Goal: Task Accomplishment & Management: Complete application form

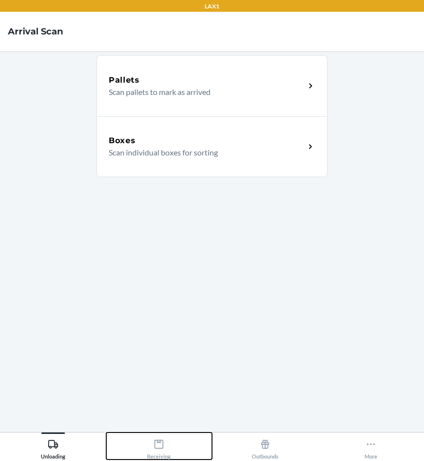
click at [164, 444] on icon at bounding box center [158, 443] width 11 height 11
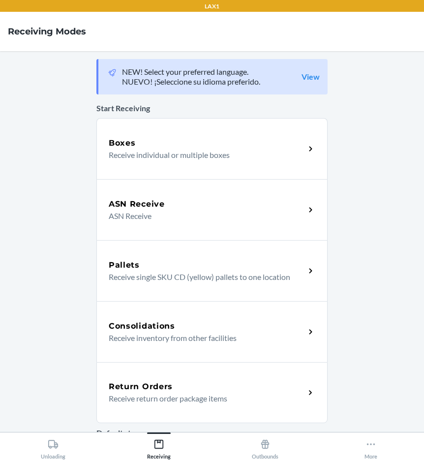
click at [195, 394] on p "Receive return order package items" at bounding box center [203, 398] width 188 height 12
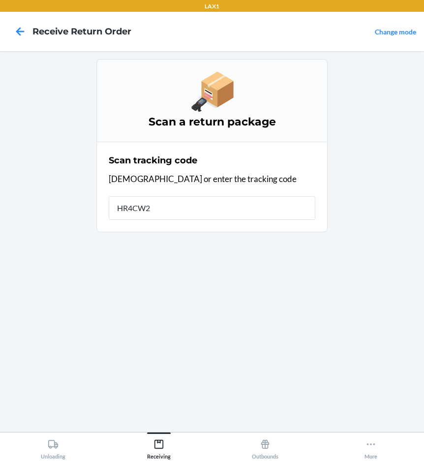
type input "HR4CW2P"
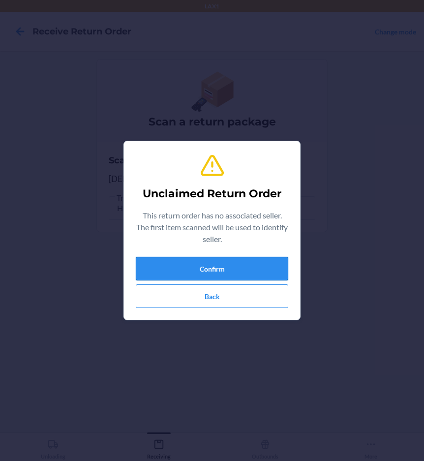
click at [192, 266] on button "Confirm" at bounding box center [212, 269] width 152 height 24
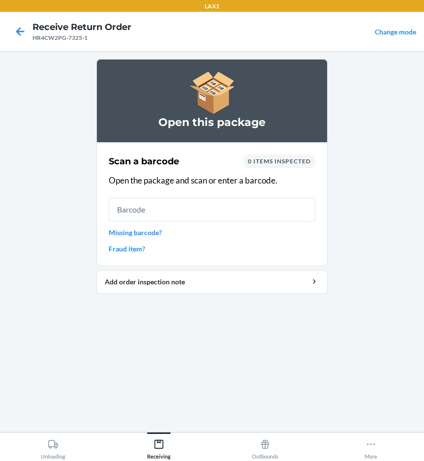
click at [139, 232] on link "Missing barcode?" at bounding box center [212, 232] width 206 height 10
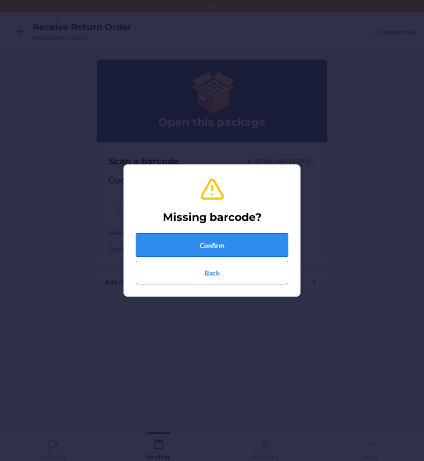
click at [153, 244] on button "Confirm" at bounding box center [212, 245] width 152 height 24
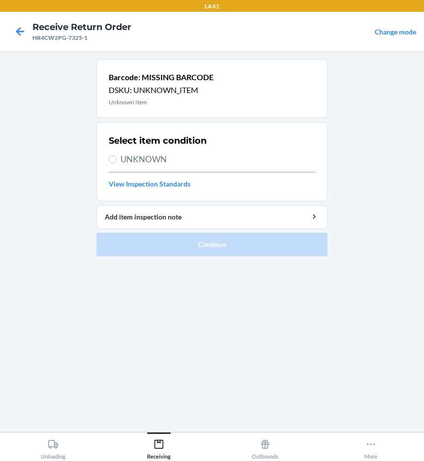
click at [140, 159] on span "UNKNOWN" at bounding box center [217, 159] width 195 height 13
click at [116, 159] on input "UNKNOWN" at bounding box center [113, 159] width 8 height 8
radio input "true"
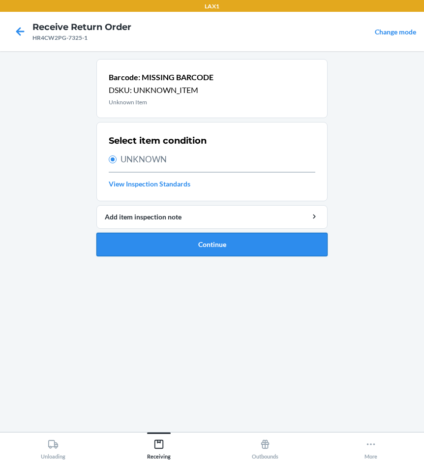
click at [153, 244] on button "Continue" at bounding box center [211, 244] width 231 height 24
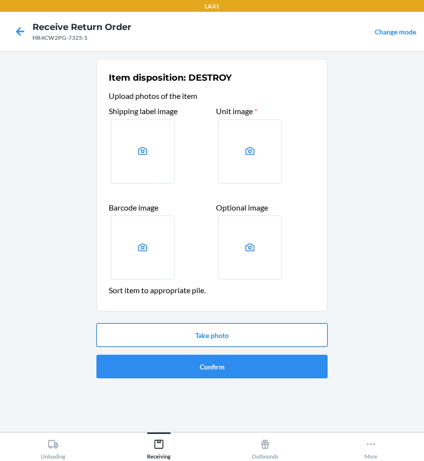
click at [181, 334] on button "Take photo" at bounding box center [211, 335] width 231 height 24
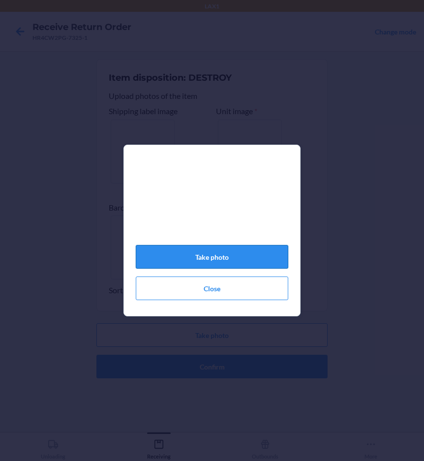
click at [218, 254] on button "Take photo" at bounding box center [212, 257] width 152 height 24
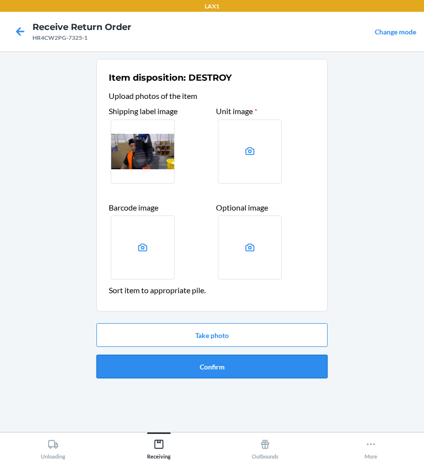
click at [237, 369] on button "Confirm" at bounding box center [211, 366] width 231 height 24
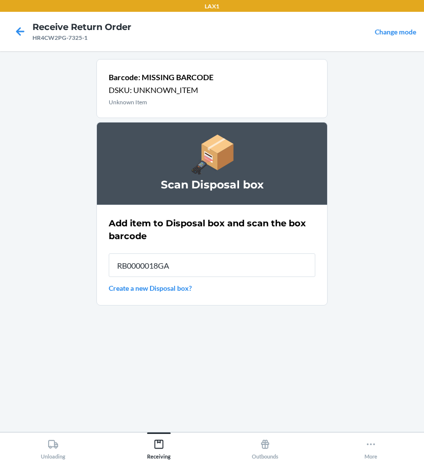
type input "RB0000018GA"
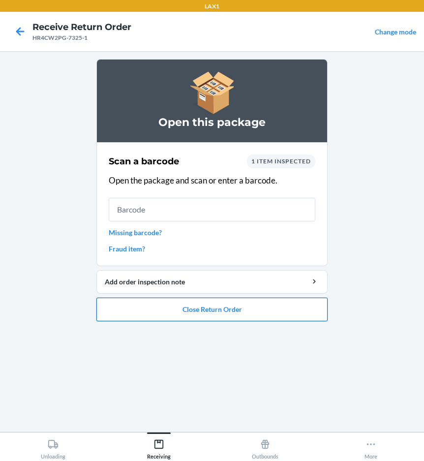
click at [236, 319] on button "Close Return Order" at bounding box center [211, 309] width 231 height 24
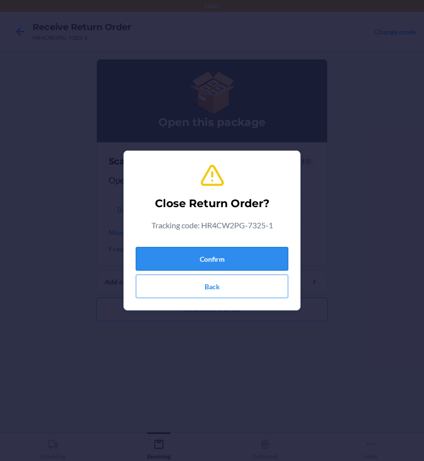
click at [264, 254] on button "Confirm" at bounding box center [212, 259] width 152 height 24
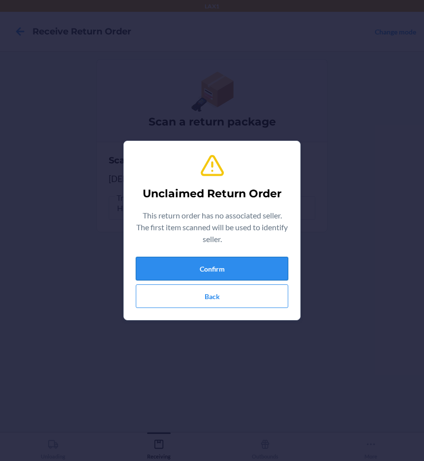
click at [219, 268] on button "Confirm" at bounding box center [212, 269] width 152 height 24
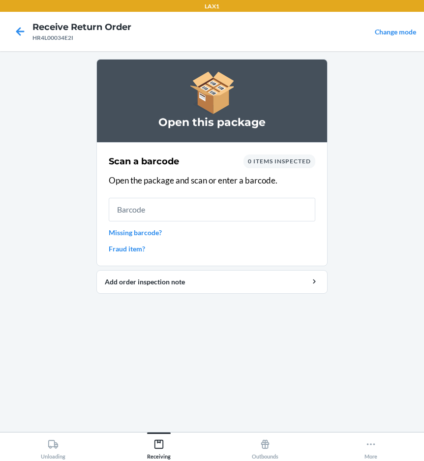
click at [154, 232] on link "Missing barcode?" at bounding box center [212, 232] width 206 height 10
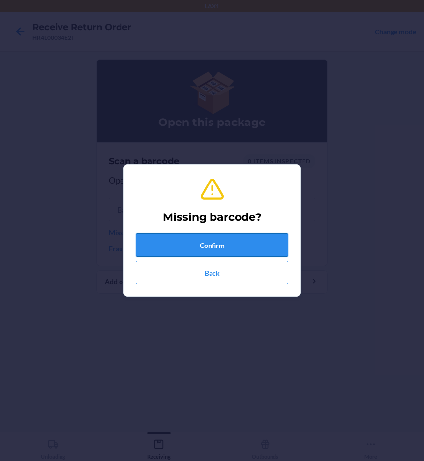
click at [167, 237] on button "Confirm" at bounding box center [212, 245] width 152 height 24
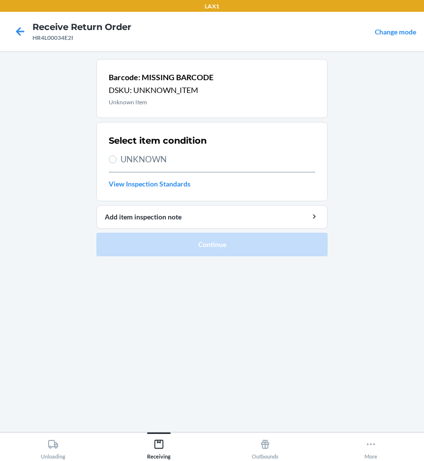
click at [130, 161] on span "UNKNOWN" at bounding box center [217, 159] width 195 height 13
click at [116, 161] on input "UNKNOWN" at bounding box center [113, 159] width 8 height 8
radio input "true"
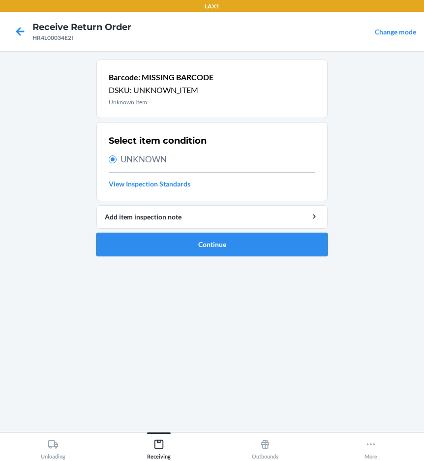
click at [123, 243] on button "Continue" at bounding box center [211, 244] width 231 height 24
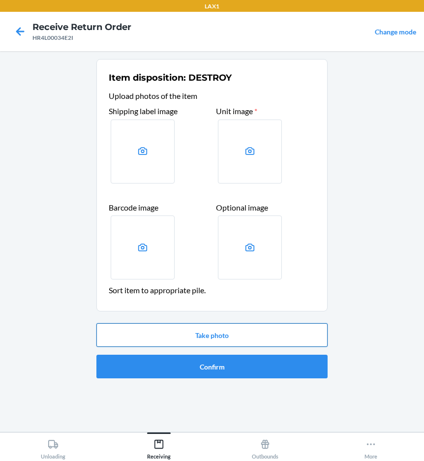
click at [152, 333] on button "Take photo" at bounding box center [211, 335] width 231 height 24
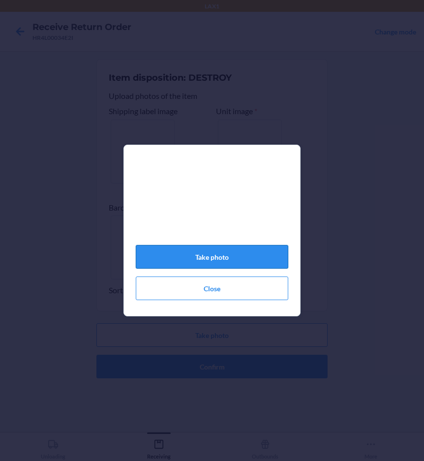
click at [200, 264] on button "Take photo" at bounding box center [212, 257] width 152 height 24
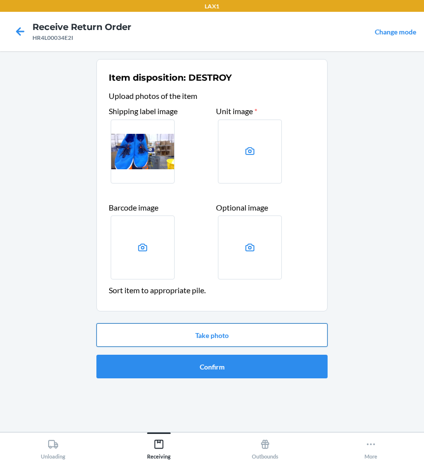
click at [203, 325] on button "Take photo" at bounding box center [211, 335] width 231 height 24
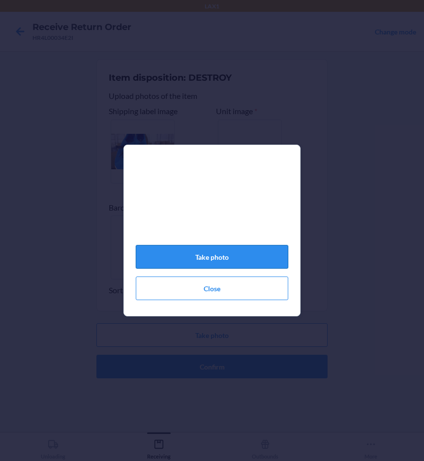
click at [216, 259] on button "Take photo" at bounding box center [212, 257] width 152 height 24
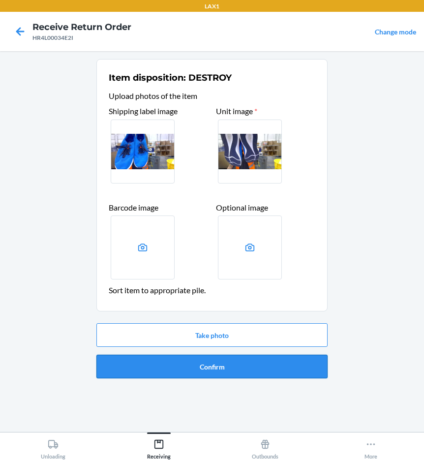
click at [255, 363] on button "Confirm" at bounding box center [211, 366] width 231 height 24
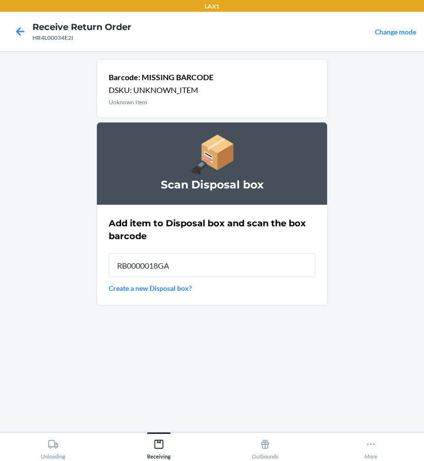
type input "RB0000018GA"
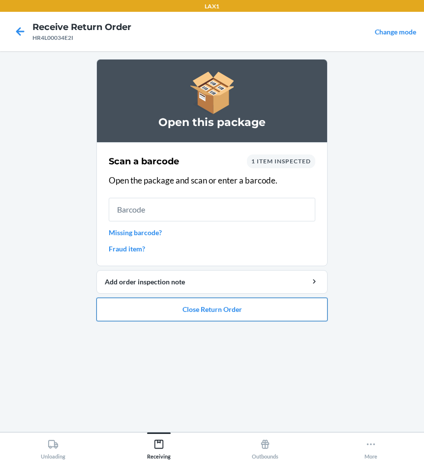
click at [301, 310] on button "Close Return Order" at bounding box center [211, 309] width 231 height 24
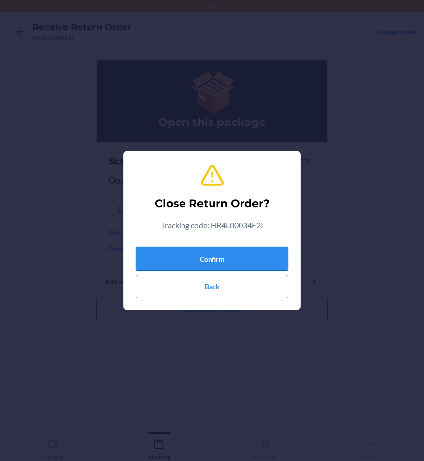
click at [242, 259] on button "Confirm" at bounding box center [212, 259] width 152 height 24
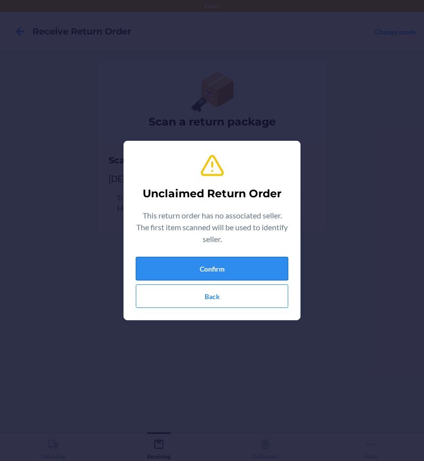
click at [197, 266] on button "Confirm" at bounding box center [212, 269] width 152 height 24
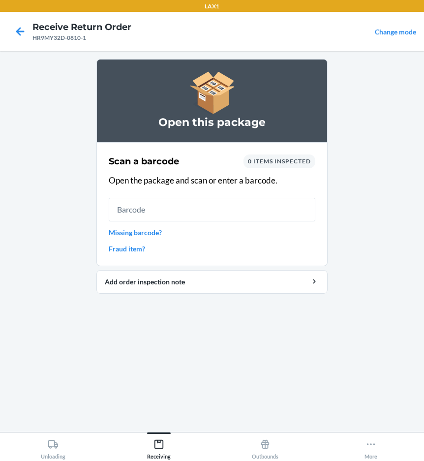
click at [154, 231] on link "Missing barcode?" at bounding box center [212, 232] width 206 height 10
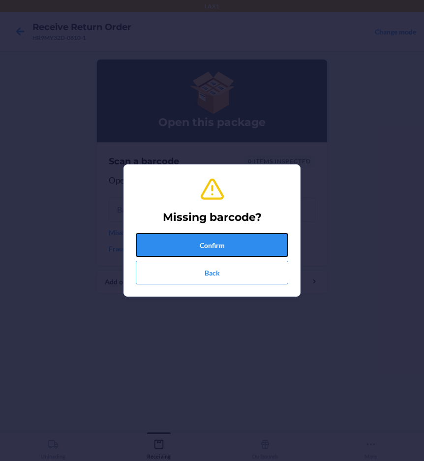
click at [172, 241] on button "Confirm" at bounding box center [212, 245] width 152 height 24
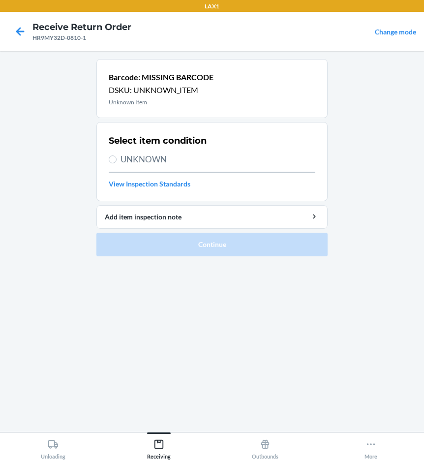
click at [152, 161] on span "UNKNOWN" at bounding box center [217, 159] width 195 height 13
click at [116, 161] on input "UNKNOWN" at bounding box center [113, 159] width 8 height 8
radio input "true"
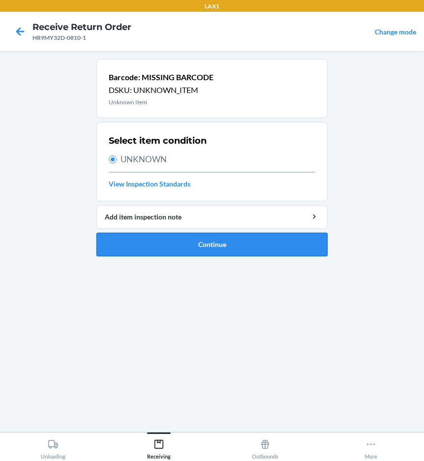
click at [164, 250] on button "Continue" at bounding box center [211, 244] width 231 height 24
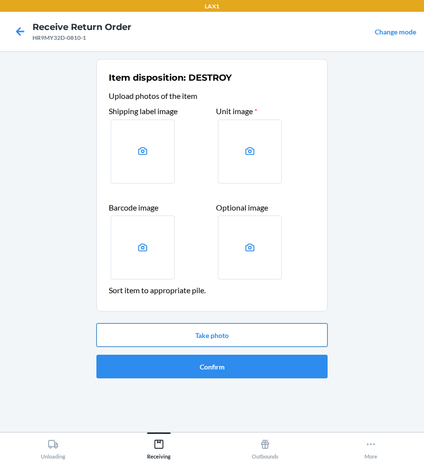
click at [194, 338] on button "Take photo" at bounding box center [211, 335] width 231 height 24
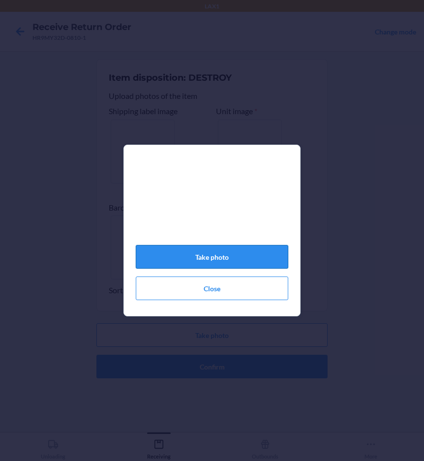
click at [253, 266] on button "Take photo" at bounding box center [212, 257] width 152 height 24
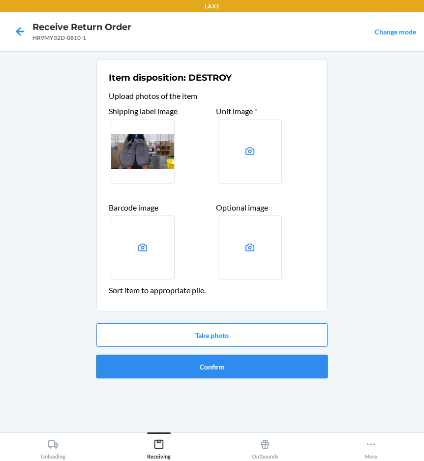
click at [257, 368] on button "Confirm" at bounding box center [211, 366] width 231 height 24
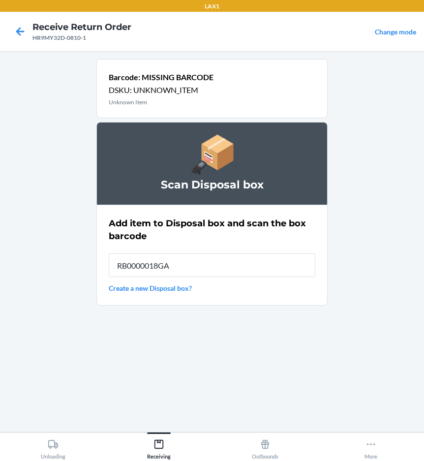
type input "RB0000018GA"
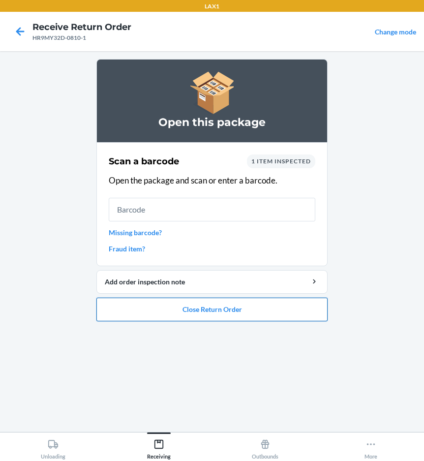
click at [230, 314] on button "Close Return Order" at bounding box center [211, 309] width 231 height 24
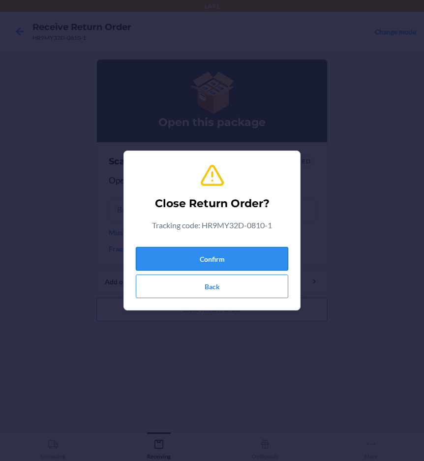
click at [228, 261] on button "Confirm" at bounding box center [212, 259] width 152 height 24
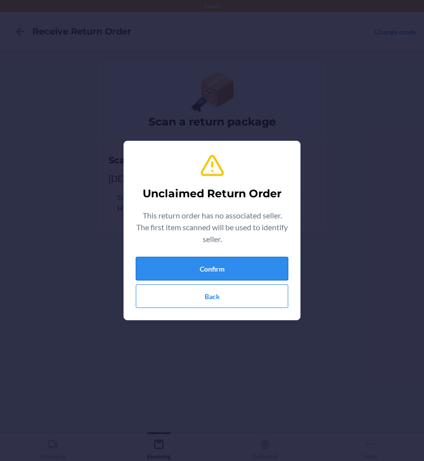
drag, startPoint x: 226, startPoint y: 264, endPoint x: 241, endPoint y: 261, distance: 15.0
click at [233, 262] on button "Confirm" at bounding box center [212, 269] width 152 height 24
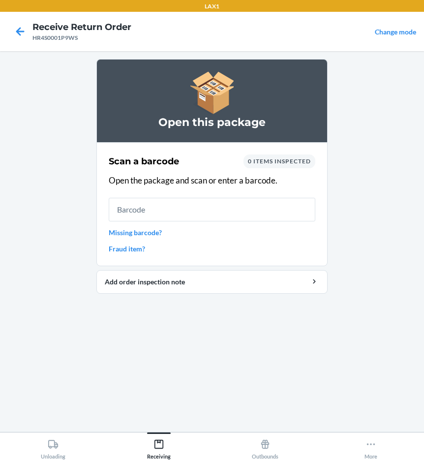
click at [153, 231] on link "Missing barcode?" at bounding box center [212, 232] width 206 height 10
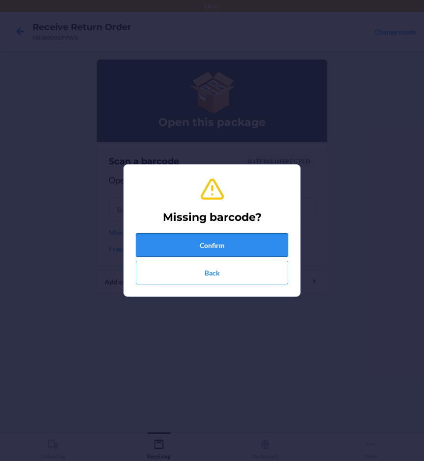
click at [174, 250] on button "Confirm" at bounding box center [212, 245] width 152 height 24
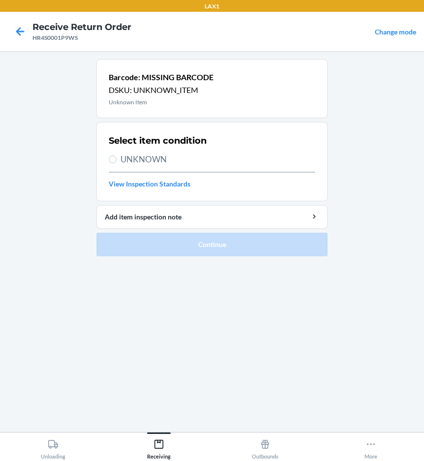
click at [150, 156] on span "UNKNOWN" at bounding box center [217, 159] width 195 height 13
click at [116, 156] on input "UNKNOWN" at bounding box center [113, 159] width 8 height 8
radio input "true"
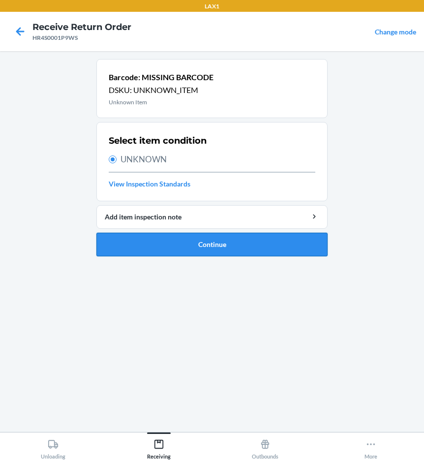
click at [188, 244] on button "Continue" at bounding box center [211, 244] width 231 height 24
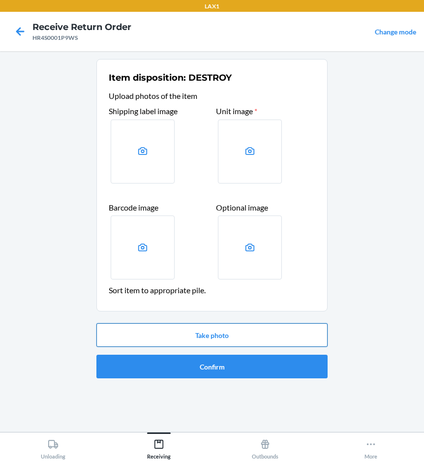
click at [217, 329] on button "Take photo" at bounding box center [211, 335] width 231 height 24
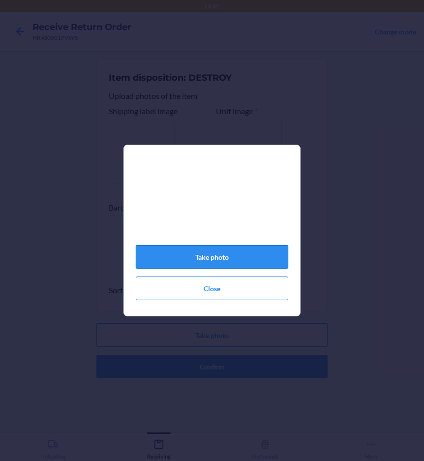
click at [227, 262] on button "Take photo" at bounding box center [212, 257] width 152 height 24
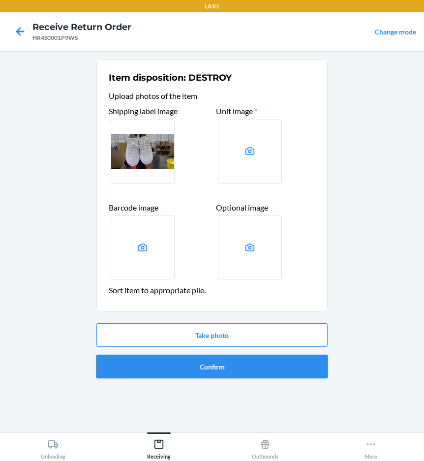
click at [242, 372] on button "Confirm" at bounding box center [211, 366] width 231 height 24
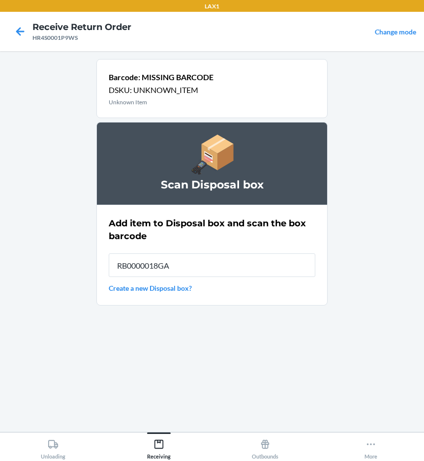
type input "RB0000018GA"
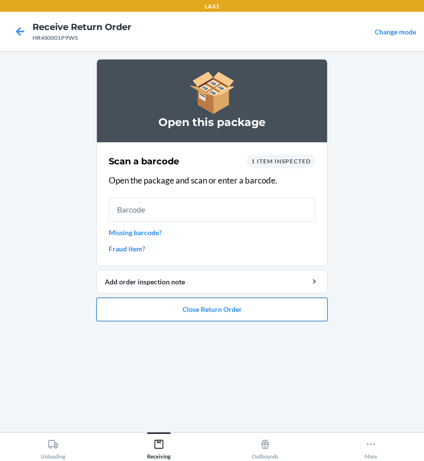
click at [293, 317] on button "Close Return Order" at bounding box center [211, 309] width 231 height 24
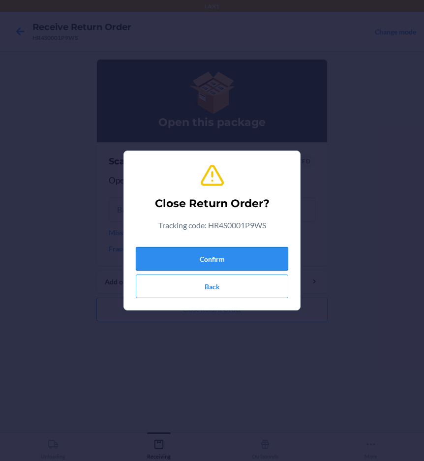
click at [253, 253] on button "Confirm" at bounding box center [212, 259] width 152 height 24
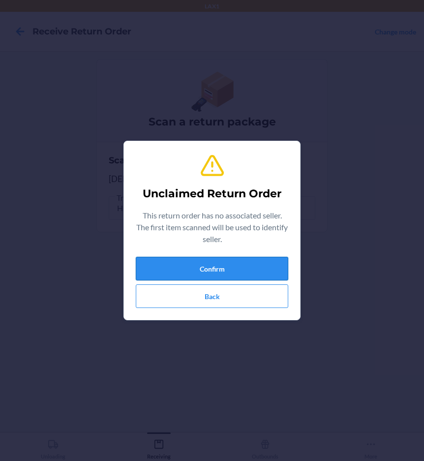
click at [236, 263] on button "Confirm" at bounding box center [212, 269] width 152 height 24
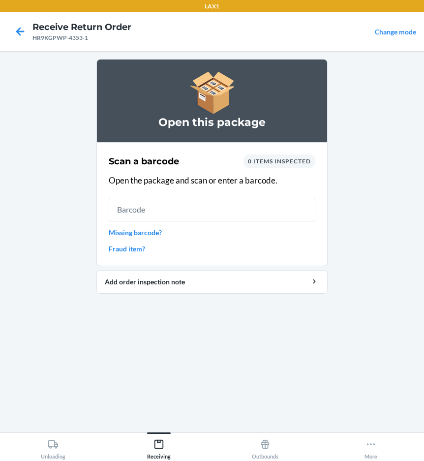
click at [145, 230] on link "Missing barcode?" at bounding box center [212, 232] width 206 height 10
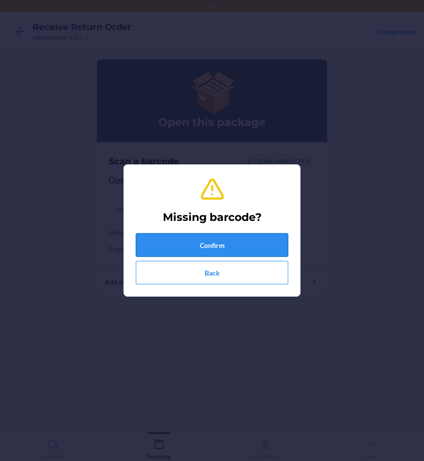
click at [150, 244] on button "Confirm" at bounding box center [212, 245] width 152 height 24
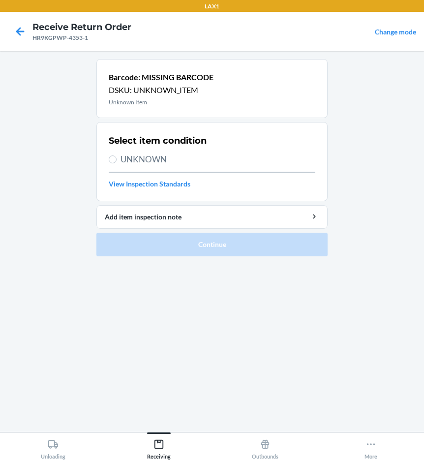
click at [132, 153] on span "UNKNOWN" at bounding box center [217, 159] width 195 height 13
click at [116, 155] on input "UNKNOWN" at bounding box center [113, 159] width 8 height 8
radio input "true"
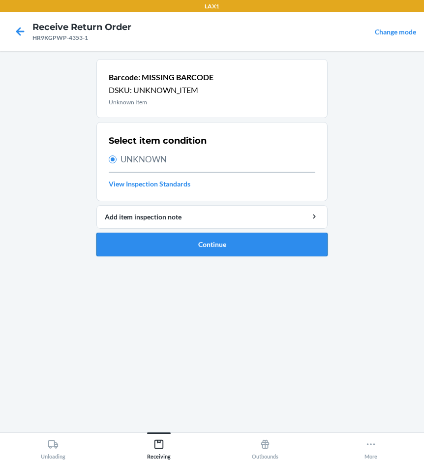
click at [169, 245] on button "Continue" at bounding box center [211, 244] width 231 height 24
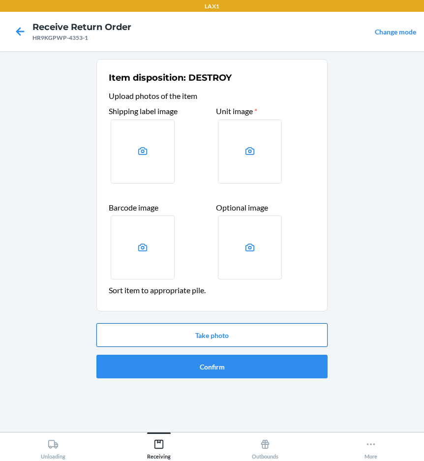
click at [213, 339] on button "Take photo" at bounding box center [211, 335] width 231 height 24
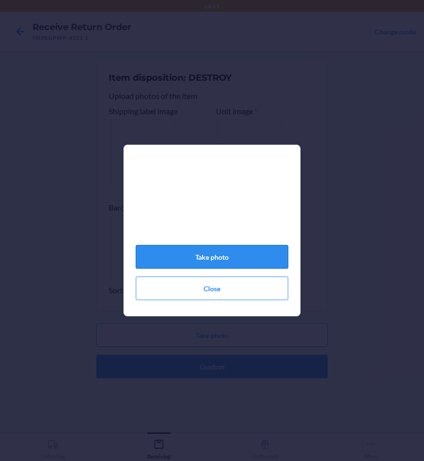
click at [238, 266] on button "Take photo" at bounding box center [212, 257] width 152 height 24
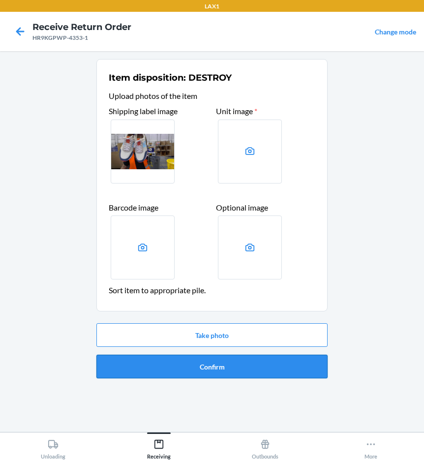
click at [240, 363] on button "Confirm" at bounding box center [211, 366] width 231 height 24
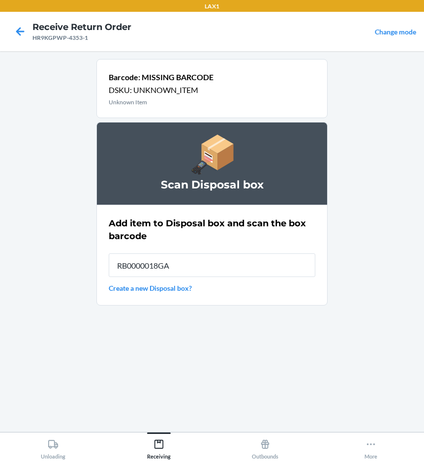
type input "RB0000018GA"
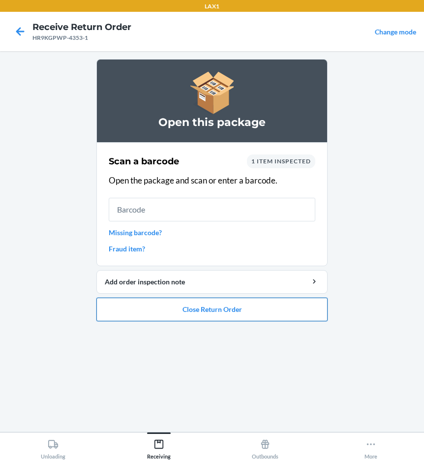
click at [236, 312] on button "Close Return Order" at bounding box center [211, 309] width 231 height 24
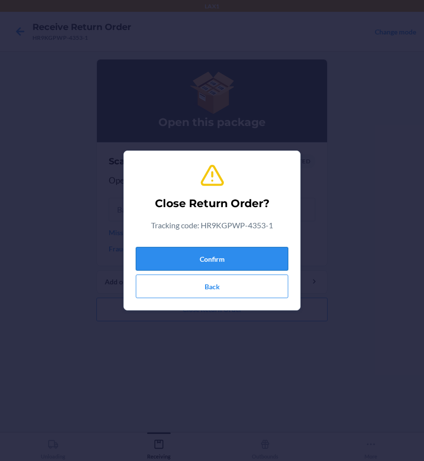
click at [240, 263] on button "Confirm" at bounding box center [212, 259] width 152 height 24
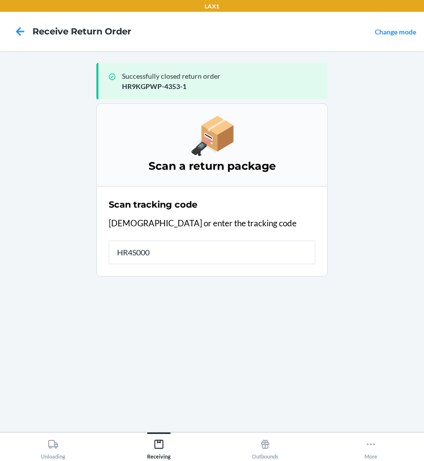
type input "HR4S0001"
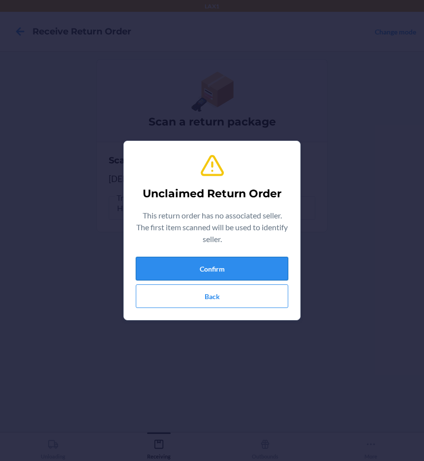
click at [211, 269] on button "Confirm" at bounding box center [212, 269] width 152 height 24
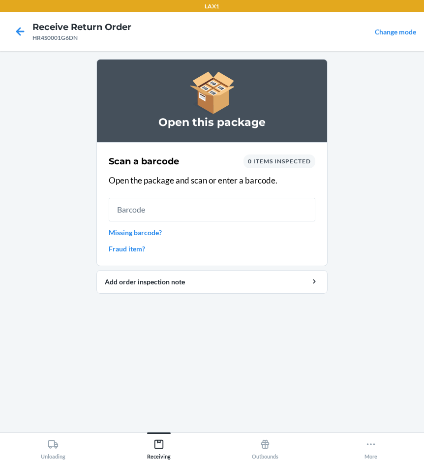
click at [157, 231] on link "Missing barcode?" at bounding box center [212, 232] width 206 height 10
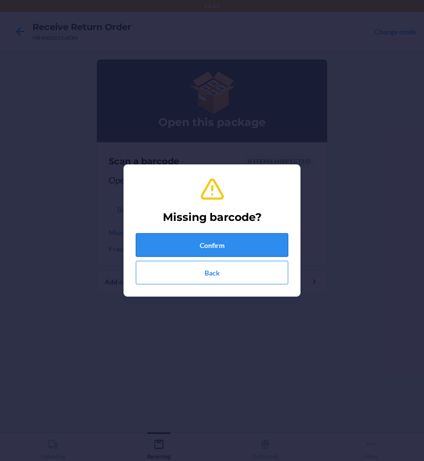
click at [162, 244] on button "Confirm" at bounding box center [212, 245] width 152 height 24
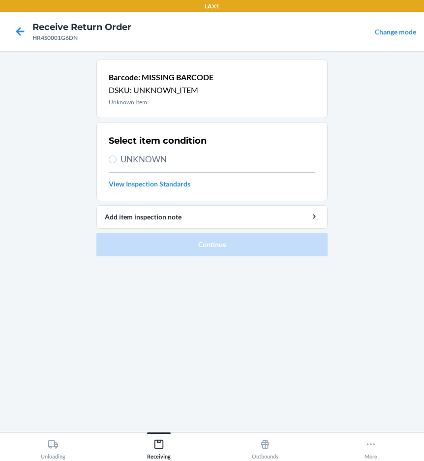
click at [155, 159] on span "UNKNOWN" at bounding box center [217, 159] width 195 height 13
click at [116, 159] on input "UNKNOWN" at bounding box center [113, 159] width 8 height 8
radio input "true"
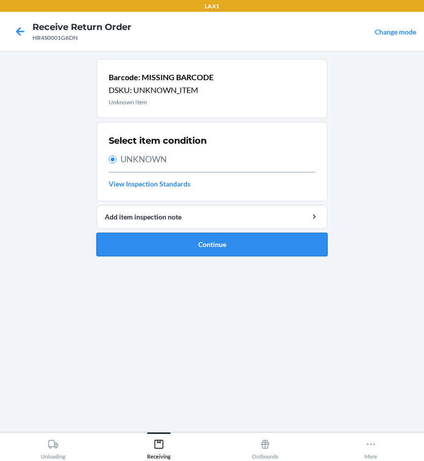
click at [159, 244] on button "Continue" at bounding box center [211, 244] width 231 height 24
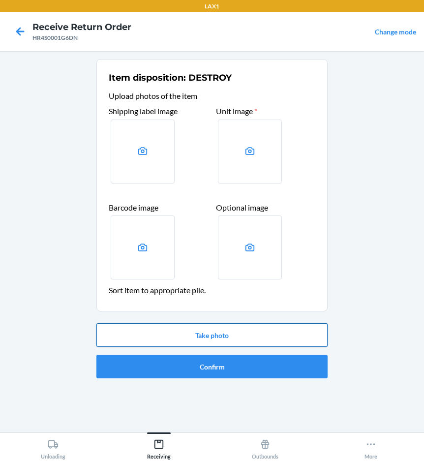
click at [172, 336] on button "Take photo" at bounding box center [211, 335] width 231 height 24
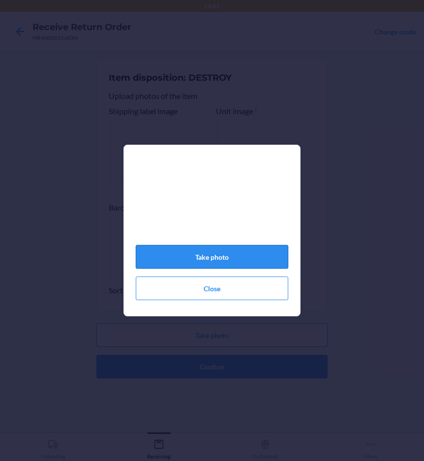
click at [235, 265] on button "Take photo" at bounding box center [212, 257] width 152 height 24
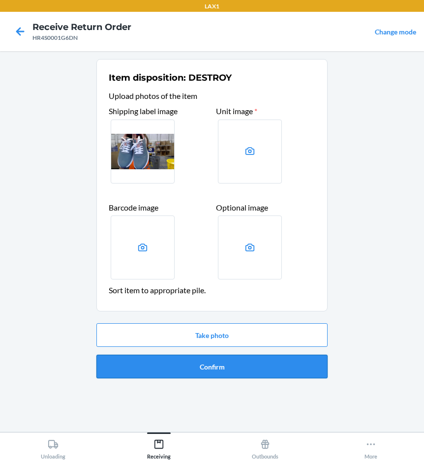
click at [252, 364] on button "Confirm" at bounding box center [211, 366] width 231 height 24
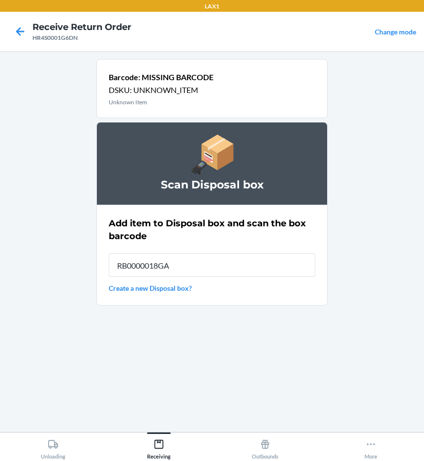
type input "RB0000018GA"
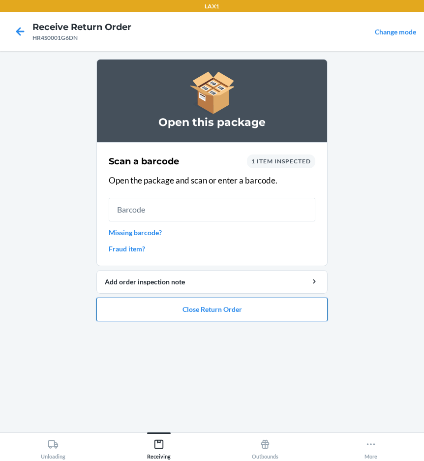
click at [293, 302] on button "Close Return Order" at bounding box center [211, 309] width 231 height 24
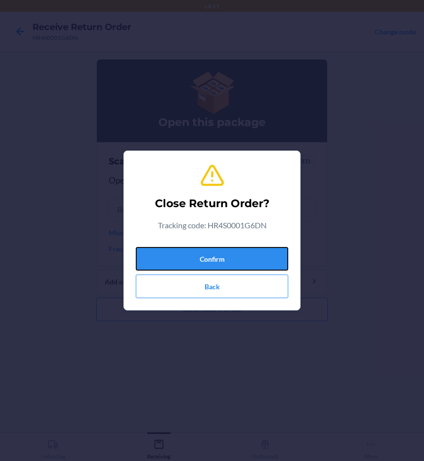
drag, startPoint x: 244, startPoint y: 252, endPoint x: 255, endPoint y: 245, distance: 12.4
click at [244, 251] on button "Confirm" at bounding box center [212, 259] width 152 height 24
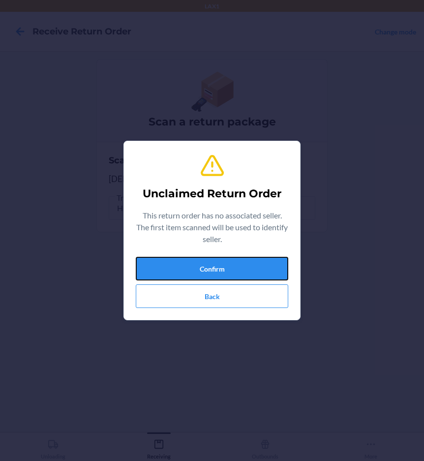
drag, startPoint x: 154, startPoint y: 266, endPoint x: 206, endPoint y: 228, distance: 64.0
click at [197, 236] on div "Unclaimed Return Order This return order has no associated seller. The first it…" at bounding box center [212, 230] width 152 height 163
click at [204, 272] on button "Confirm" at bounding box center [212, 269] width 152 height 24
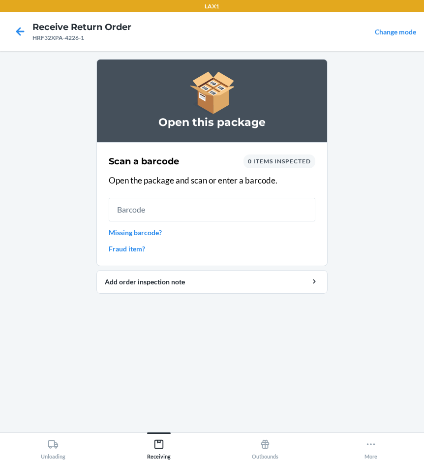
click at [148, 231] on link "Missing barcode?" at bounding box center [212, 232] width 206 height 10
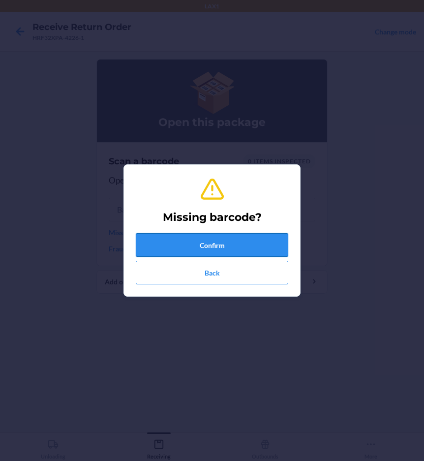
click at [156, 242] on button "Confirm" at bounding box center [212, 245] width 152 height 24
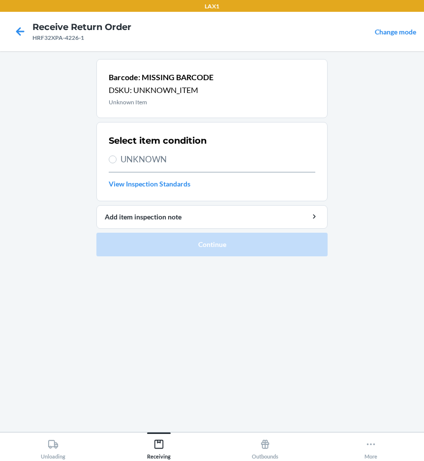
click at [159, 160] on span "UNKNOWN" at bounding box center [217, 159] width 195 height 13
click at [116, 160] on input "UNKNOWN" at bounding box center [113, 159] width 8 height 8
radio input "true"
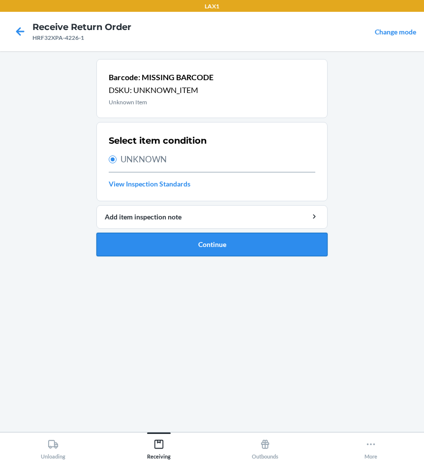
click at [190, 245] on button "Continue" at bounding box center [211, 244] width 231 height 24
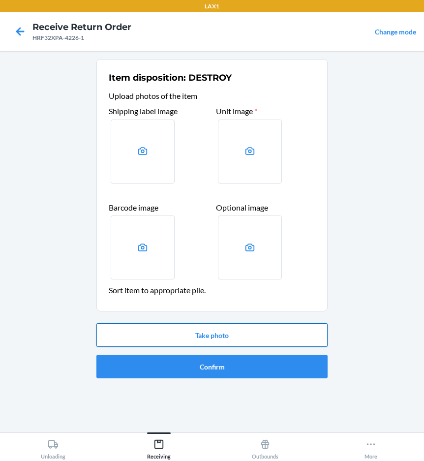
click at [197, 336] on button "Take photo" at bounding box center [211, 335] width 231 height 24
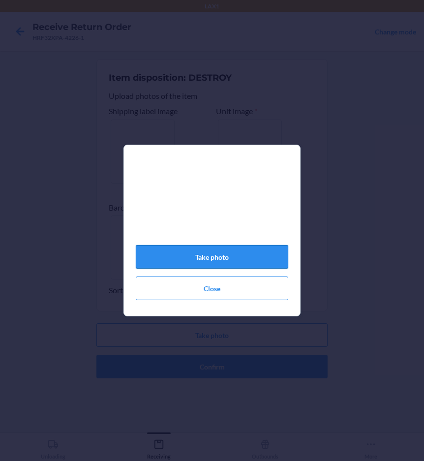
click at [215, 264] on button "Take photo" at bounding box center [212, 257] width 152 height 24
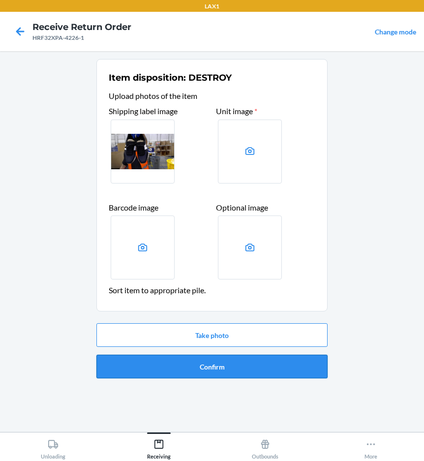
click at [212, 368] on button "Confirm" at bounding box center [211, 366] width 231 height 24
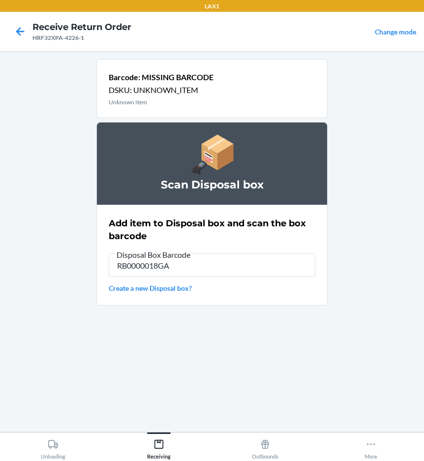
type input "RB0000018GA"
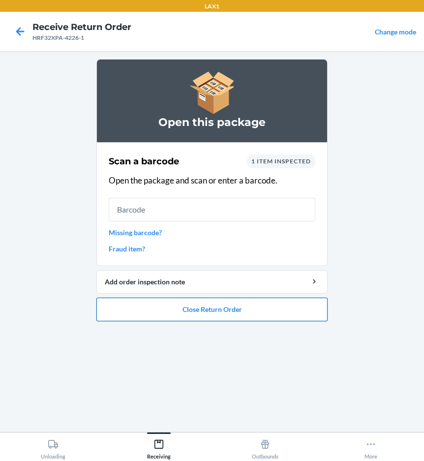
click at [188, 310] on button "Close Return Order" at bounding box center [211, 309] width 231 height 24
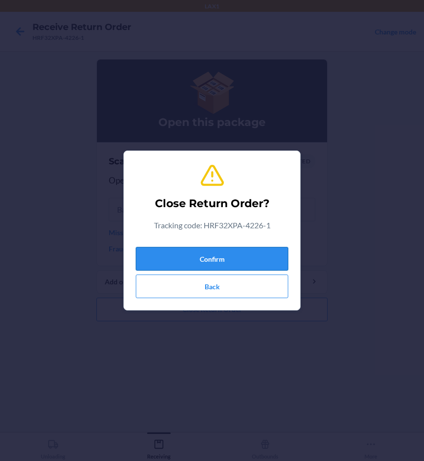
click at [216, 252] on button "Confirm" at bounding box center [212, 259] width 152 height 24
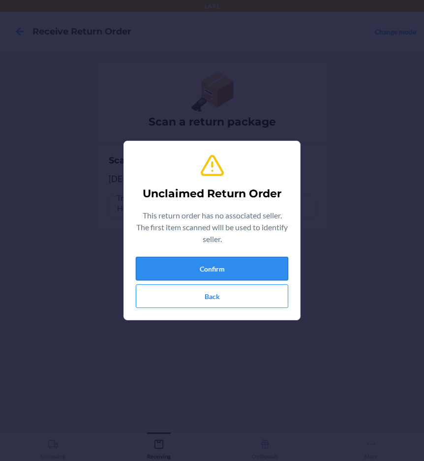
click at [238, 265] on button "Confirm" at bounding box center [212, 269] width 152 height 24
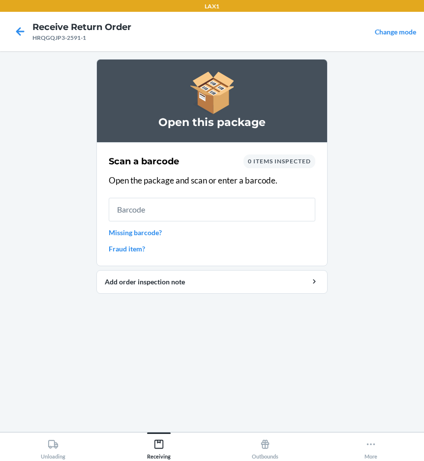
click at [147, 230] on link "Missing barcode?" at bounding box center [212, 232] width 206 height 10
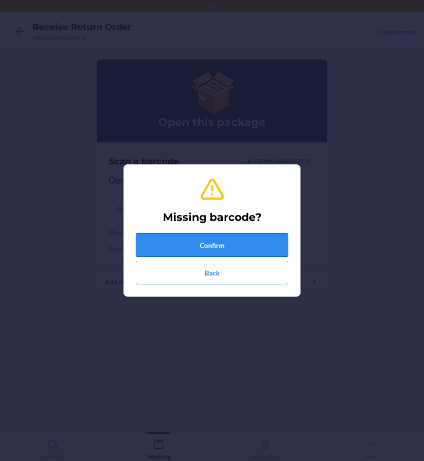
click at [162, 246] on button "Confirm" at bounding box center [212, 245] width 152 height 24
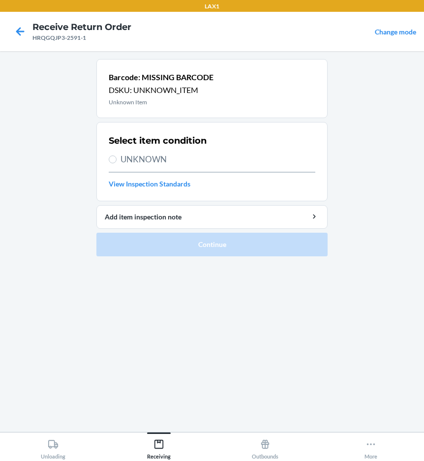
click at [162, 159] on span "UNKNOWN" at bounding box center [217, 159] width 195 height 13
click at [116, 159] on input "UNKNOWN" at bounding box center [113, 159] width 8 height 8
radio input "true"
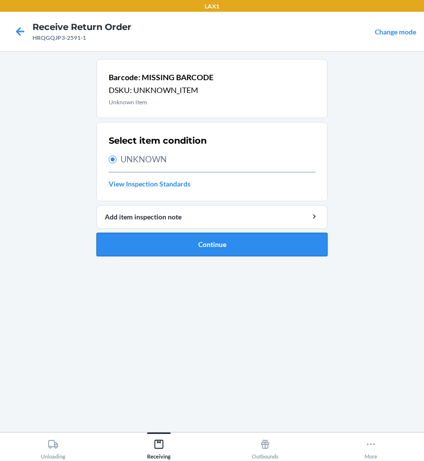
click at [166, 240] on button "Continue" at bounding box center [211, 244] width 231 height 24
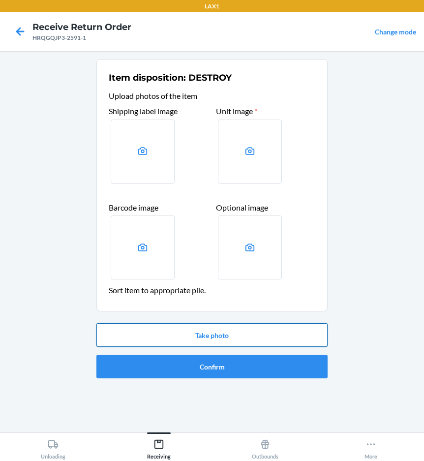
click at [176, 334] on button "Take photo" at bounding box center [211, 335] width 231 height 24
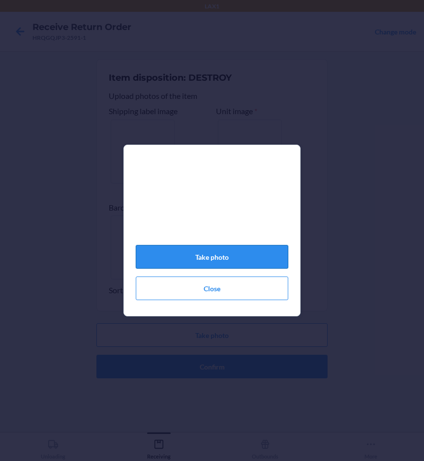
click at [214, 265] on button "Take photo" at bounding box center [212, 257] width 152 height 24
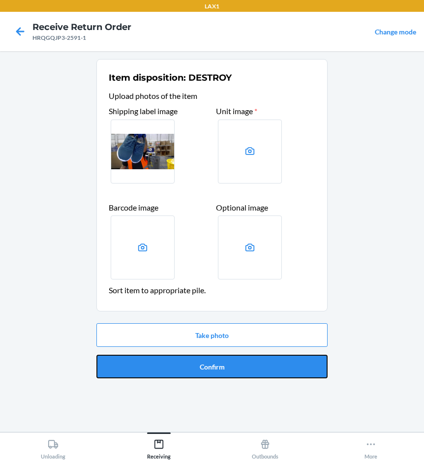
drag, startPoint x: 202, startPoint y: 365, endPoint x: 191, endPoint y: 325, distance: 42.0
click at [203, 365] on button "Confirm" at bounding box center [211, 366] width 231 height 24
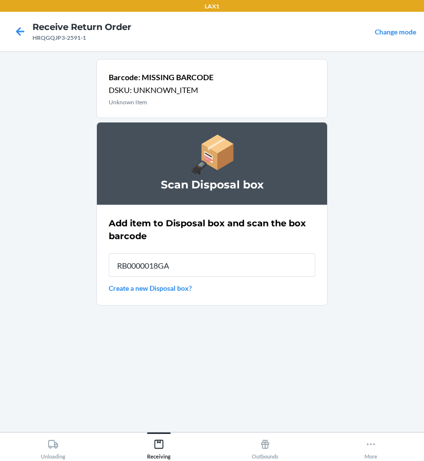
type input "RB0000018GA"
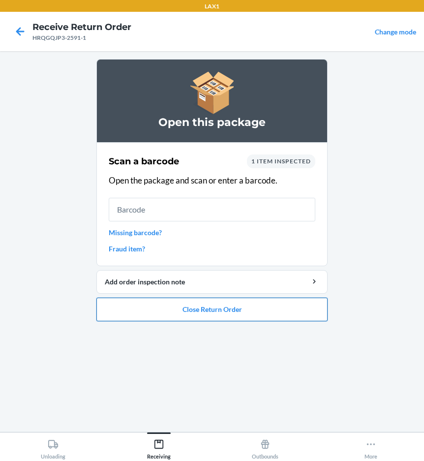
click at [189, 313] on button "Close Return Order" at bounding box center [211, 309] width 231 height 24
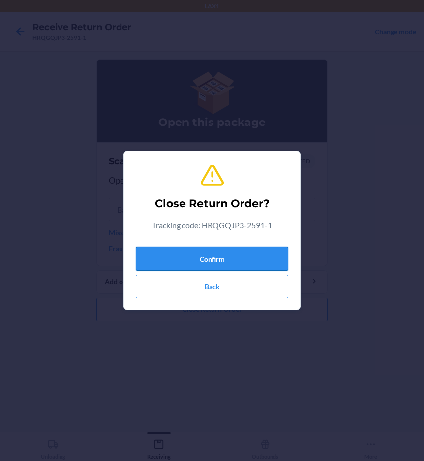
click at [202, 258] on button "Confirm" at bounding box center [212, 259] width 152 height 24
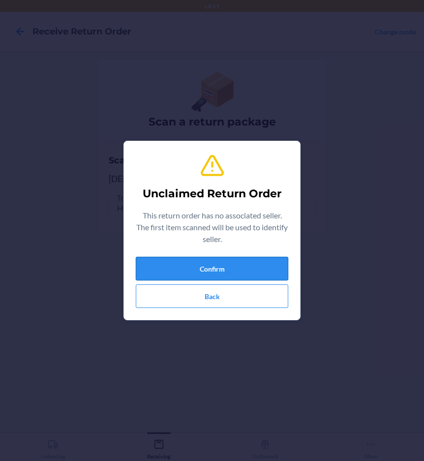
click at [199, 266] on button "Confirm" at bounding box center [212, 269] width 152 height 24
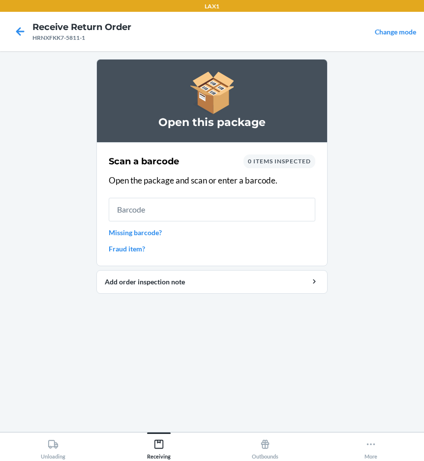
click at [149, 233] on link "Missing barcode?" at bounding box center [212, 232] width 206 height 10
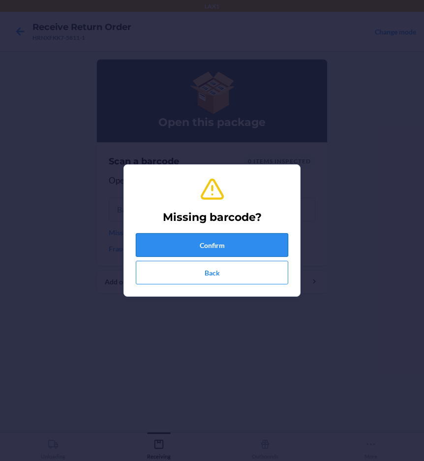
click at [199, 246] on button "Confirm" at bounding box center [212, 245] width 152 height 24
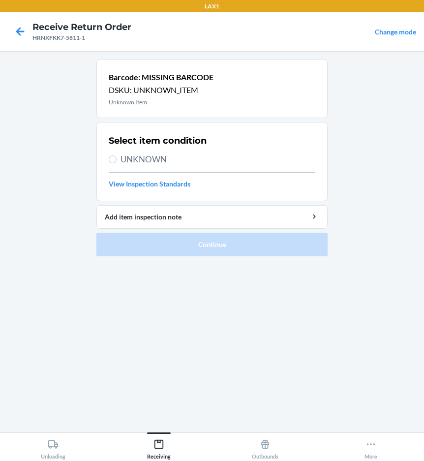
click at [156, 159] on span "UNKNOWN" at bounding box center [217, 159] width 195 height 13
click at [116, 159] on input "UNKNOWN" at bounding box center [113, 159] width 8 height 8
radio input "true"
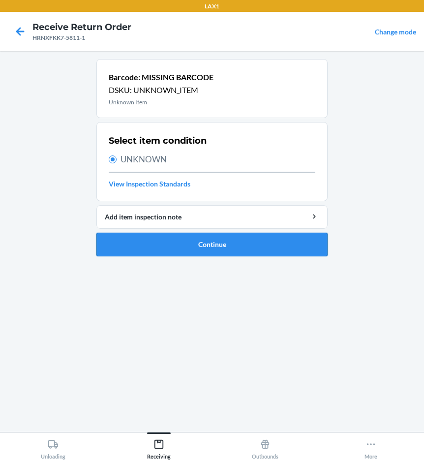
click at [199, 248] on button "Continue" at bounding box center [211, 244] width 231 height 24
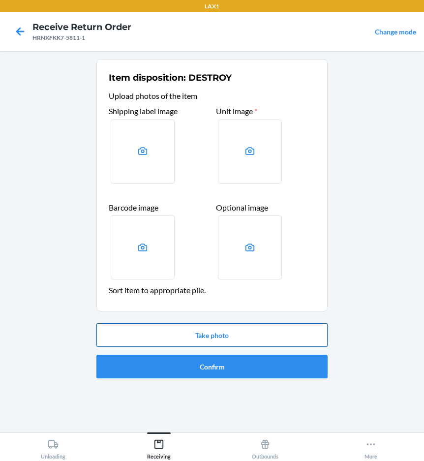
click at [223, 336] on button "Take photo" at bounding box center [211, 335] width 231 height 24
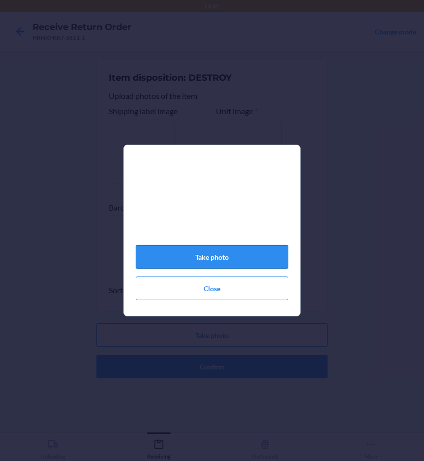
click at [227, 264] on button "Take photo" at bounding box center [212, 257] width 152 height 24
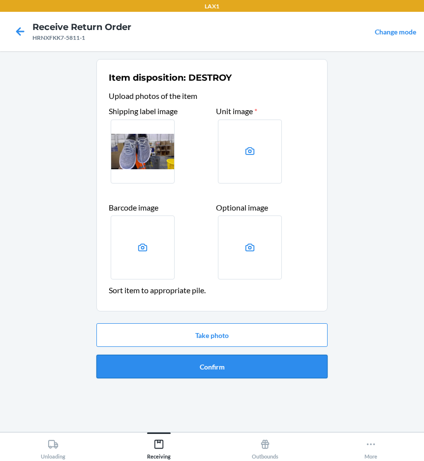
click at [235, 372] on button "Confirm" at bounding box center [211, 366] width 231 height 24
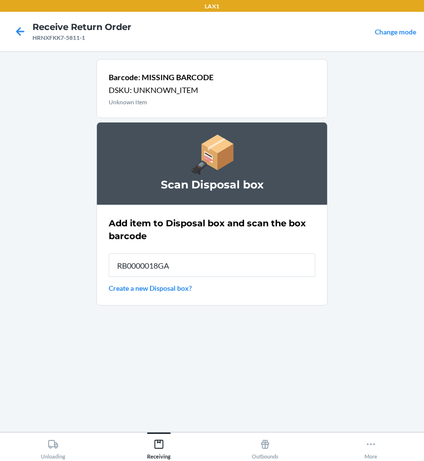
type input "RB0000018GA"
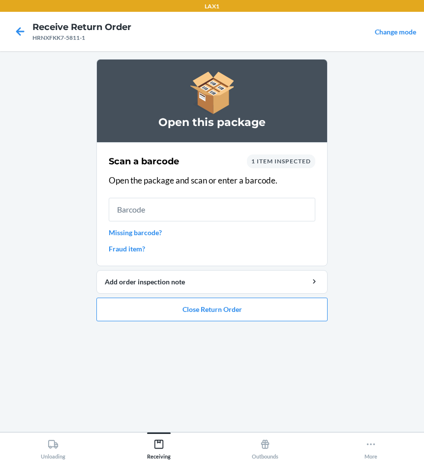
click at [145, 230] on link "Missing barcode?" at bounding box center [212, 232] width 206 height 10
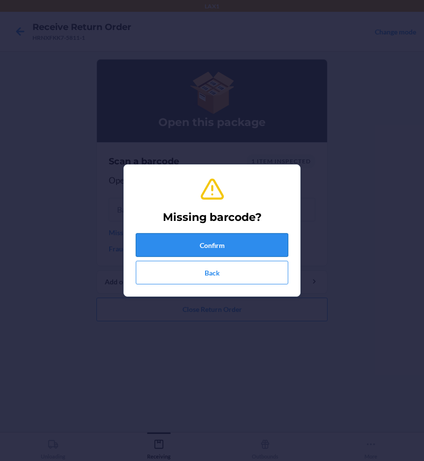
click at [180, 238] on button "Confirm" at bounding box center [212, 245] width 152 height 24
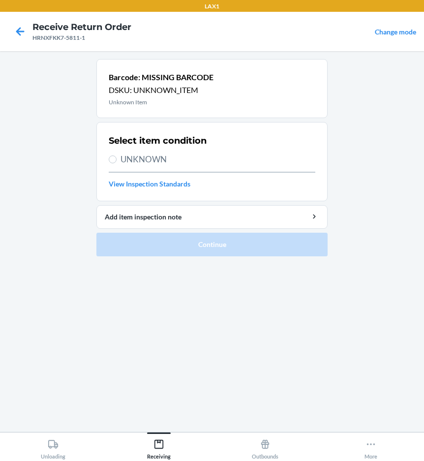
click at [156, 155] on span "UNKNOWN" at bounding box center [217, 159] width 195 height 13
click at [116, 155] on input "UNKNOWN" at bounding box center [113, 159] width 8 height 8
radio input "true"
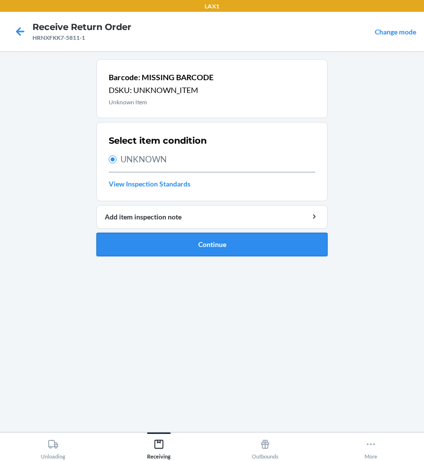
click at [203, 245] on button "Continue" at bounding box center [211, 244] width 231 height 24
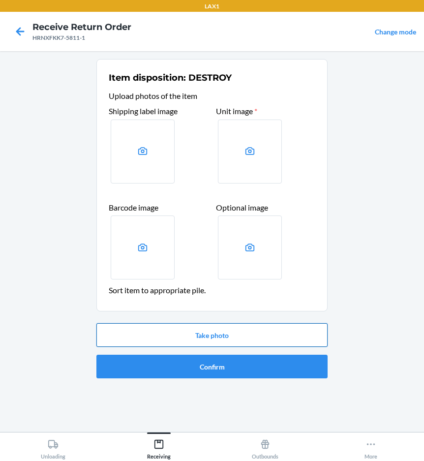
click at [236, 338] on button "Take photo" at bounding box center [211, 335] width 231 height 24
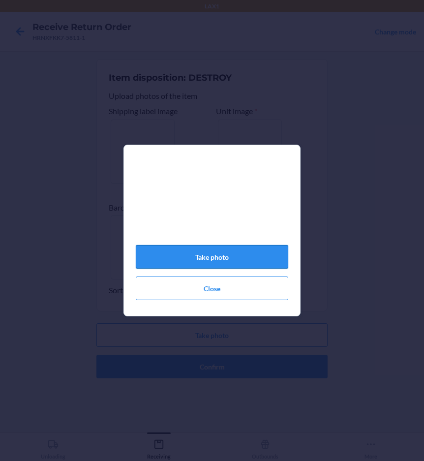
click at [209, 257] on button "Take photo" at bounding box center [212, 257] width 152 height 24
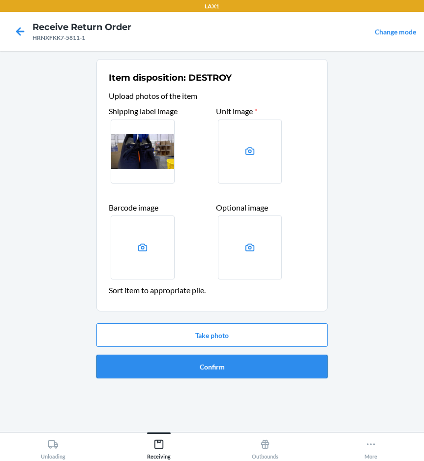
click at [239, 373] on button "Confirm" at bounding box center [211, 366] width 231 height 24
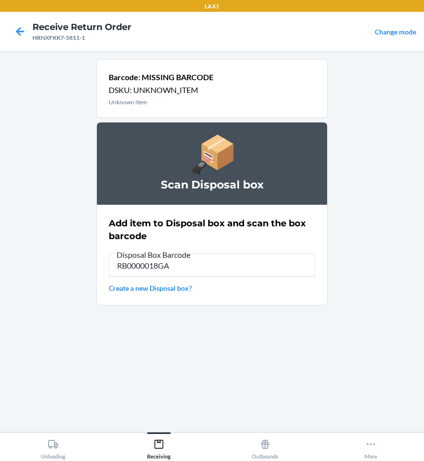
type input "RB0000018GA"
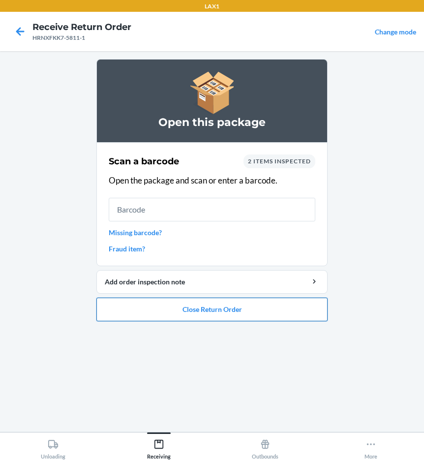
click at [245, 317] on button "Close Return Order" at bounding box center [211, 309] width 231 height 24
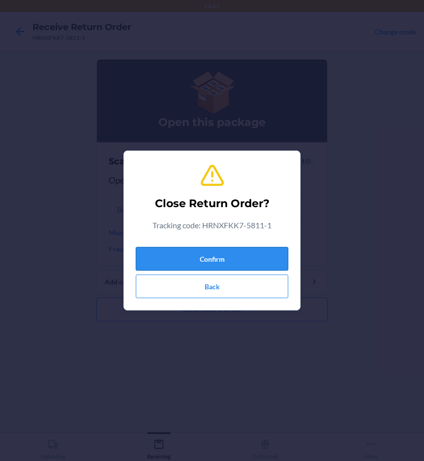
click at [272, 254] on button "Confirm" at bounding box center [212, 259] width 152 height 24
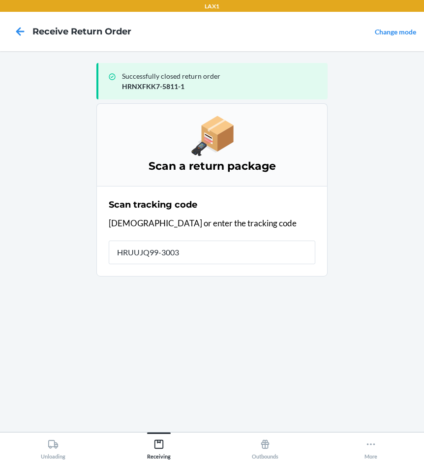
type input "HRUUJQ99-3003-"
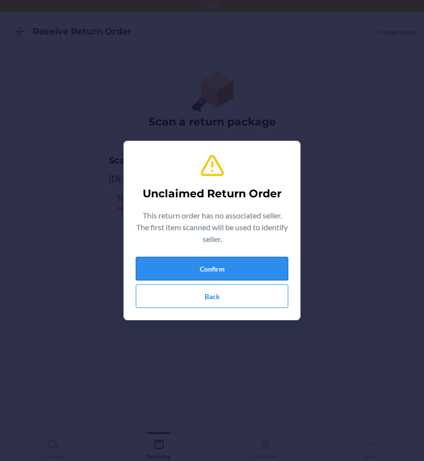
click at [151, 268] on button "Confirm" at bounding box center [212, 269] width 152 height 24
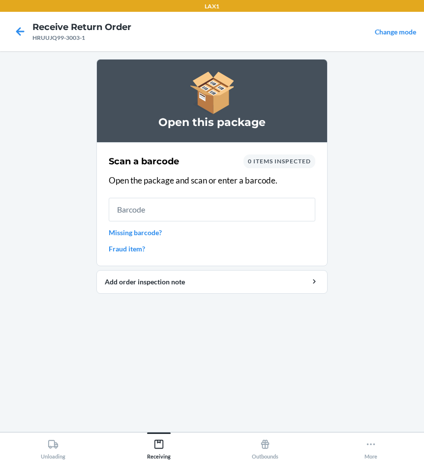
click at [151, 230] on link "Missing barcode?" at bounding box center [212, 232] width 206 height 10
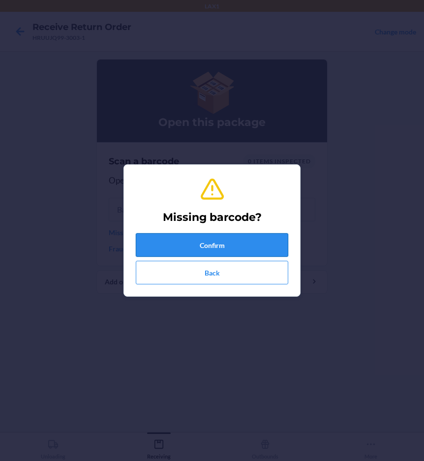
click at [158, 244] on button "Confirm" at bounding box center [212, 245] width 152 height 24
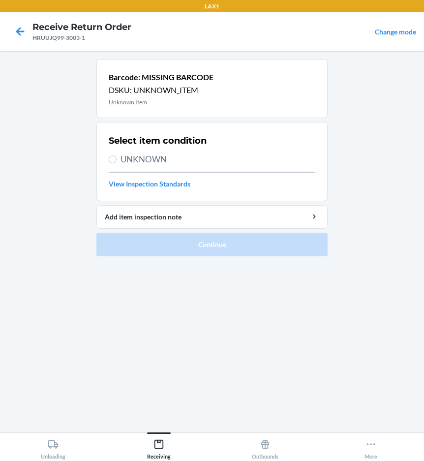
click at [149, 158] on span "UNKNOWN" at bounding box center [217, 159] width 195 height 13
click at [116, 158] on input "UNKNOWN" at bounding box center [113, 159] width 8 height 8
radio input "true"
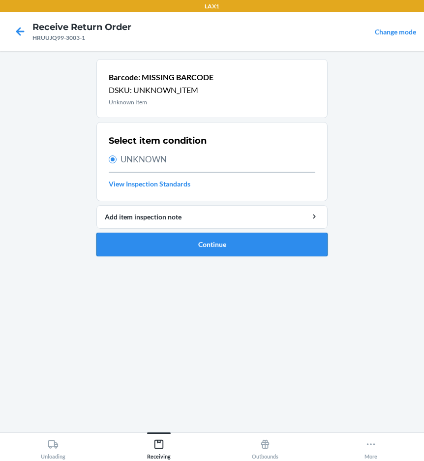
click at [152, 254] on button "Continue" at bounding box center [211, 244] width 231 height 24
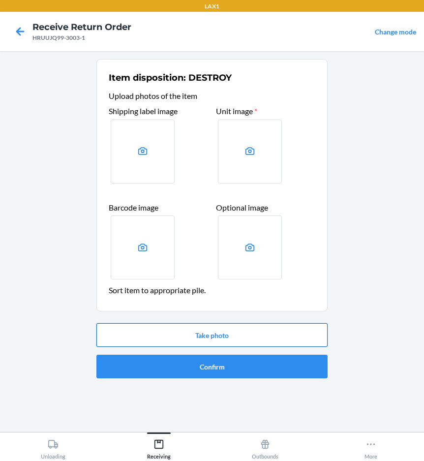
click at [165, 336] on button "Take photo" at bounding box center [211, 335] width 231 height 24
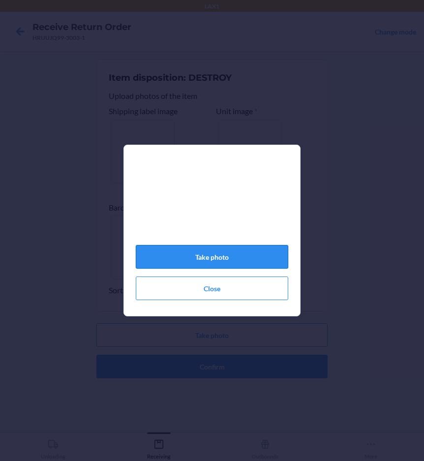
click at [199, 263] on button "Take photo" at bounding box center [212, 257] width 152 height 24
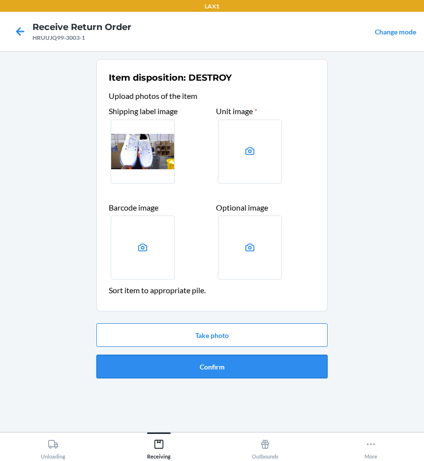
drag, startPoint x: 255, startPoint y: 369, endPoint x: 259, endPoint y: 363, distance: 7.5
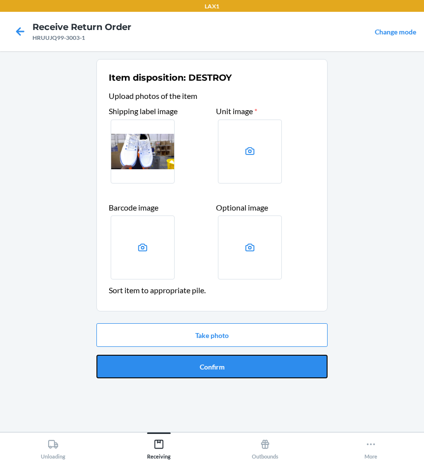
click at [255, 369] on button "Confirm" at bounding box center [211, 366] width 231 height 24
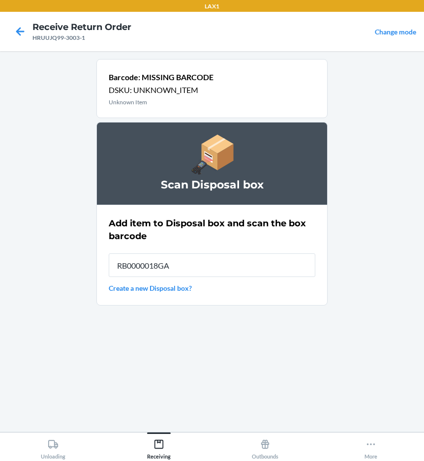
type input "RB0000018GA"
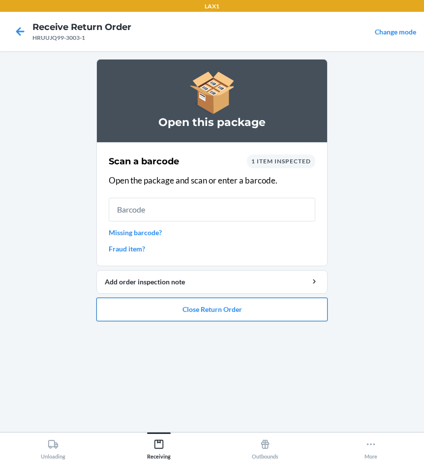
click at [235, 312] on button "Close Return Order" at bounding box center [211, 309] width 231 height 24
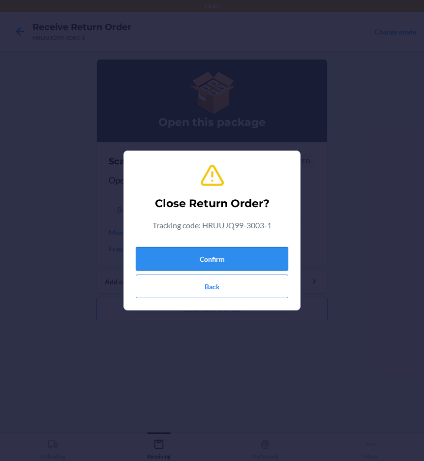
click at [230, 257] on button "Confirm" at bounding box center [212, 259] width 152 height 24
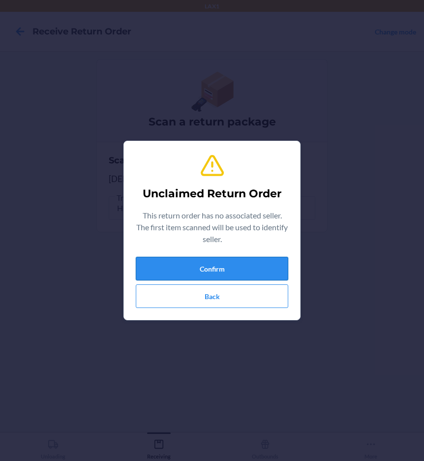
click at [212, 263] on button "Confirm" at bounding box center [212, 269] width 152 height 24
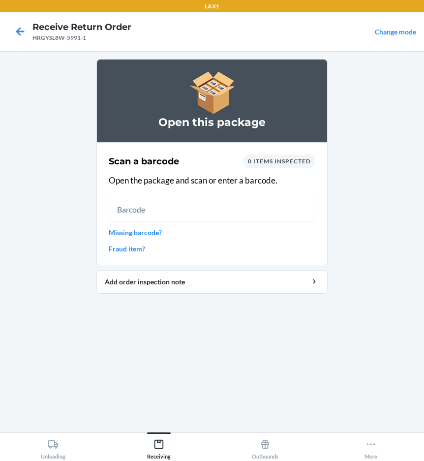
click at [131, 234] on link "Missing barcode?" at bounding box center [212, 232] width 206 height 10
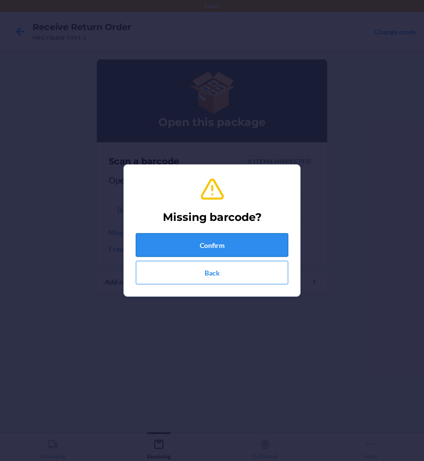
click at [169, 248] on button "Confirm" at bounding box center [212, 245] width 152 height 24
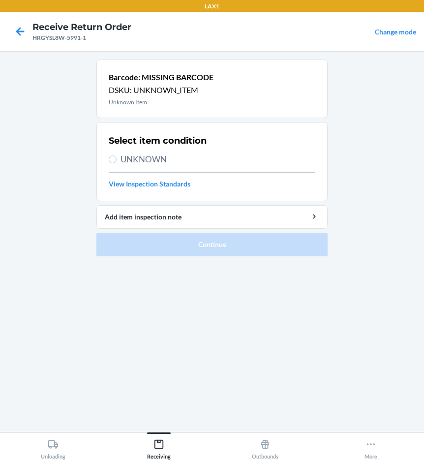
click at [158, 162] on span "UNKNOWN" at bounding box center [217, 159] width 195 height 13
click at [116, 162] on input "UNKNOWN" at bounding box center [113, 159] width 8 height 8
radio input "true"
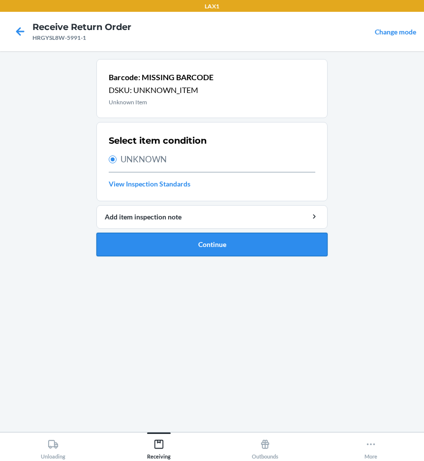
click at [162, 241] on button "Continue" at bounding box center [211, 244] width 231 height 24
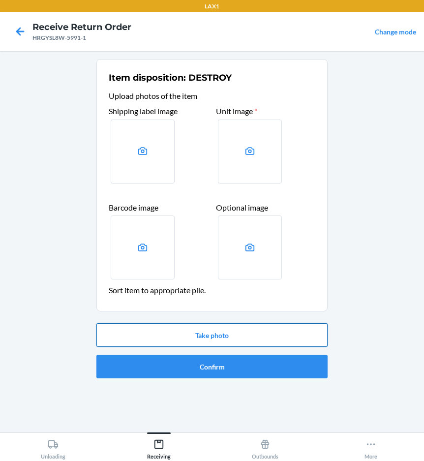
click at [215, 333] on button "Take photo" at bounding box center [211, 335] width 231 height 24
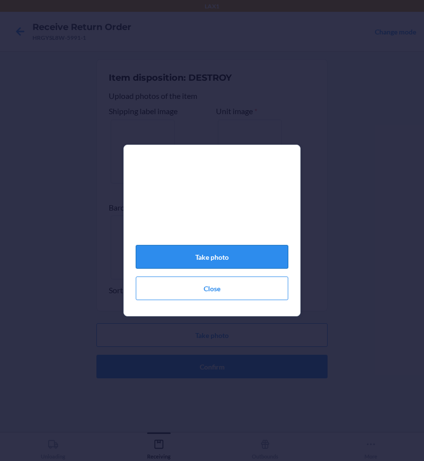
click at [241, 264] on button "Take photo" at bounding box center [212, 257] width 152 height 24
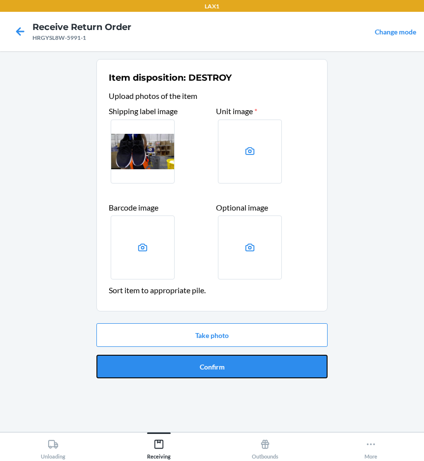
click at [285, 370] on button "Confirm" at bounding box center [211, 366] width 231 height 24
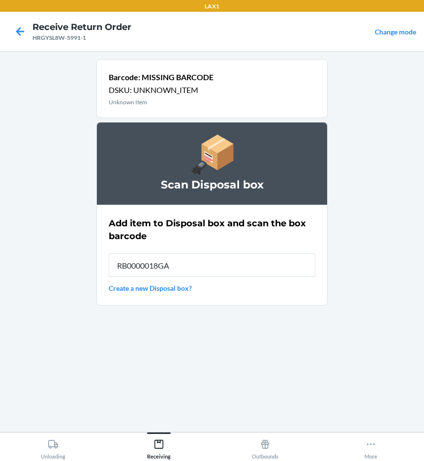
type input "RB0000018GA"
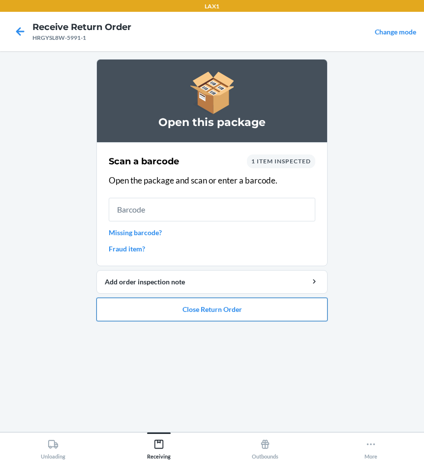
click at [294, 315] on button "Close Return Order" at bounding box center [211, 309] width 231 height 24
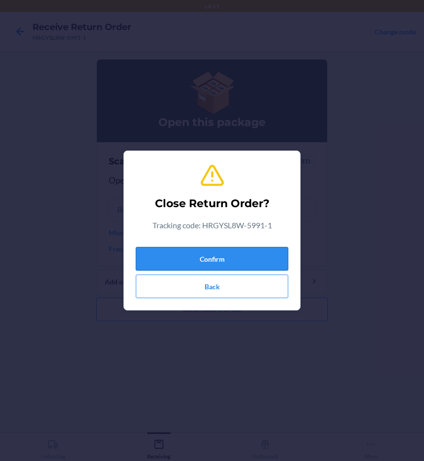
click at [275, 260] on button "Confirm" at bounding box center [212, 259] width 152 height 24
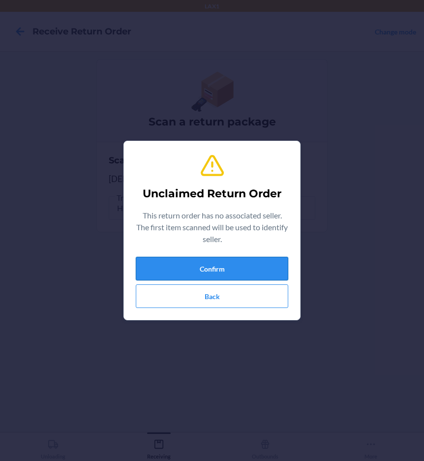
click at [241, 266] on button "Confirm" at bounding box center [212, 269] width 152 height 24
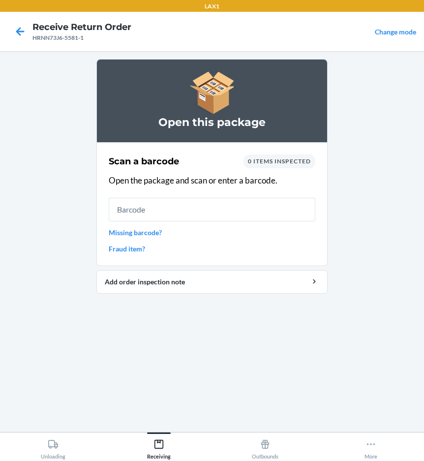
click at [155, 238] on div "Scan a barcode 0 items inspected Open the package and scan or enter a barcode. …" at bounding box center [212, 203] width 206 height 105
click at [155, 231] on link "Missing barcode?" at bounding box center [212, 232] width 206 height 10
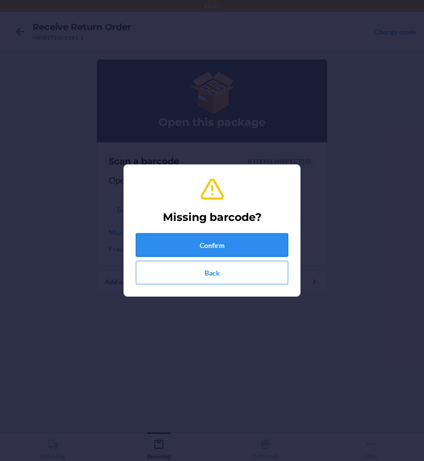
click at [172, 246] on button "Confirm" at bounding box center [212, 245] width 152 height 24
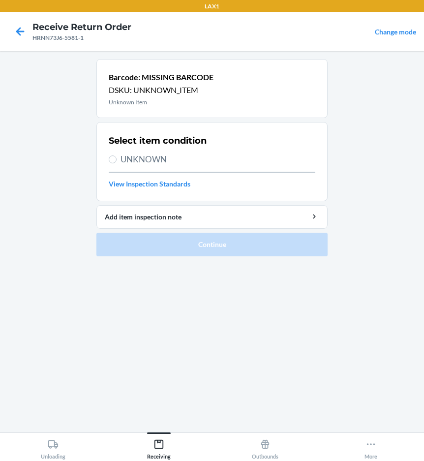
click at [147, 159] on span "UNKNOWN" at bounding box center [217, 159] width 195 height 13
click at [116, 159] on input "UNKNOWN" at bounding box center [113, 159] width 8 height 8
radio input "true"
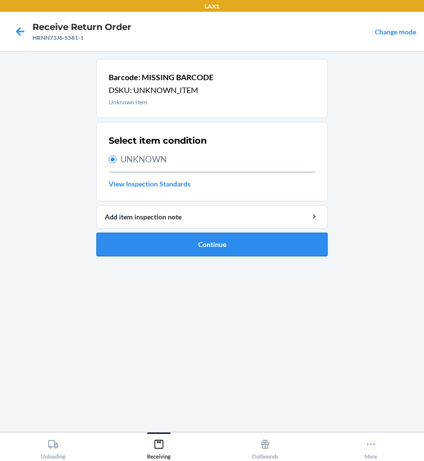
click at [167, 243] on button "Continue" at bounding box center [211, 244] width 231 height 24
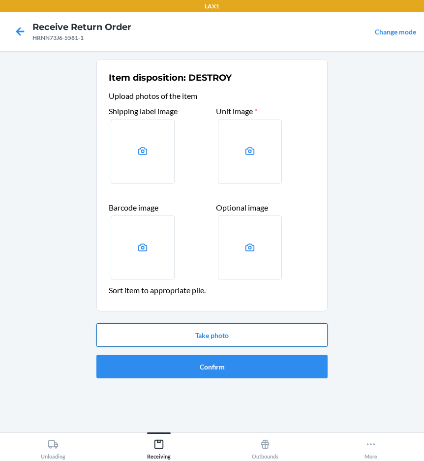
click at [172, 333] on button "Take photo" at bounding box center [211, 335] width 231 height 24
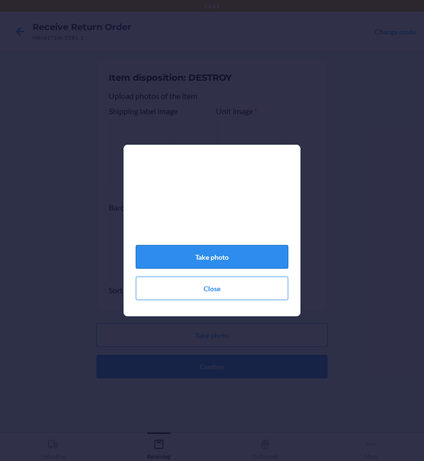
click at [206, 264] on button "Take photo" at bounding box center [212, 257] width 152 height 24
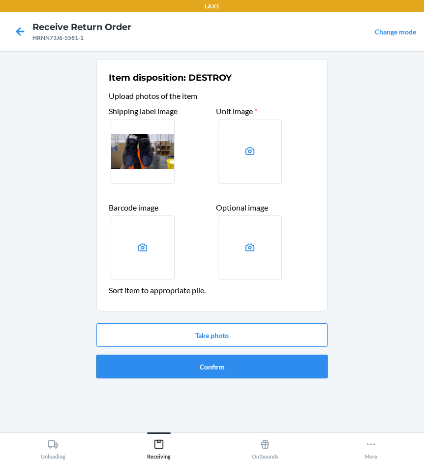
click at [228, 367] on button "Confirm" at bounding box center [211, 366] width 231 height 24
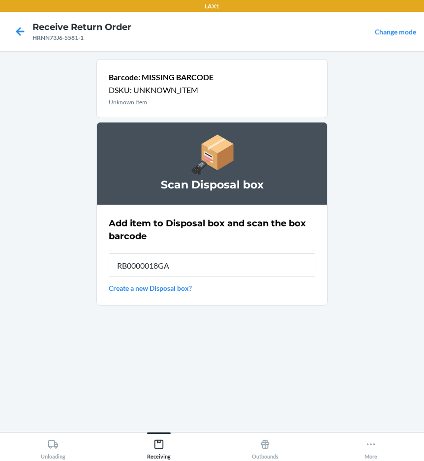
type input "RB0000018GA"
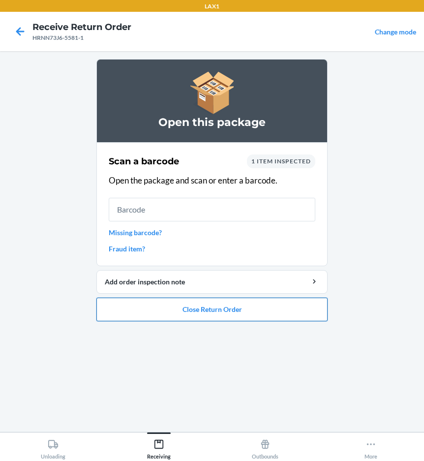
click at [217, 317] on button "Close Return Order" at bounding box center [211, 309] width 231 height 24
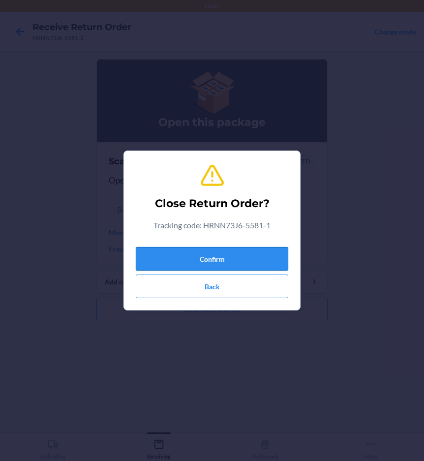
click at [255, 259] on button "Confirm" at bounding box center [212, 259] width 152 height 24
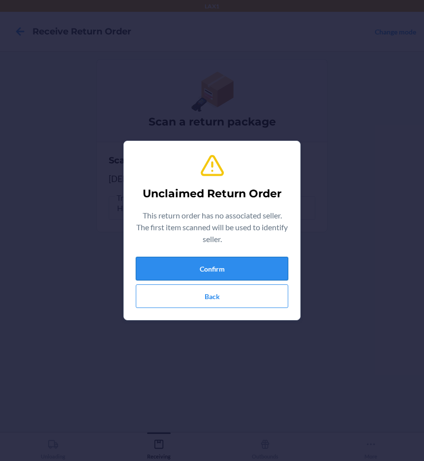
click at [251, 264] on button "Confirm" at bounding box center [212, 269] width 152 height 24
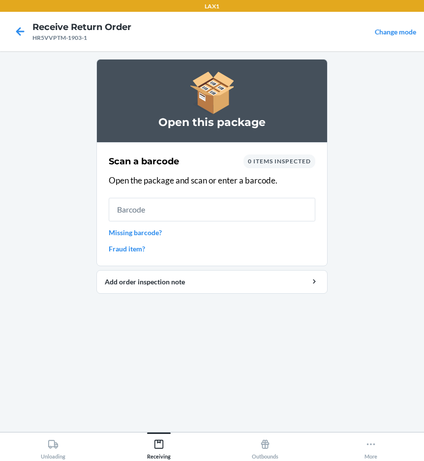
click at [154, 233] on link "Missing barcode?" at bounding box center [212, 232] width 206 height 10
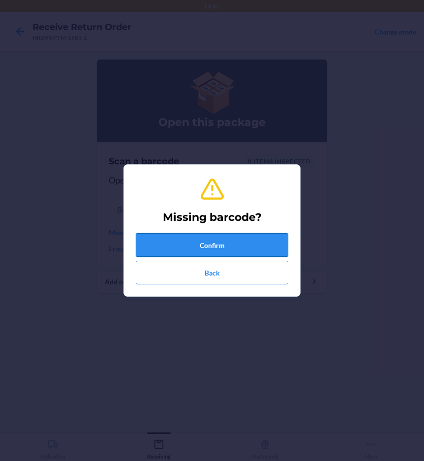
click at [174, 242] on button "Confirm" at bounding box center [212, 245] width 152 height 24
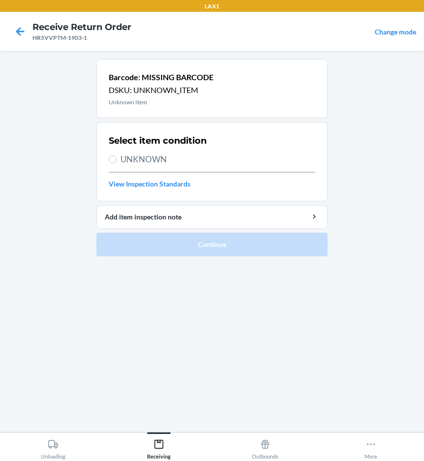
click at [146, 153] on span "UNKNOWN" at bounding box center [217, 159] width 195 height 13
click at [116, 155] on input "UNKNOWN" at bounding box center [113, 159] width 8 height 8
radio input "true"
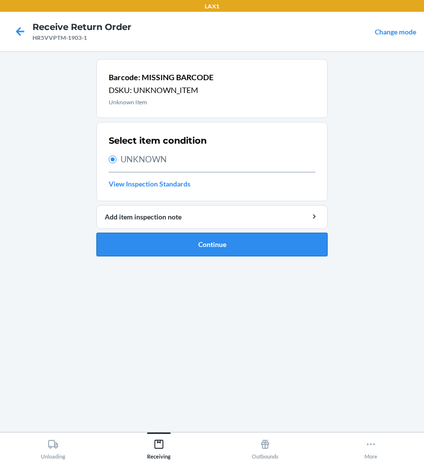
click at [170, 253] on button "Continue" at bounding box center [211, 244] width 231 height 24
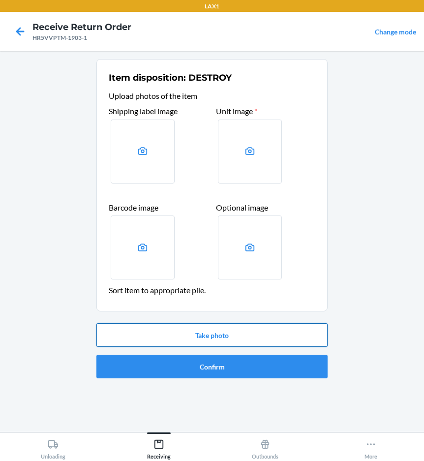
click at [248, 336] on button "Take photo" at bounding box center [211, 335] width 231 height 24
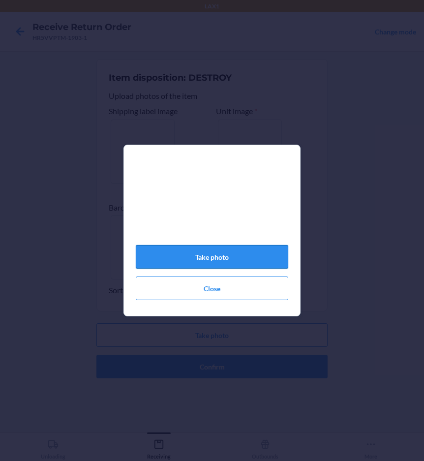
click at [235, 261] on button "Take photo" at bounding box center [212, 257] width 152 height 24
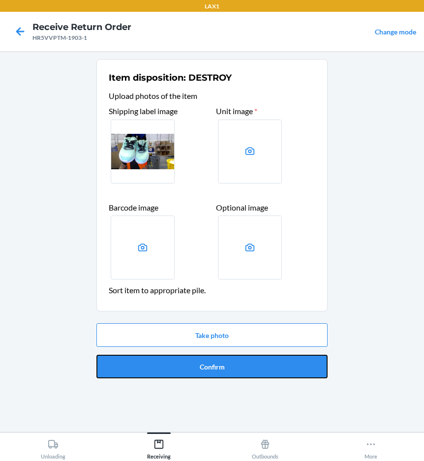
click at [226, 366] on button "Confirm" at bounding box center [211, 366] width 231 height 24
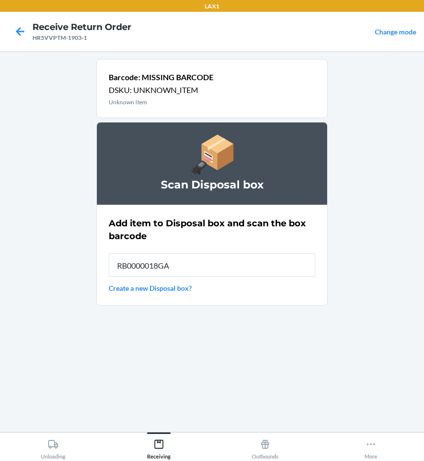
type input "RB0000018GA"
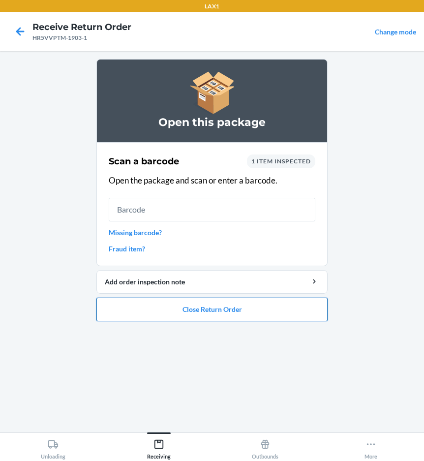
click at [213, 314] on button "Close Return Order" at bounding box center [211, 309] width 231 height 24
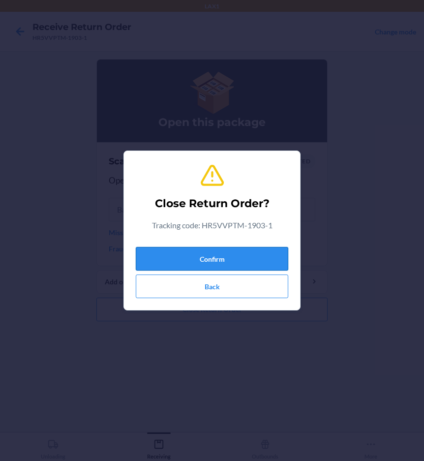
click at [214, 252] on button "Confirm" at bounding box center [212, 259] width 152 height 24
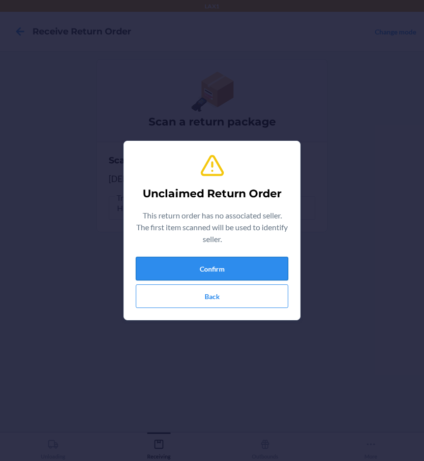
click at [227, 262] on button "Confirm" at bounding box center [212, 269] width 152 height 24
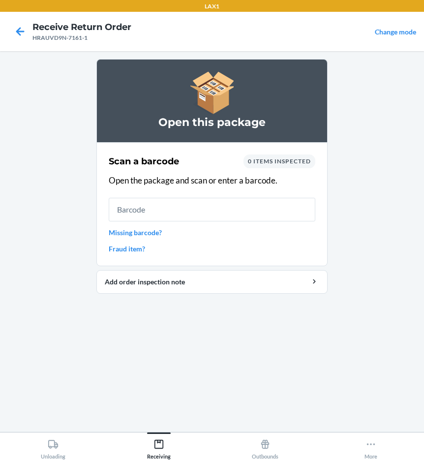
click at [139, 231] on link "Missing barcode?" at bounding box center [212, 232] width 206 height 10
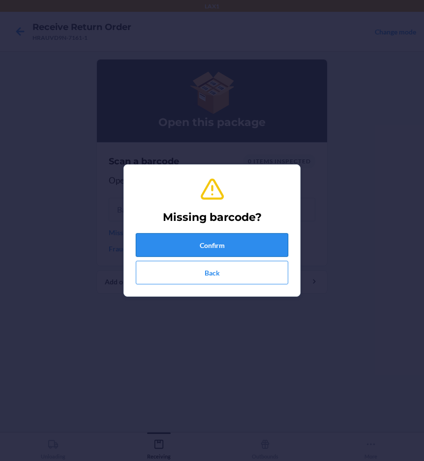
click at [150, 242] on button "Confirm" at bounding box center [212, 245] width 152 height 24
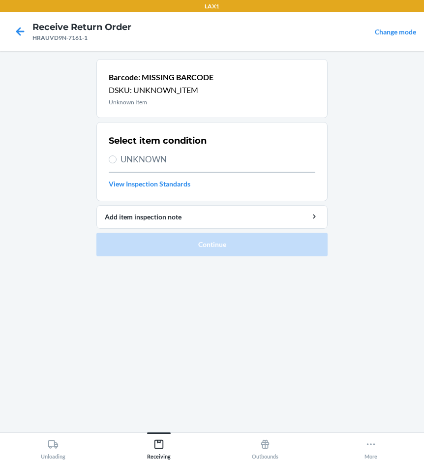
click at [153, 159] on span "UNKNOWN" at bounding box center [217, 159] width 195 height 13
click at [116, 159] on input "UNKNOWN" at bounding box center [113, 159] width 8 height 8
radio input "true"
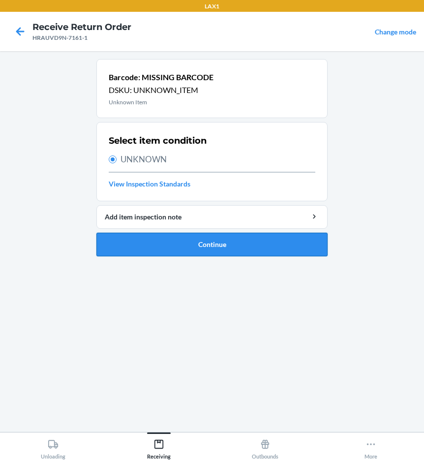
click at [162, 243] on button "Continue" at bounding box center [211, 244] width 231 height 24
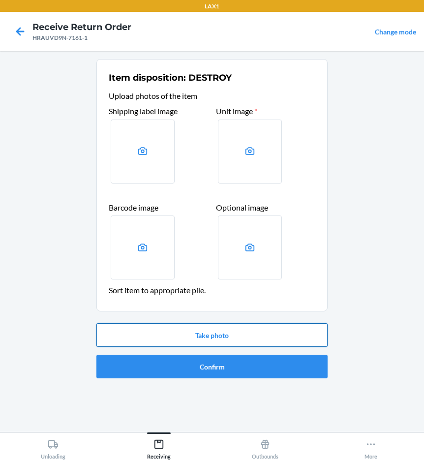
click at [189, 333] on button "Take photo" at bounding box center [211, 335] width 231 height 24
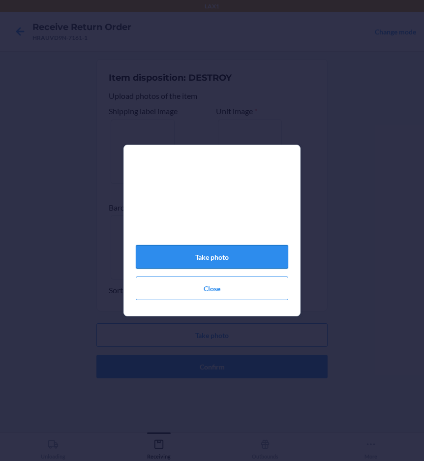
click at [202, 264] on button "Take photo" at bounding box center [212, 257] width 152 height 24
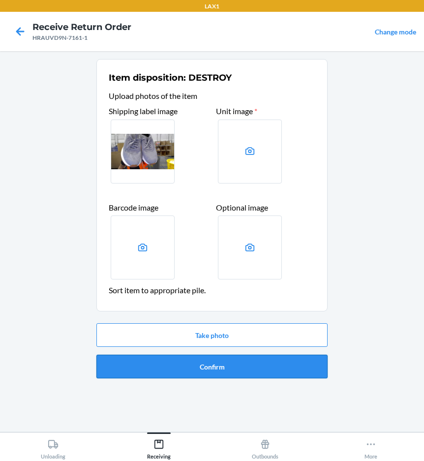
click at [217, 367] on button "Confirm" at bounding box center [211, 366] width 231 height 24
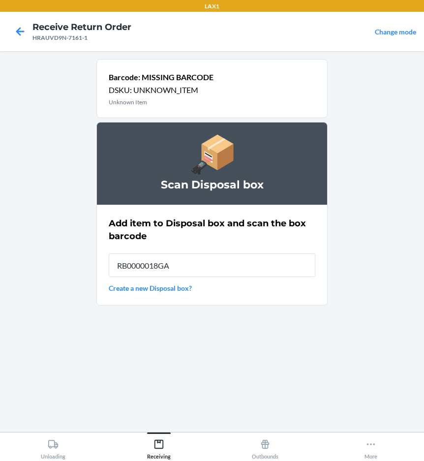
type input "RB0000018GA"
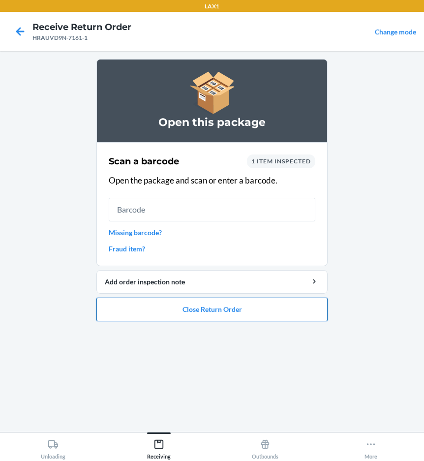
drag, startPoint x: 253, startPoint y: 323, endPoint x: 251, endPoint y: 315, distance: 8.5
click at [253, 322] on ol "Open this package Scan a barcode 1 item inspected Open the package and scan or …" at bounding box center [211, 194] width 231 height 270
click at [253, 312] on button "Close Return Order" at bounding box center [211, 309] width 231 height 24
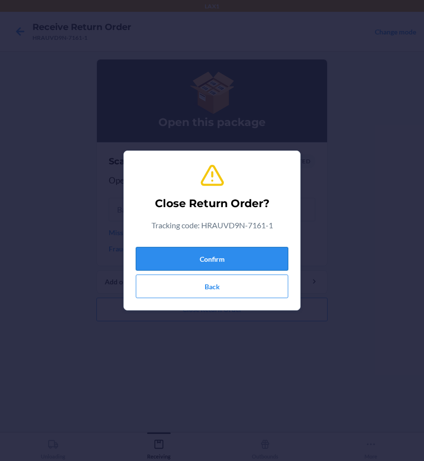
click at [272, 255] on button "Confirm" at bounding box center [212, 259] width 152 height 24
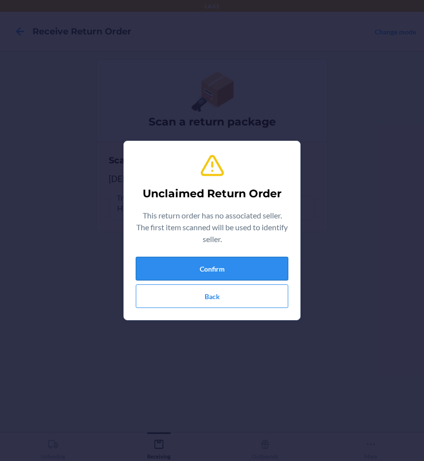
click at [251, 260] on button "Confirm" at bounding box center [212, 269] width 152 height 24
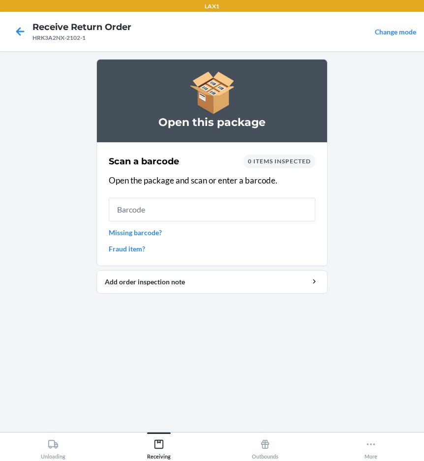
click at [155, 231] on link "Missing barcode?" at bounding box center [212, 232] width 206 height 10
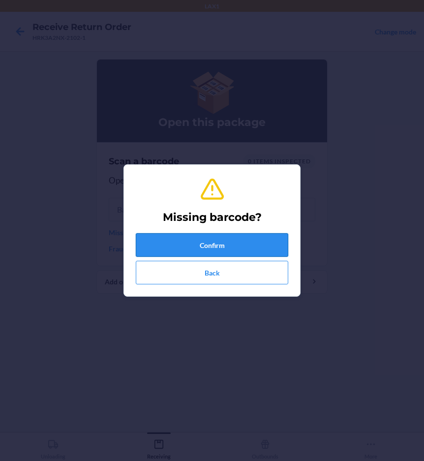
click at [195, 244] on button "Confirm" at bounding box center [212, 245] width 152 height 24
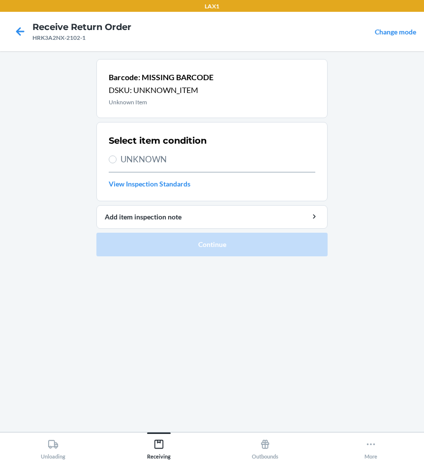
click at [155, 157] on span "UNKNOWN" at bounding box center [217, 159] width 195 height 13
click at [116, 157] on input "UNKNOWN" at bounding box center [113, 159] width 8 height 8
radio input "true"
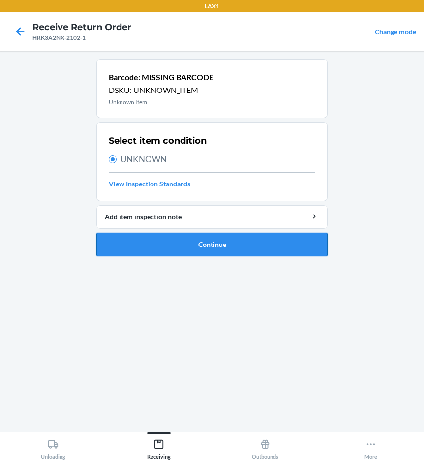
click at [178, 246] on button "Continue" at bounding box center [211, 244] width 231 height 24
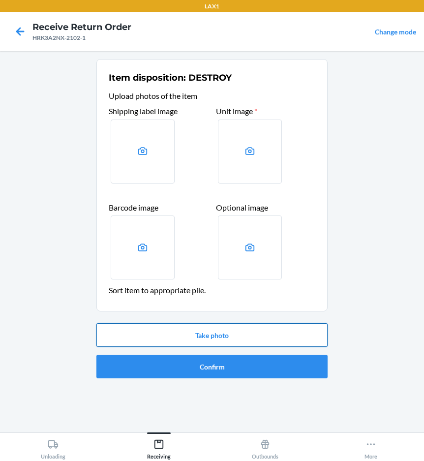
click at [185, 327] on button "Take photo" at bounding box center [211, 335] width 231 height 24
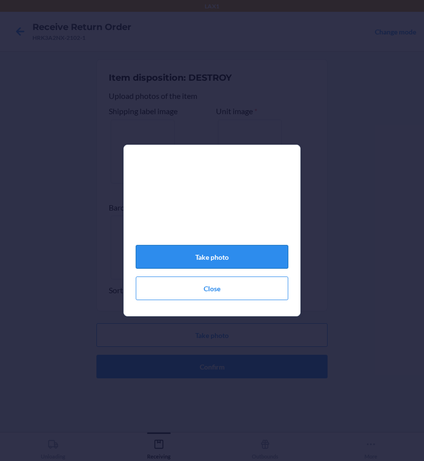
click at [219, 262] on button "Take photo" at bounding box center [212, 257] width 152 height 24
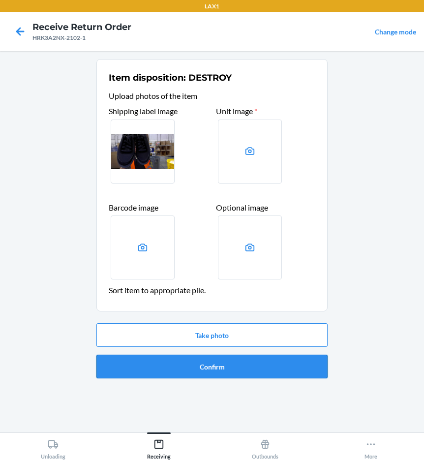
click at [213, 366] on button "Confirm" at bounding box center [211, 366] width 231 height 24
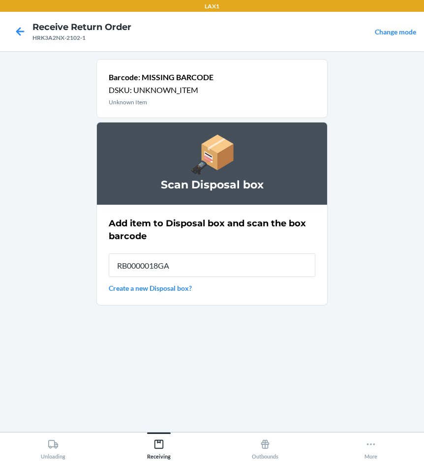
type input "RB0000018GA"
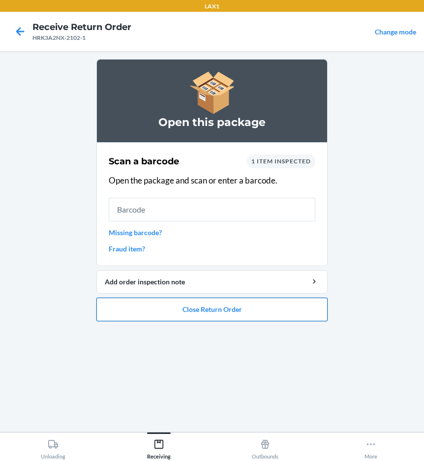
click at [208, 312] on button "Close Return Order" at bounding box center [211, 309] width 231 height 24
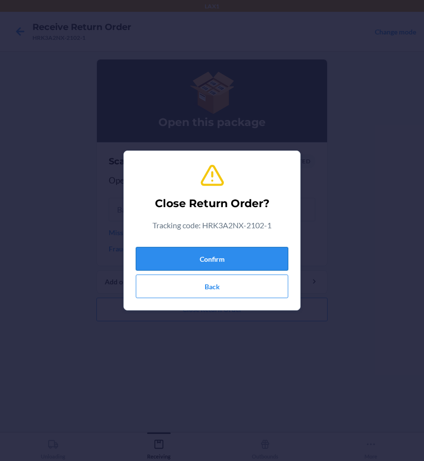
click at [228, 260] on button "Confirm" at bounding box center [212, 259] width 152 height 24
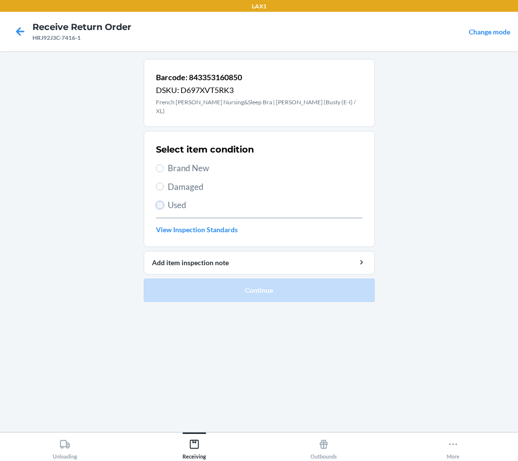
click at [158, 201] on input "Used" at bounding box center [160, 205] width 8 height 8
radio input "true"
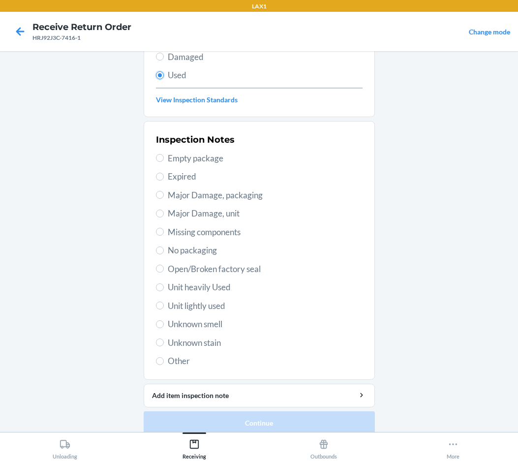
scroll to position [132, 0]
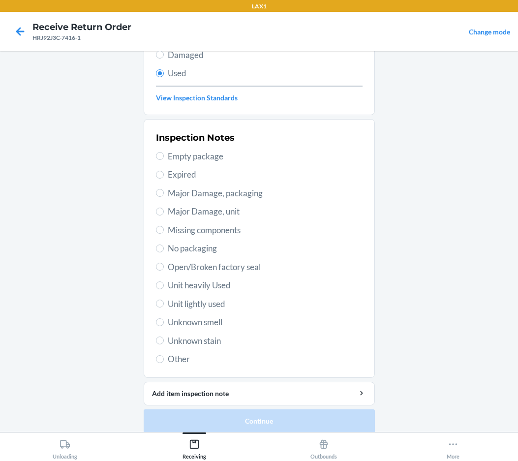
click at [221, 297] on span "Unit lightly used" at bounding box center [265, 303] width 195 height 13
click at [164, 299] on input "Unit lightly used" at bounding box center [160, 303] width 8 height 8
radio input "true"
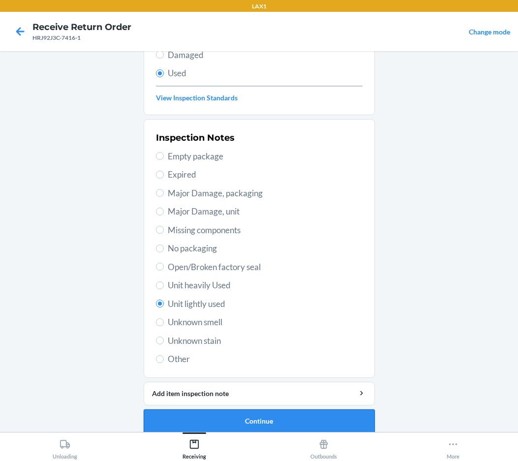
click at [192, 416] on button "Continue" at bounding box center [259, 421] width 231 height 24
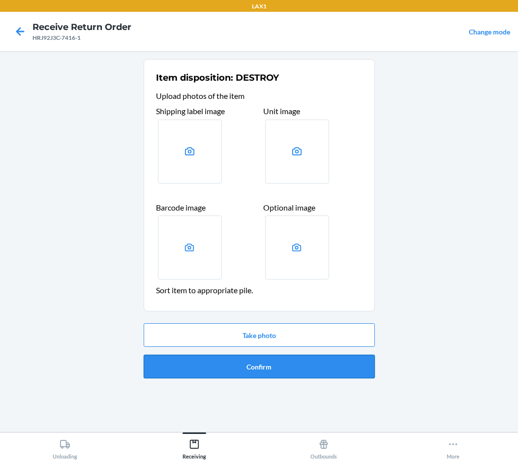
click at [230, 367] on button "Confirm" at bounding box center [259, 366] width 231 height 24
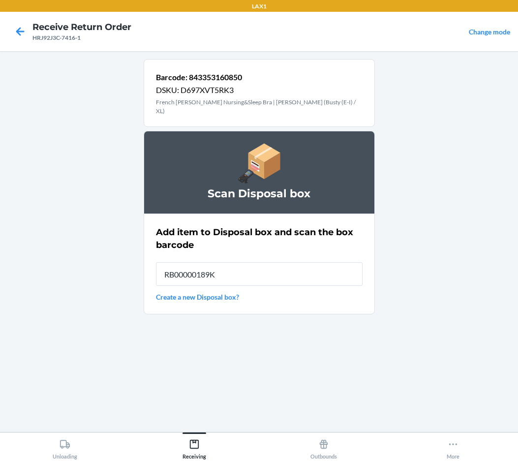
type input "RB00000189K"
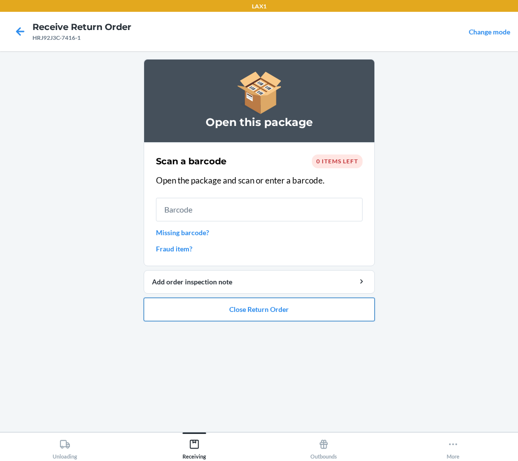
click at [276, 307] on button "Close Return Order" at bounding box center [259, 309] width 231 height 24
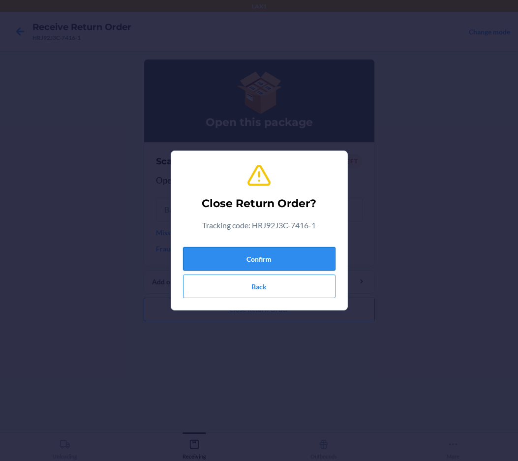
click at [253, 261] on button "Confirm" at bounding box center [259, 259] width 152 height 24
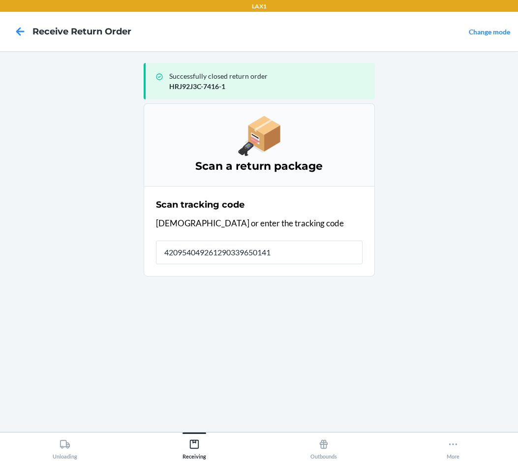
type input "4209540492612903396501415"
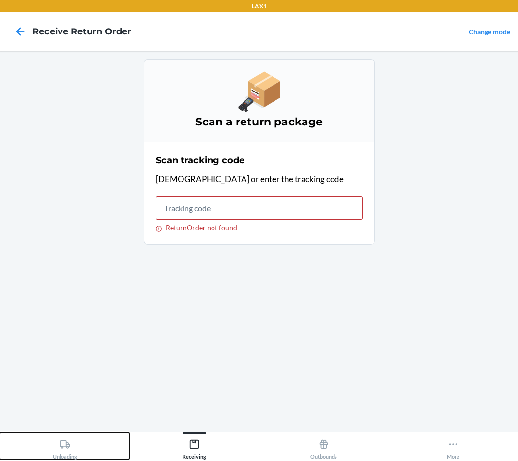
click at [80, 458] on button "Unloading" at bounding box center [64, 445] width 129 height 27
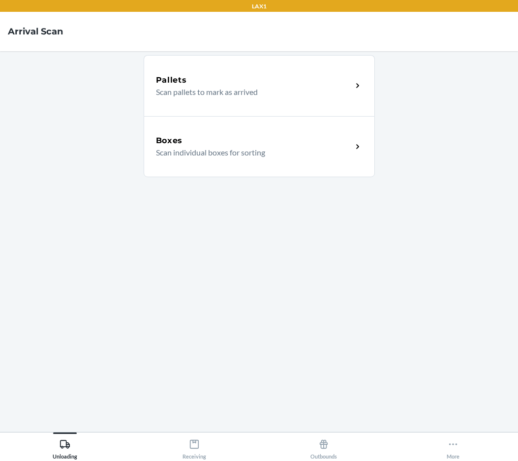
click at [174, 153] on p "Scan individual boxes for sorting" at bounding box center [250, 152] width 188 height 12
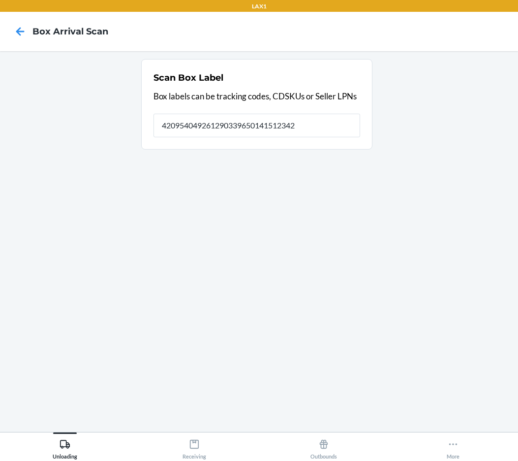
type input "420954049261290339650141512342"
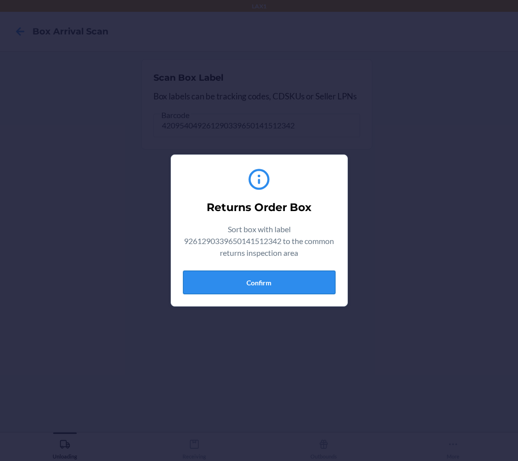
click at [283, 281] on button "Confirm" at bounding box center [259, 282] width 152 height 24
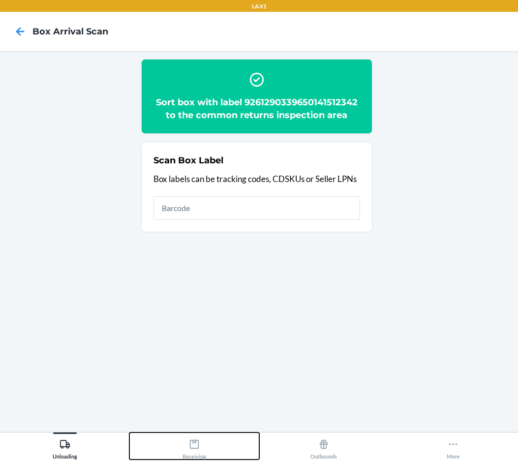
click at [199, 449] on icon at bounding box center [194, 443] width 11 height 11
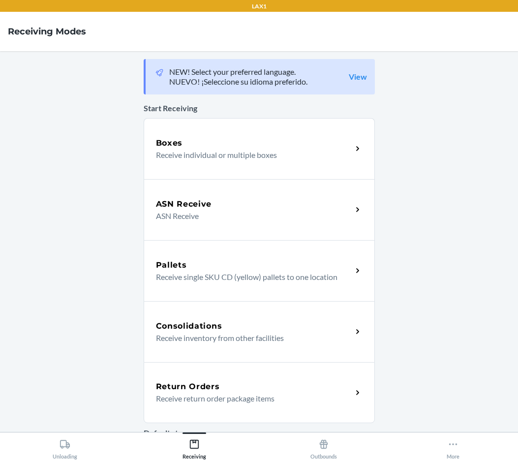
click at [226, 382] on div "Return Orders" at bounding box center [254, 386] width 196 height 12
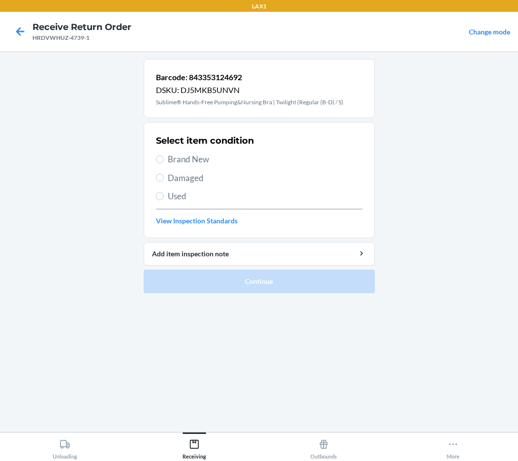
click at [188, 162] on span "Brand New" at bounding box center [265, 159] width 195 height 13
click at [164, 162] on input "Brand New" at bounding box center [160, 159] width 8 height 8
radio input "true"
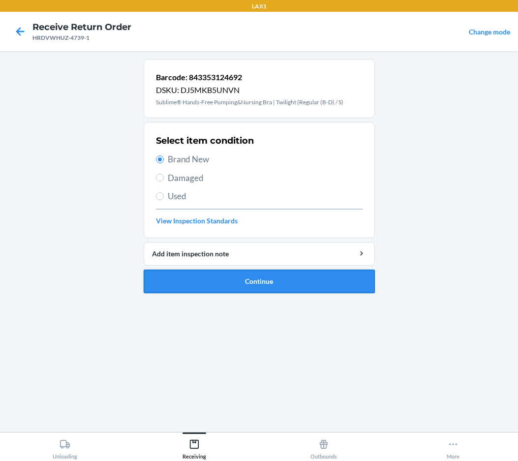
click at [224, 288] on button "Continue" at bounding box center [259, 281] width 231 height 24
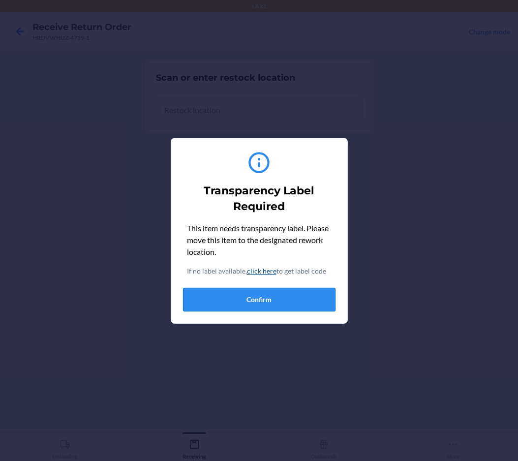
click at [235, 296] on button "Confirm" at bounding box center [259, 300] width 152 height 24
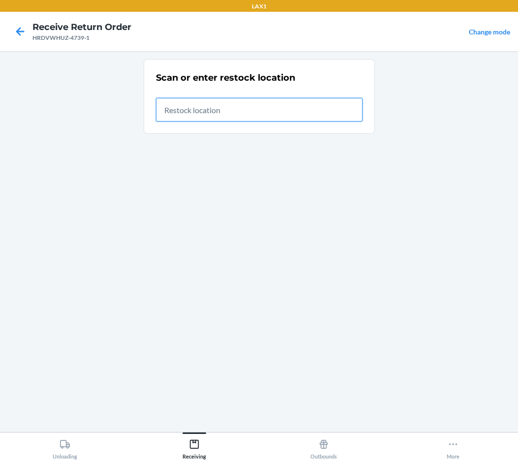
click at [260, 115] on input "text" at bounding box center [259, 110] width 206 height 24
type input "RTCART036"
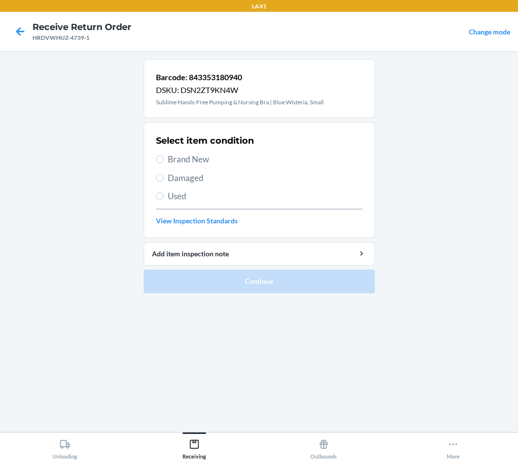
click at [203, 158] on span "Brand New" at bounding box center [265, 159] width 195 height 13
click at [164, 158] on input "Brand New" at bounding box center [160, 159] width 8 height 8
radio input "true"
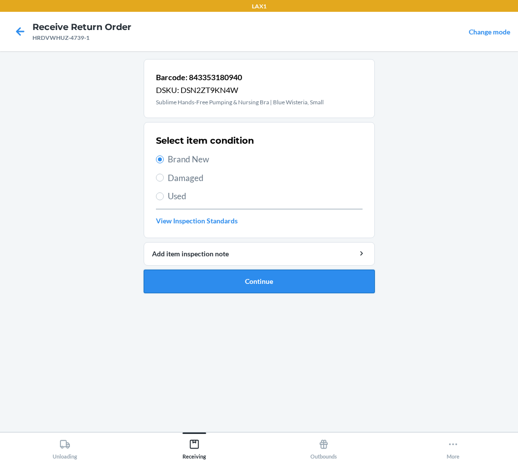
click at [201, 281] on button "Continue" at bounding box center [259, 281] width 231 height 24
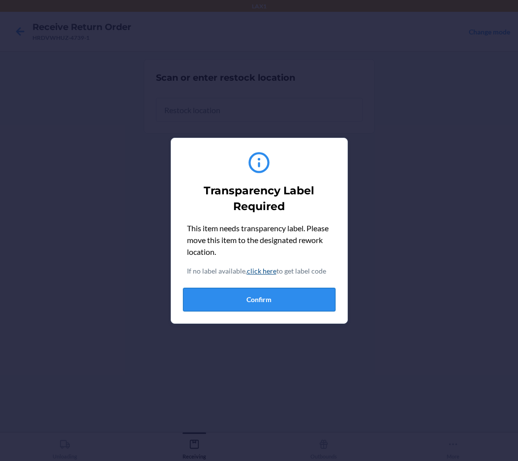
click at [230, 298] on button "Confirm" at bounding box center [259, 300] width 152 height 24
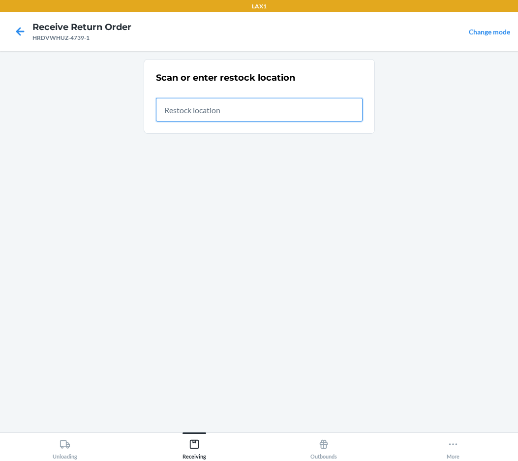
click at [230, 111] on input "text" at bounding box center [259, 110] width 206 height 24
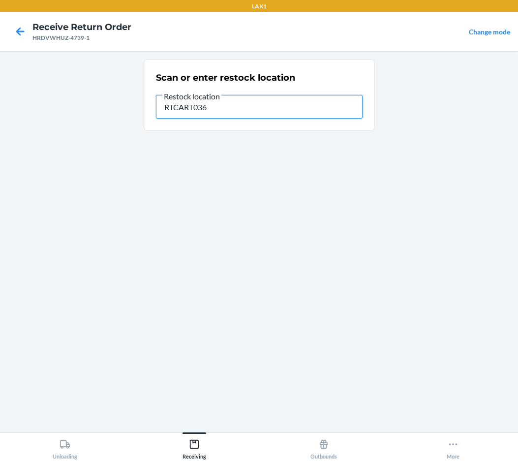
type input "RTCART036"
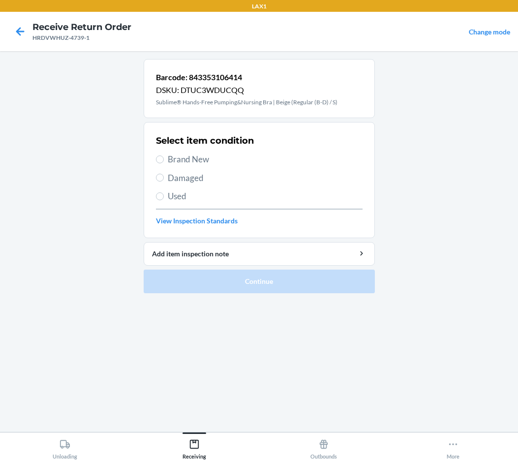
click at [201, 159] on span "Brand New" at bounding box center [265, 159] width 195 height 13
click at [164, 159] on input "Brand New" at bounding box center [160, 159] width 8 height 8
radio input "true"
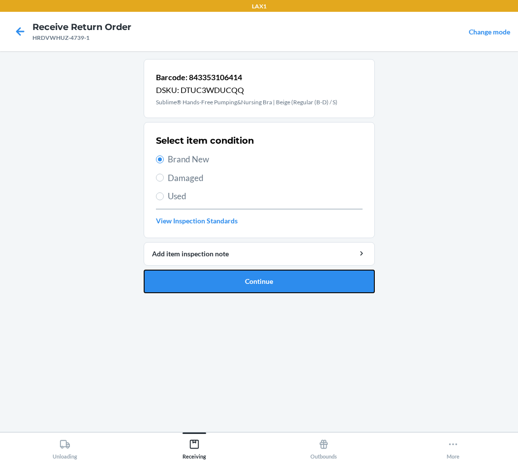
click at [201, 281] on button "Continue" at bounding box center [259, 281] width 231 height 24
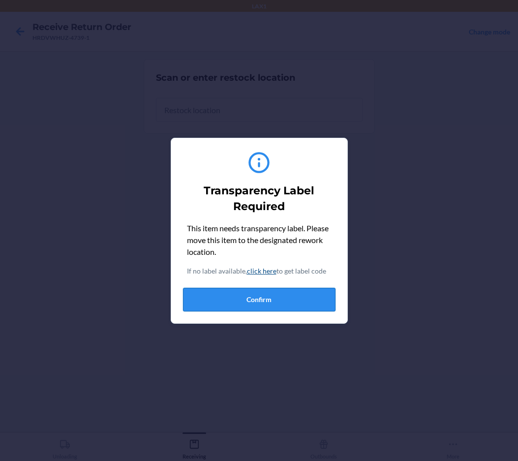
click at [303, 291] on button "Confirm" at bounding box center [259, 300] width 152 height 24
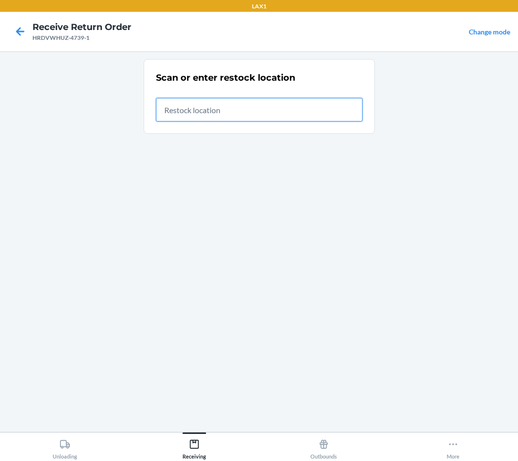
click at [214, 102] on input "text" at bounding box center [259, 110] width 206 height 24
type input "RTCART036"
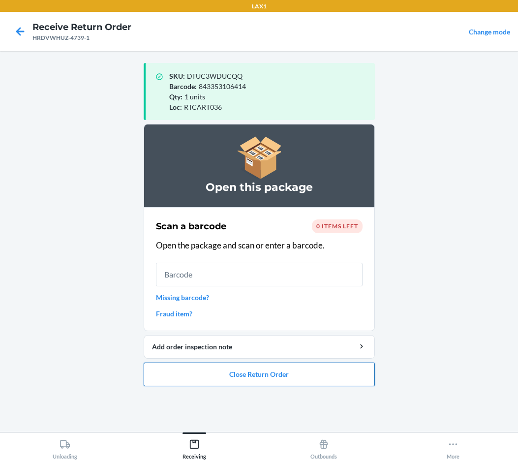
click at [198, 382] on button "Close Return Order" at bounding box center [259, 374] width 231 height 24
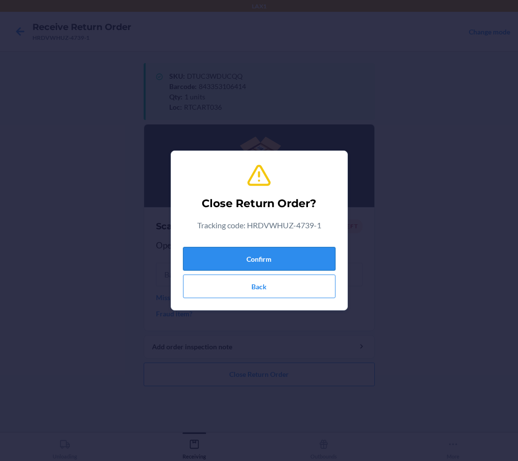
click at [255, 262] on button "Confirm" at bounding box center [259, 259] width 152 height 24
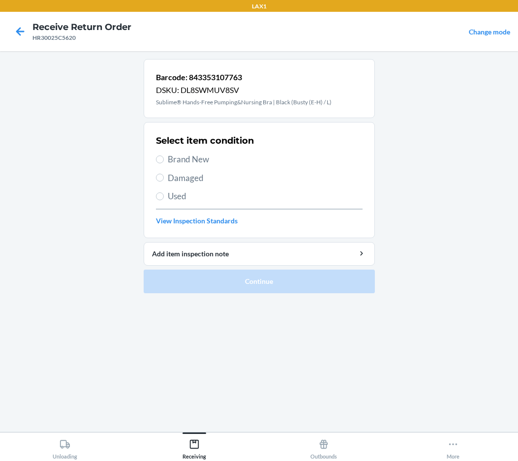
click at [169, 158] on span "Brand New" at bounding box center [265, 159] width 195 height 13
click at [164, 158] on input "Brand New" at bounding box center [160, 159] width 8 height 8
radio input "true"
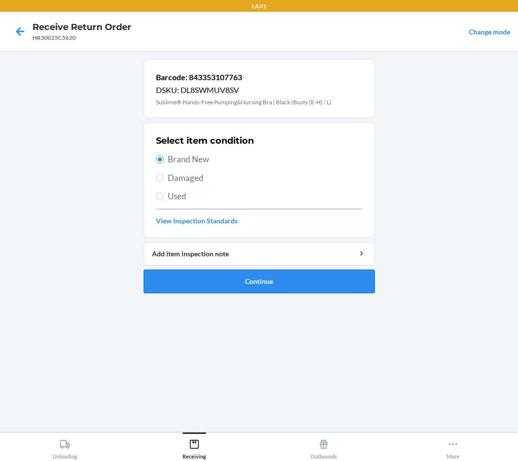
click at [244, 284] on button "Continue" at bounding box center [259, 281] width 231 height 24
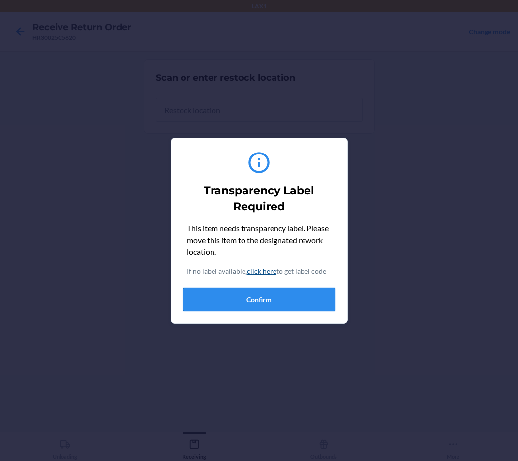
click at [267, 303] on button "Confirm" at bounding box center [259, 300] width 152 height 24
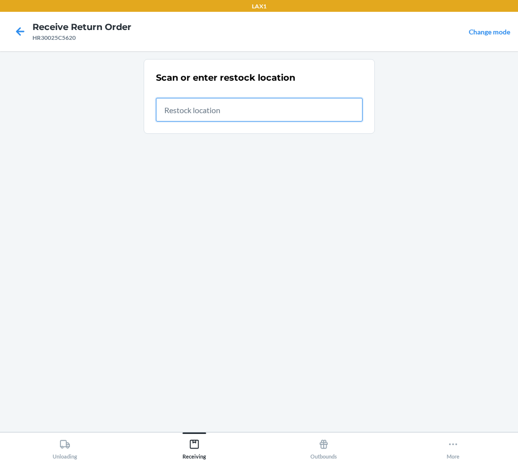
click at [264, 115] on input "text" at bounding box center [259, 110] width 206 height 24
type input "RTCART036"
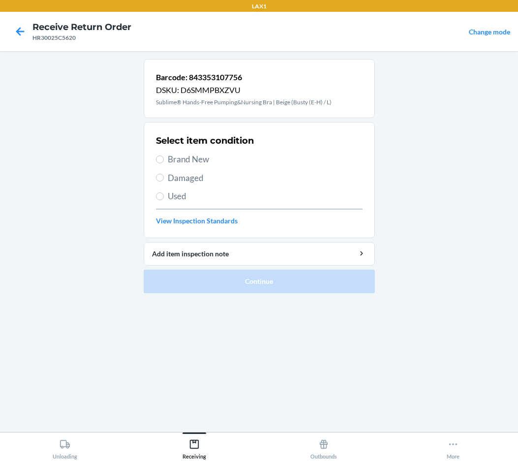
click at [199, 160] on span "Brand New" at bounding box center [265, 159] width 195 height 13
click at [164, 160] on input "Brand New" at bounding box center [160, 159] width 8 height 8
radio input "true"
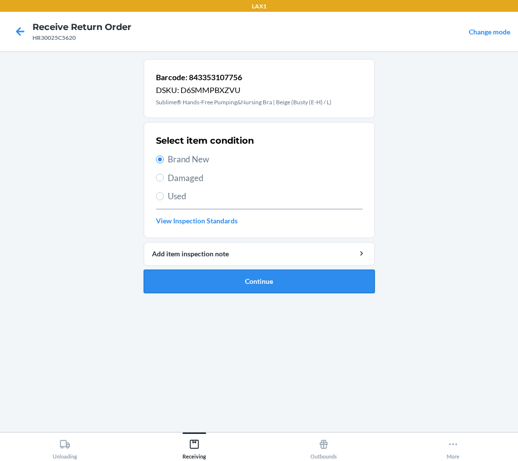
click at [292, 288] on button "Continue" at bounding box center [259, 281] width 231 height 24
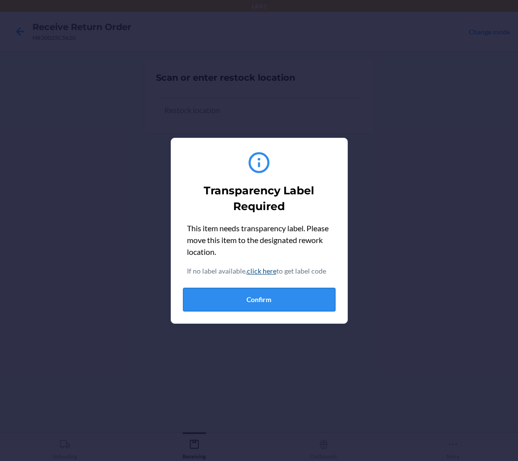
drag, startPoint x: 277, startPoint y: 298, endPoint x: 277, endPoint y: 278, distance: 19.7
click at [277, 295] on button "Confirm" at bounding box center [259, 300] width 152 height 24
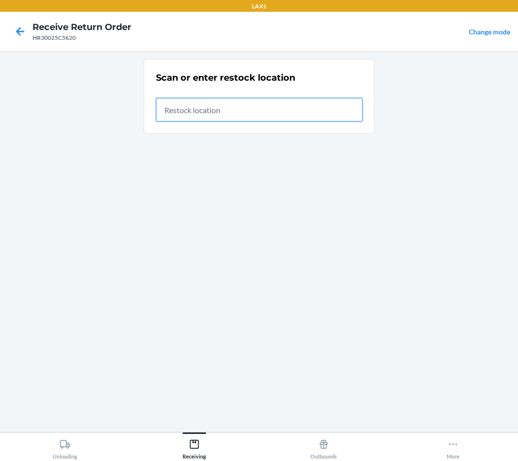
click at [268, 112] on input "text" at bounding box center [259, 110] width 206 height 24
type input "RTCART036"
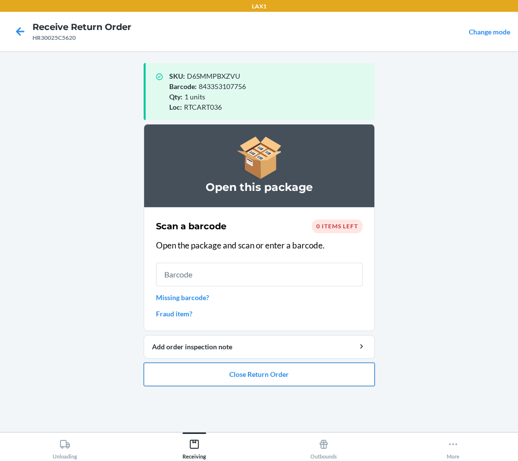
click at [181, 373] on button "Close Return Order" at bounding box center [259, 374] width 231 height 24
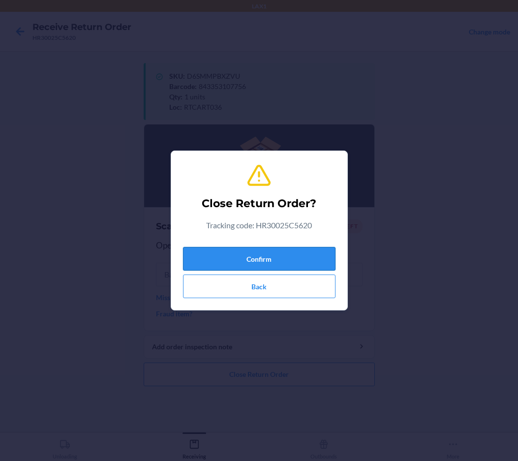
click at [235, 261] on button "Confirm" at bounding box center [259, 259] width 152 height 24
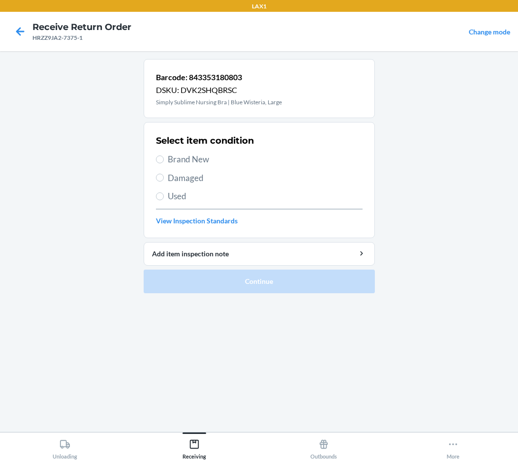
click at [196, 164] on span "Brand New" at bounding box center [265, 159] width 195 height 13
click at [164, 163] on input "Brand New" at bounding box center [160, 159] width 8 height 8
radio input "true"
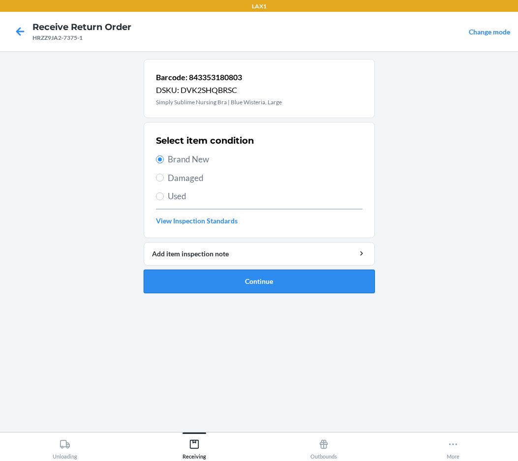
click at [218, 284] on button "Continue" at bounding box center [259, 281] width 231 height 24
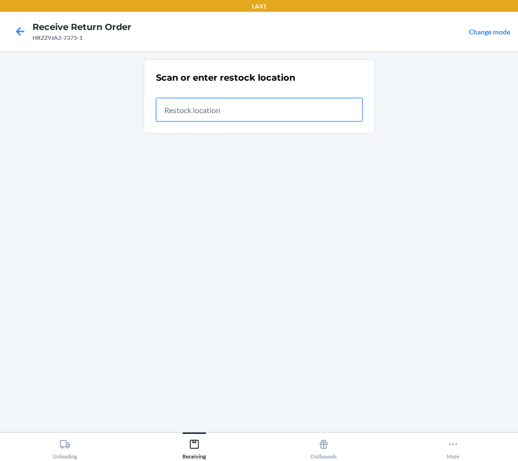
click at [293, 112] on input "text" at bounding box center [259, 110] width 206 height 24
type input "RTCART036"
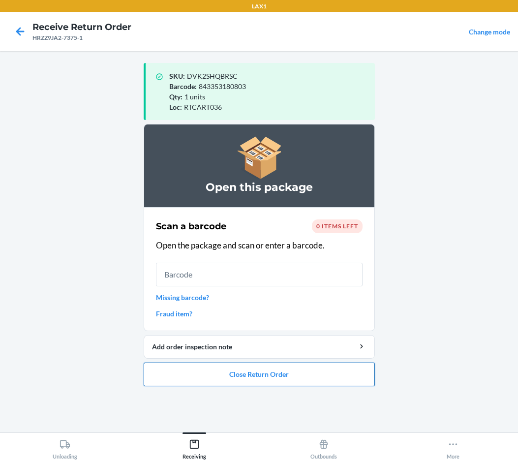
click at [270, 378] on button "Close Return Order" at bounding box center [259, 374] width 231 height 24
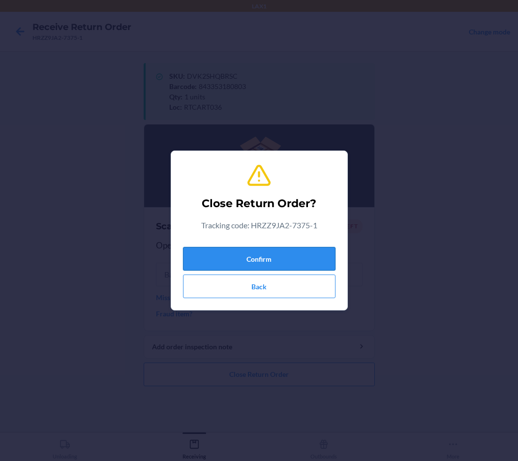
click at [279, 255] on button "Confirm" at bounding box center [259, 259] width 152 height 24
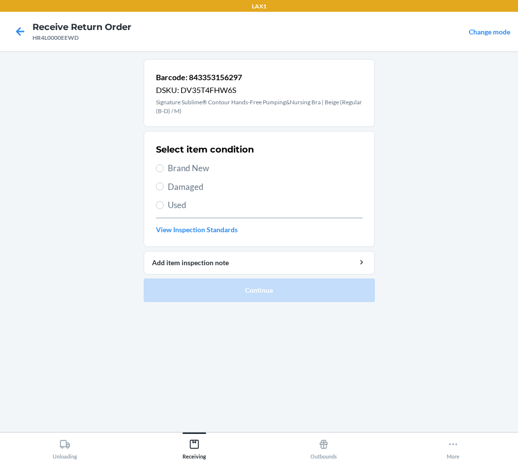
click at [186, 165] on span "Brand New" at bounding box center [265, 168] width 195 height 13
click at [164, 165] on input "Brand New" at bounding box center [160, 168] width 8 height 8
radio input "true"
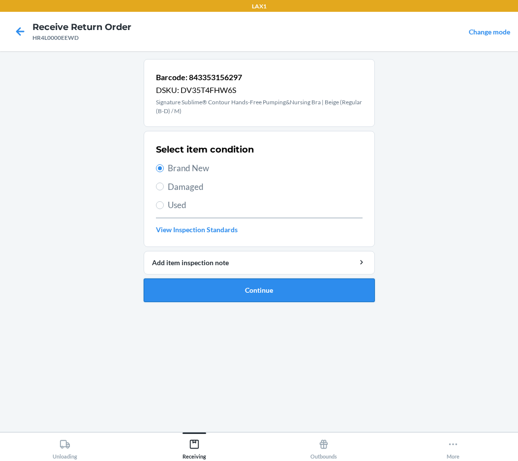
click at [201, 290] on button "Continue" at bounding box center [259, 290] width 231 height 24
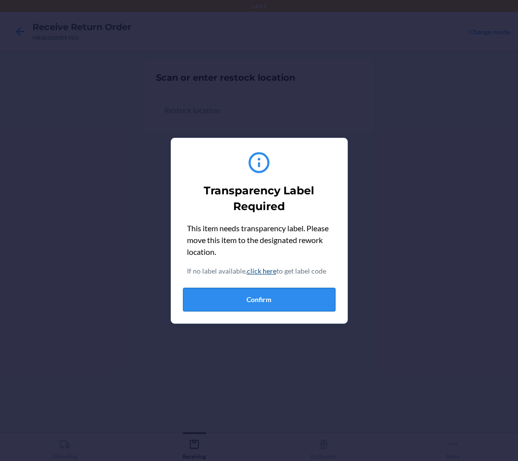
click at [215, 307] on button "Confirm" at bounding box center [259, 300] width 152 height 24
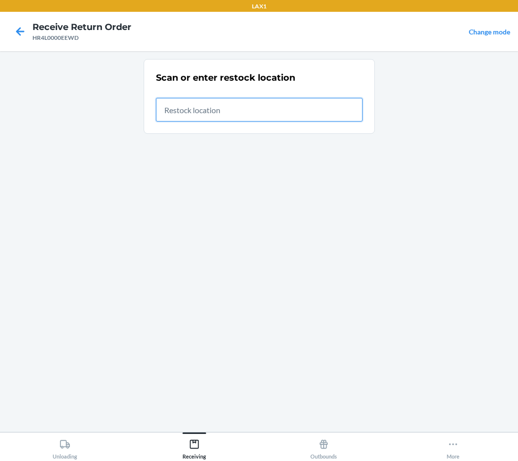
click at [227, 109] on input "text" at bounding box center [259, 110] width 206 height 24
type input "RTCART036"
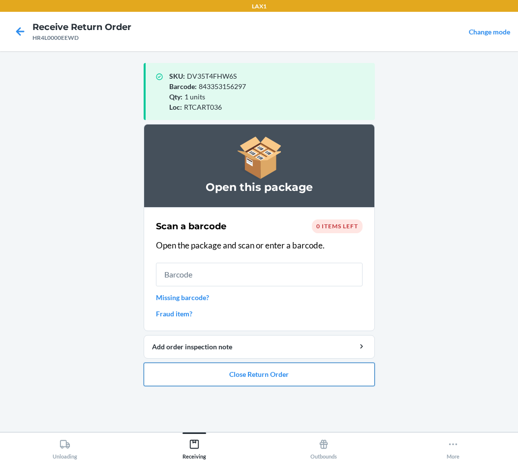
click at [253, 381] on button "Close Return Order" at bounding box center [259, 374] width 231 height 24
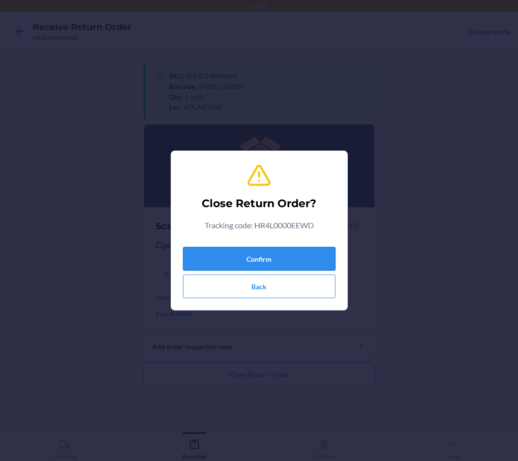
click at [251, 253] on button "Confirm" at bounding box center [259, 259] width 152 height 24
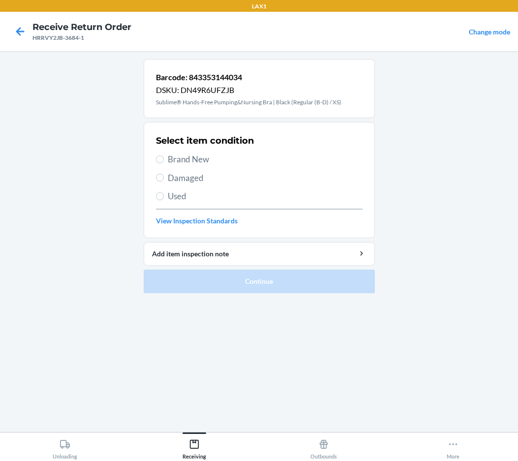
click at [201, 160] on span "Brand New" at bounding box center [265, 159] width 195 height 13
click at [164, 160] on input "Brand New" at bounding box center [160, 159] width 8 height 8
radio input "true"
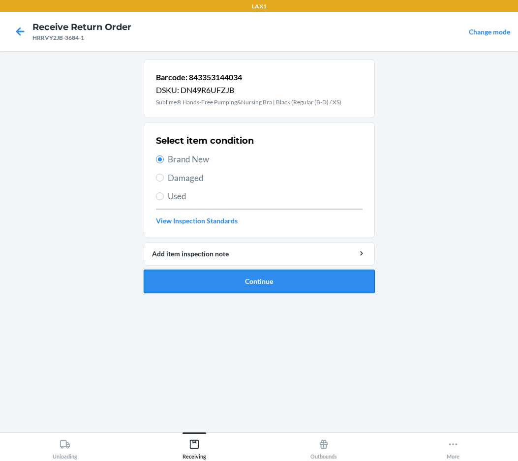
click at [215, 280] on button "Continue" at bounding box center [259, 281] width 231 height 24
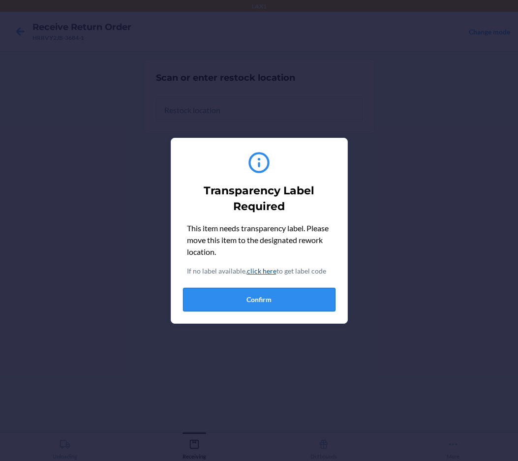
click at [260, 302] on button "Confirm" at bounding box center [259, 300] width 152 height 24
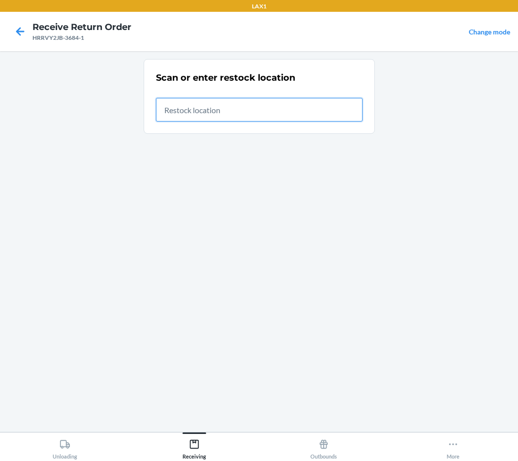
click at [216, 107] on input "text" at bounding box center [259, 110] width 206 height 24
type input "RTCART036"
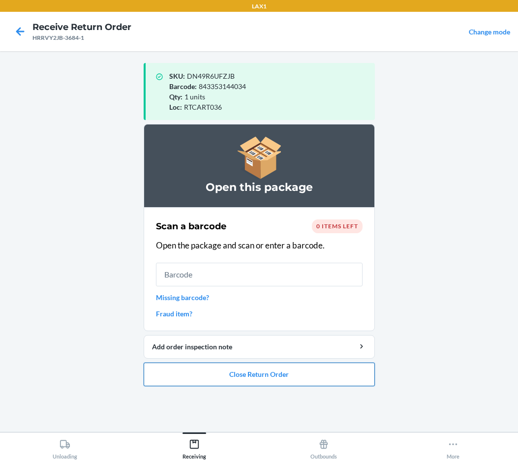
click at [247, 375] on button "Close Return Order" at bounding box center [259, 374] width 231 height 24
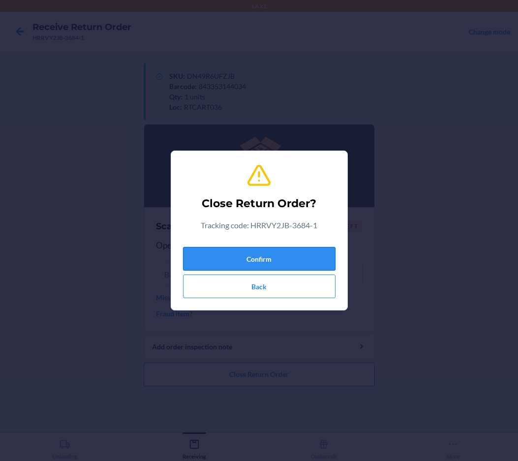
click at [284, 263] on button "Confirm" at bounding box center [259, 259] width 152 height 24
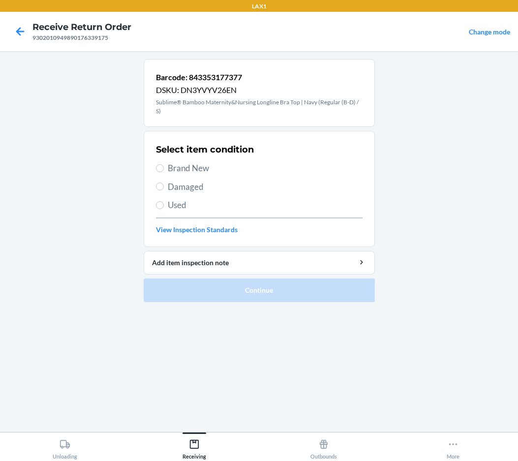
click at [182, 171] on span "Brand New" at bounding box center [265, 168] width 195 height 13
click at [164, 171] on input "Brand New" at bounding box center [160, 168] width 8 height 8
radio input "true"
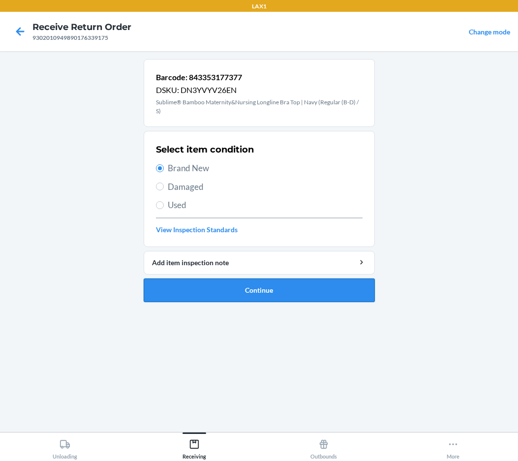
click at [191, 289] on button "Continue" at bounding box center [259, 290] width 231 height 24
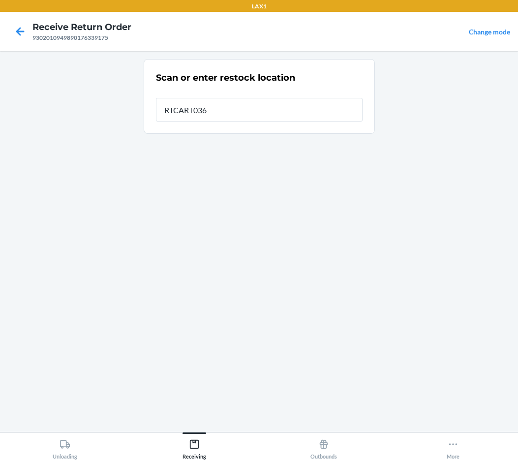
type input "RTCART036"
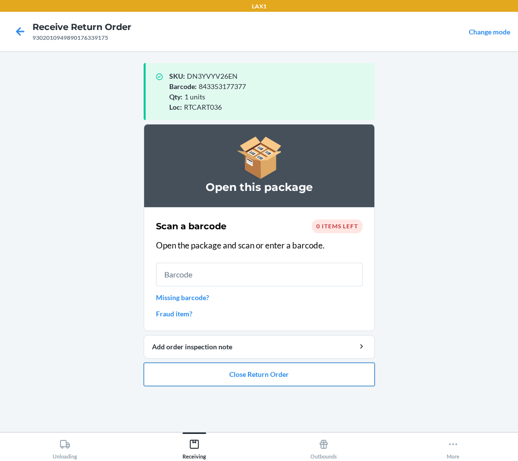
click at [193, 373] on button "Close Return Order" at bounding box center [259, 374] width 231 height 24
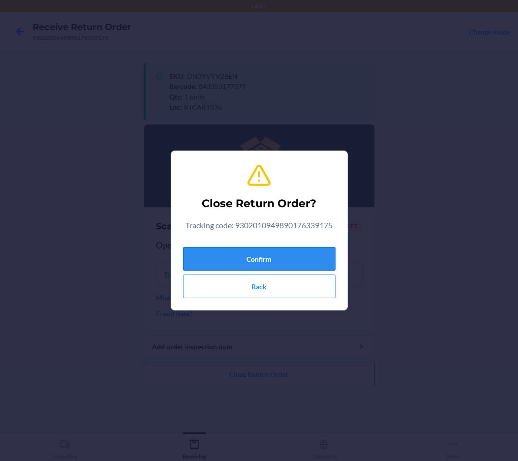
click at [218, 260] on button "Confirm" at bounding box center [259, 259] width 152 height 24
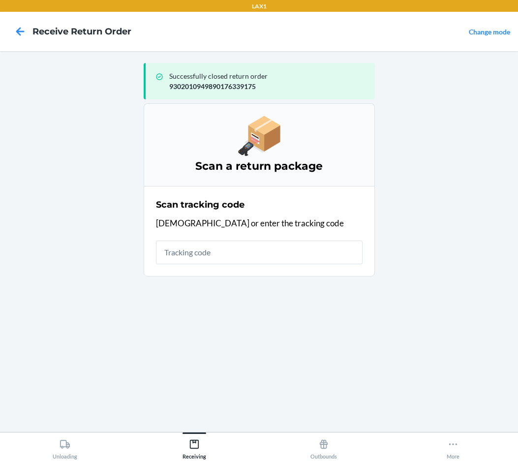
click at [217, 258] on input "text" at bounding box center [259, 252] width 206 height 24
click at [423, 298] on html "LAX1 Receive Return Order Change mode Successfully closed return order 93020109…" at bounding box center [259, 230] width 518 height 461
click at [327, 247] on input "text" at bounding box center [259, 252] width 206 height 24
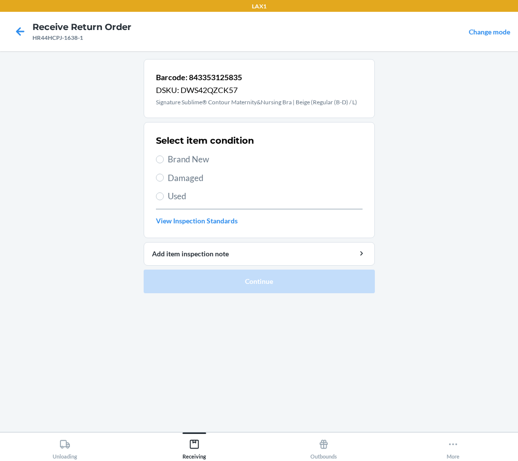
click at [169, 162] on span "Brand New" at bounding box center [265, 159] width 195 height 13
click at [164, 162] on input "Brand New" at bounding box center [160, 159] width 8 height 8
radio input "true"
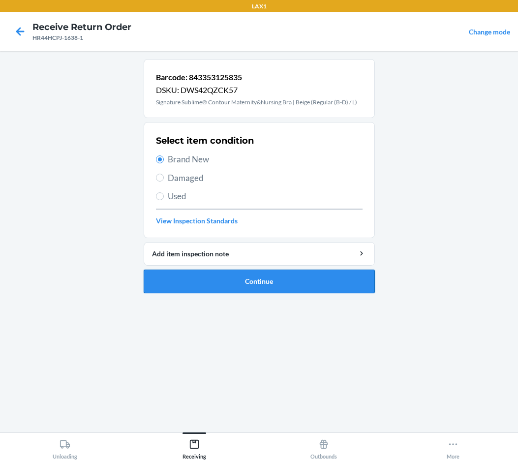
click at [215, 282] on button "Continue" at bounding box center [259, 281] width 231 height 24
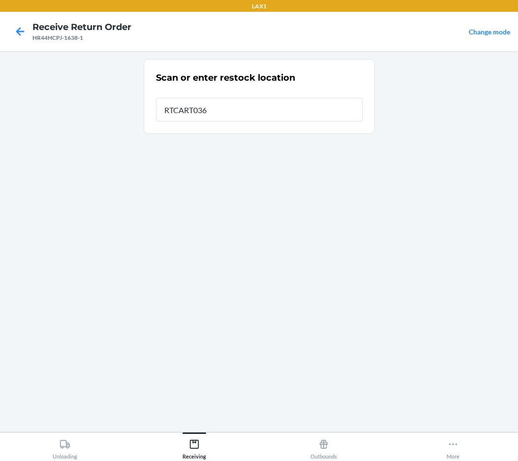
type input "RTCART036"
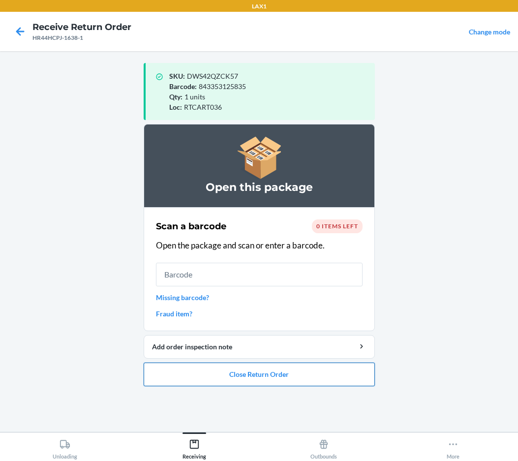
click at [239, 369] on button "Close Return Order" at bounding box center [259, 374] width 231 height 24
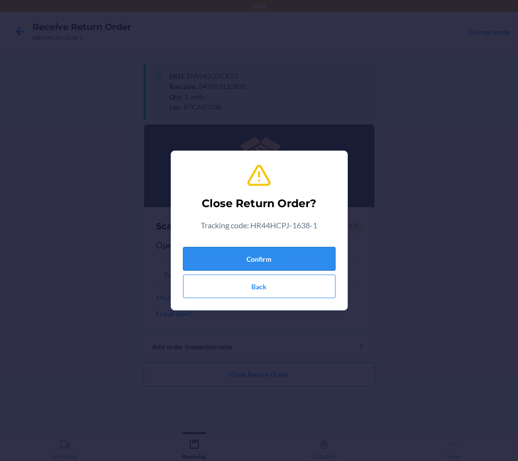
click at [263, 260] on button "Confirm" at bounding box center [259, 259] width 152 height 24
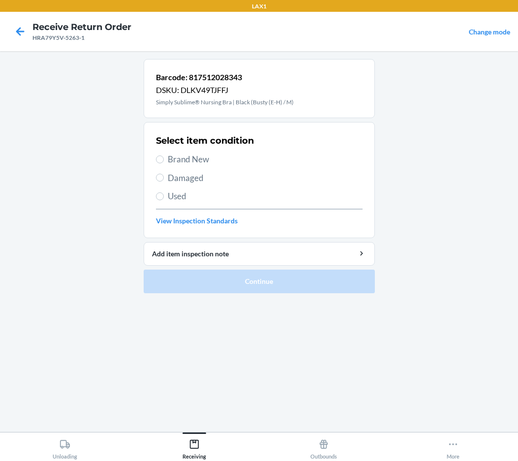
click at [189, 162] on span "Brand New" at bounding box center [265, 159] width 195 height 13
click at [164, 162] on input "Brand New" at bounding box center [160, 159] width 8 height 8
radio input "true"
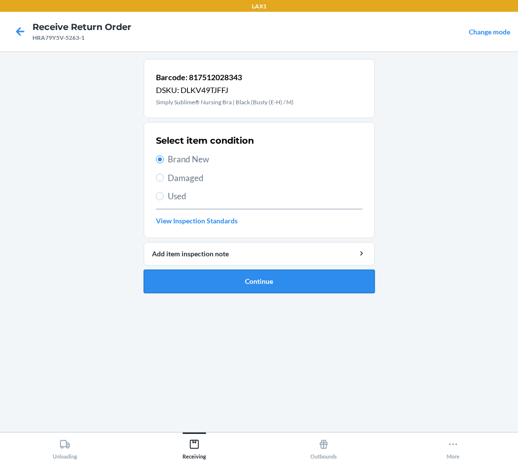
click at [212, 279] on button "Continue" at bounding box center [259, 281] width 231 height 24
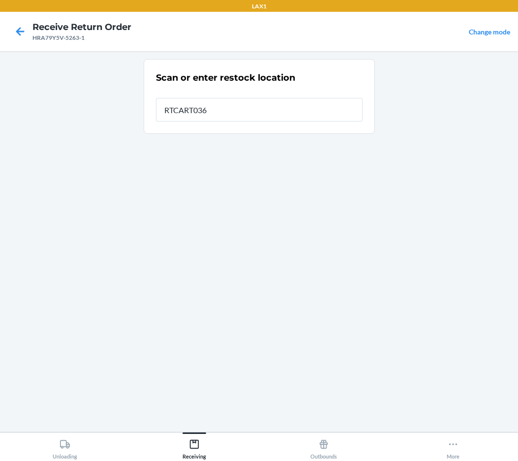
type input "RTCART036"
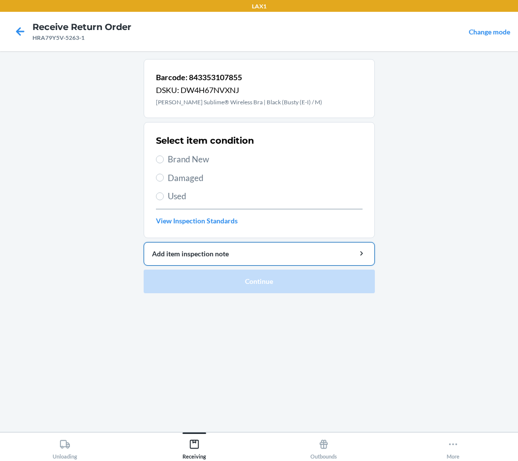
drag, startPoint x: 174, startPoint y: 151, endPoint x: 201, endPoint y: 249, distance: 101.0
click at [174, 151] on div "Select item condition Brand New Damaged Used View Inspection Standards" at bounding box center [259, 179] width 206 height 97
click at [167, 161] on label "Brand New" at bounding box center [259, 159] width 206 height 13
click at [164, 161] on input "Brand New" at bounding box center [160, 159] width 8 height 8
radio input "true"
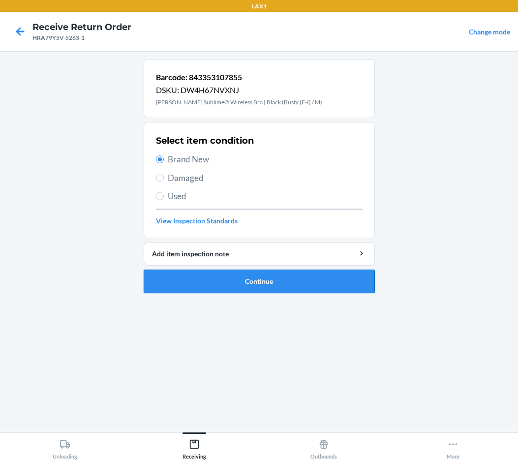
click at [183, 277] on button "Continue" at bounding box center [259, 281] width 231 height 24
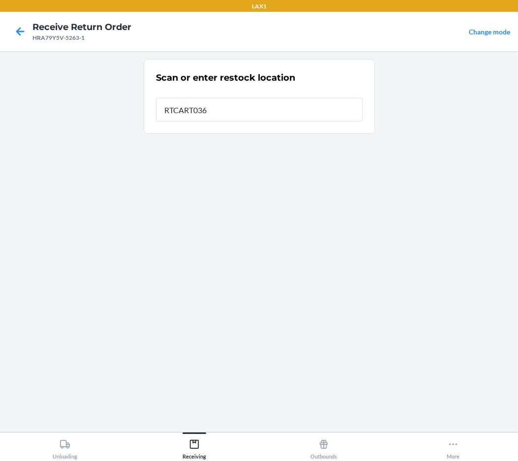
type input "RTCART036"
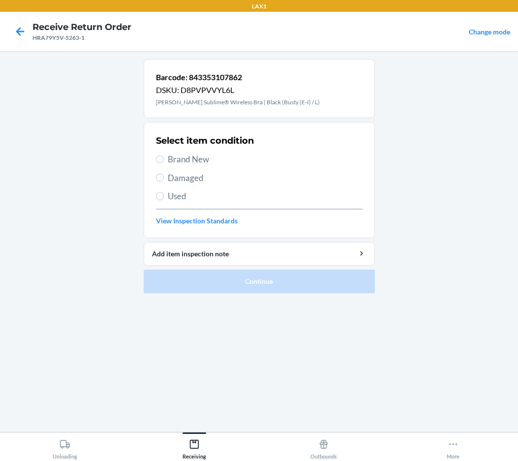
click at [205, 155] on span "Brand New" at bounding box center [265, 159] width 195 height 13
click at [164, 155] on input "Brand New" at bounding box center [160, 159] width 8 height 8
radio input "true"
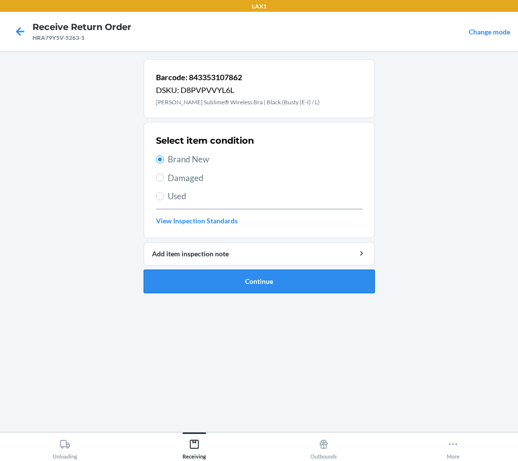
click at [185, 286] on button "Continue" at bounding box center [259, 281] width 231 height 24
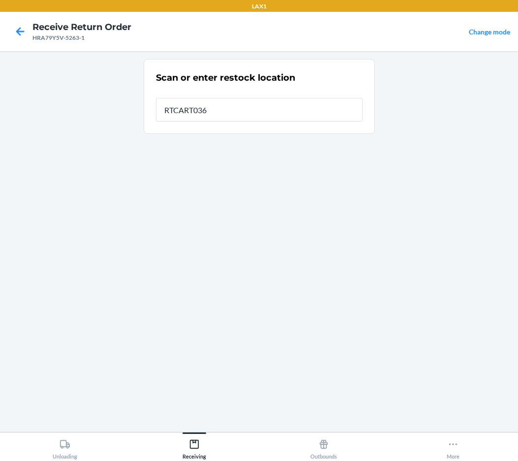
type input "RTCART036"
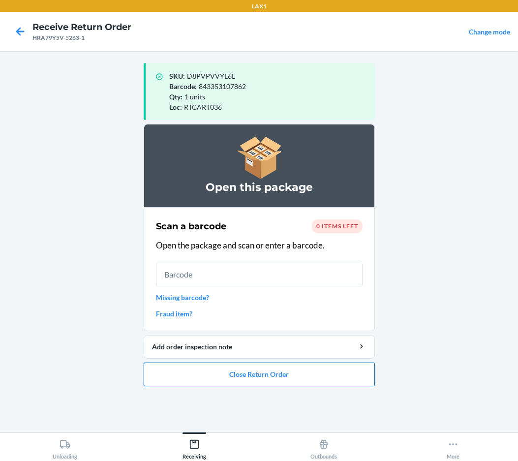
click at [324, 373] on button "Close Return Order" at bounding box center [259, 374] width 231 height 24
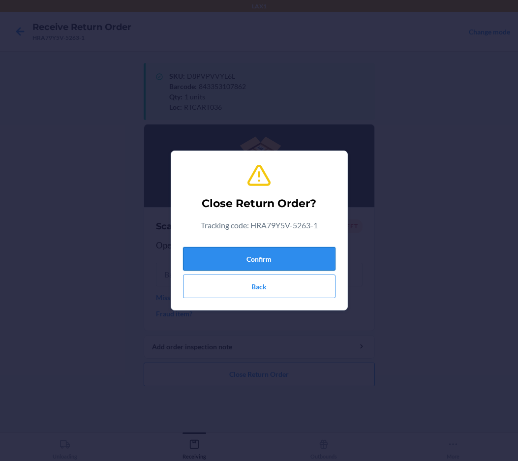
click at [292, 254] on button "Confirm" at bounding box center [259, 259] width 152 height 24
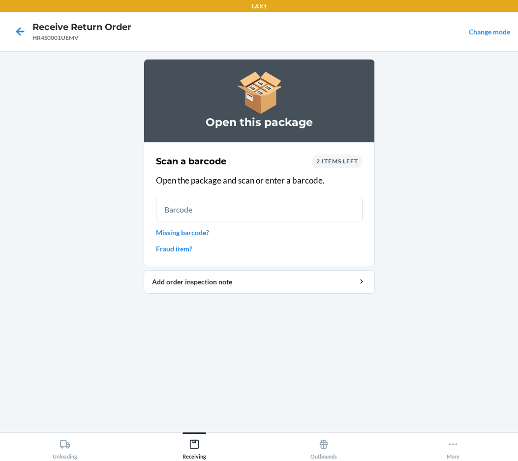
click at [197, 230] on link "Missing barcode?" at bounding box center [259, 232] width 206 height 10
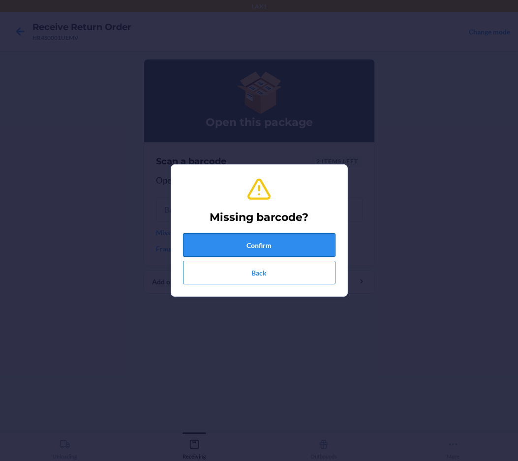
click at [207, 249] on button "Confirm" at bounding box center [259, 245] width 152 height 24
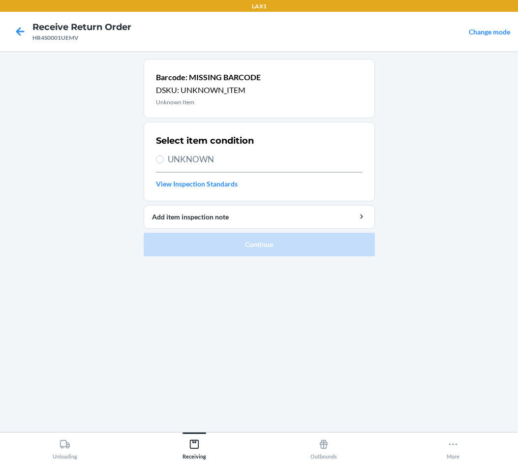
click at [200, 153] on span "UNKNOWN" at bounding box center [265, 159] width 195 height 13
click at [164, 155] on input "UNKNOWN" at bounding box center [160, 159] width 8 height 8
radio input "true"
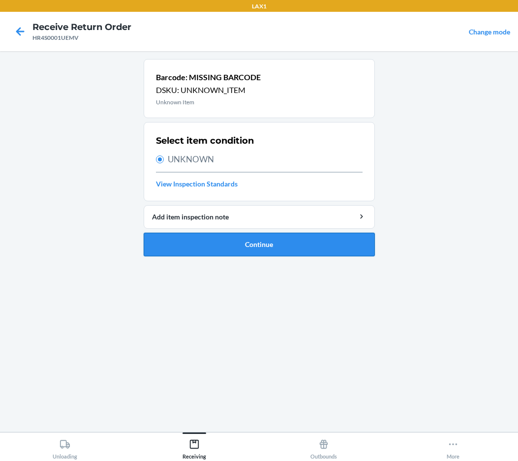
click at [232, 250] on button "Continue" at bounding box center [259, 244] width 231 height 24
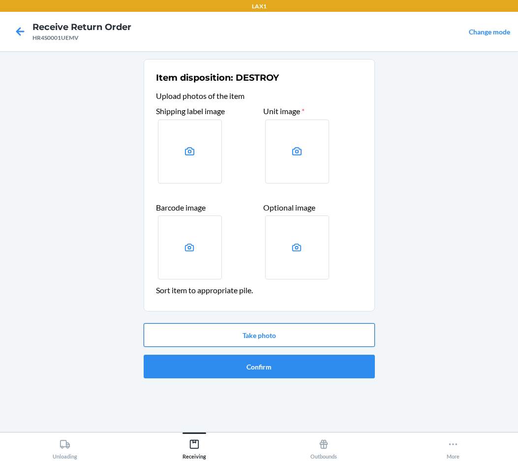
click at [247, 335] on button "Take photo" at bounding box center [259, 335] width 231 height 24
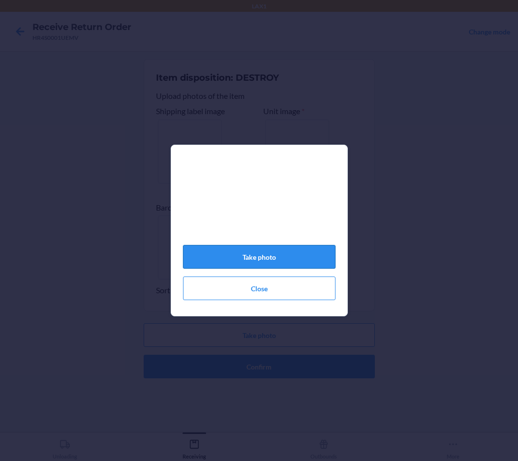
click at [272, 264] on button "Take photo" at bounding box center [259, 257] width 152 height 24
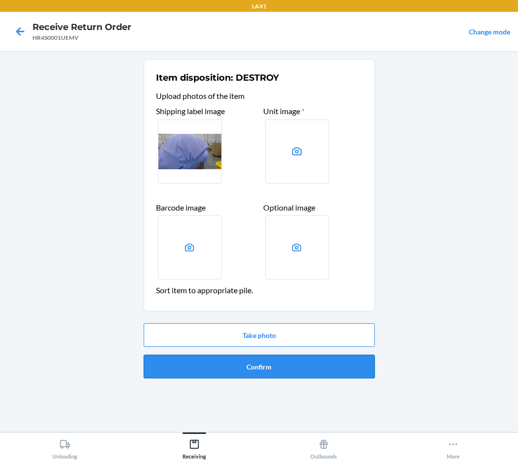
click at [279, 364] on button "Confirm" at bounding box center [259, 366] width 231 height 24
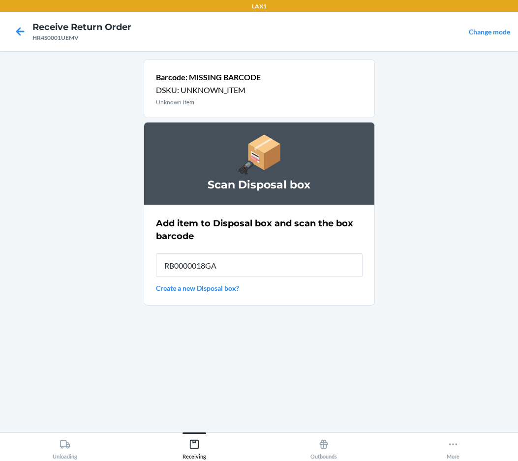
type input "RB0000018GA"
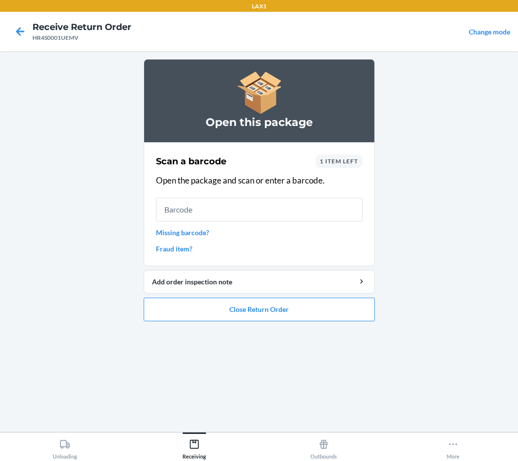
click at [192, 233] on link "Missing barcode?" at bounding box center [259, 232] width 206 height 10
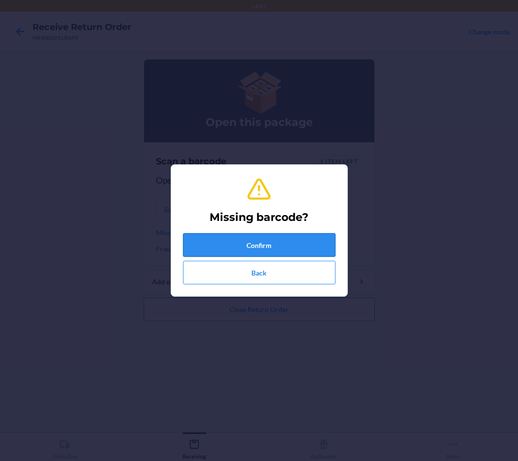
click at [200, 240] on button "Confirm" at bounding box center [259, 245] width 152 height 24
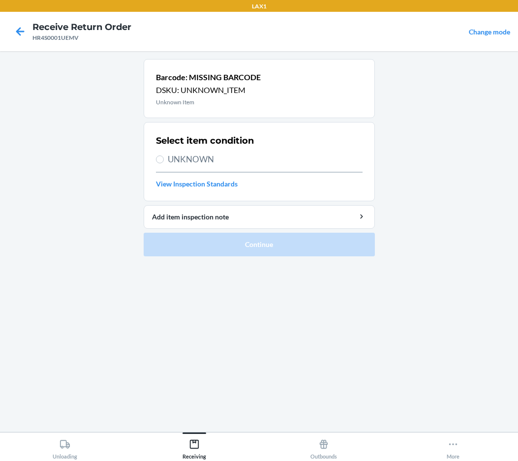
click at [209, 156] on span "UNKNOWN" at bounding box center [265, 159] width 195 height 13
click at [164, 156] on input "UNKNOWN" at bounding box center [160, 159] width 8 height 8
radio input "true"
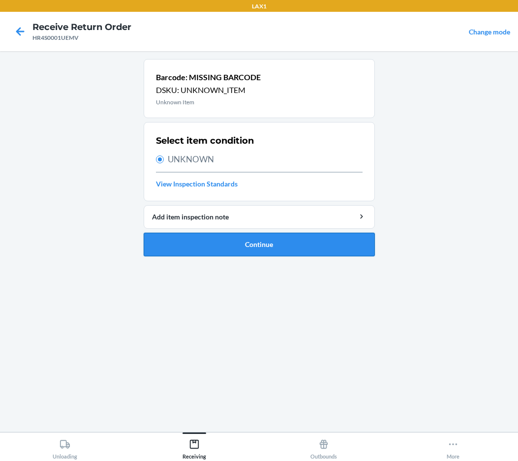
click at [258, 241] on button "Continue" at bounding box center [259, 244] width 231 height 24
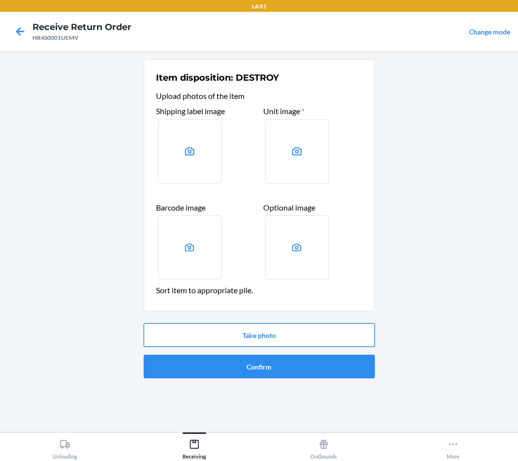
click at [293, 336] on button "Take photo" at bounding box center [259, 335] width 231 height 24
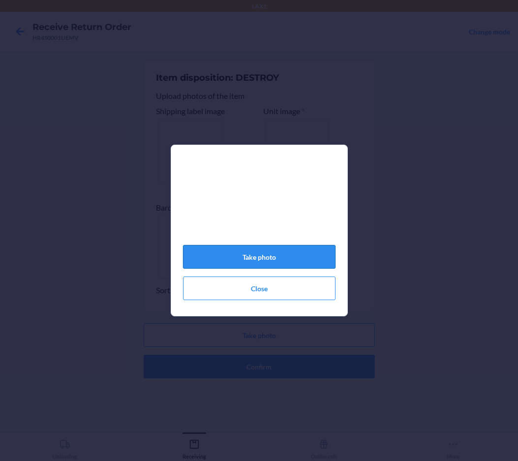
click at [277, 268] on button "Take photo" at bounding box center [259, 257] width 152 height 24
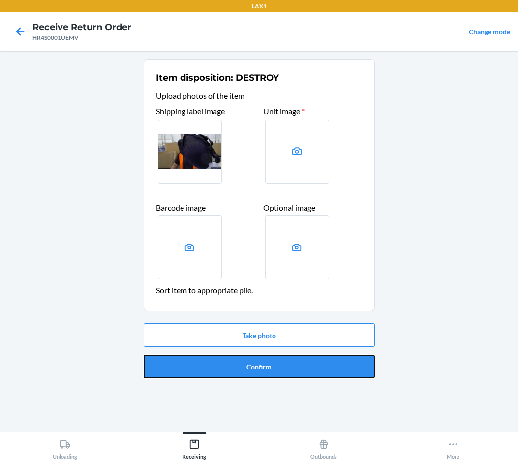
click at [295, 371] on button "Confirm" at bounding box center [259, 366] width 231 height 24
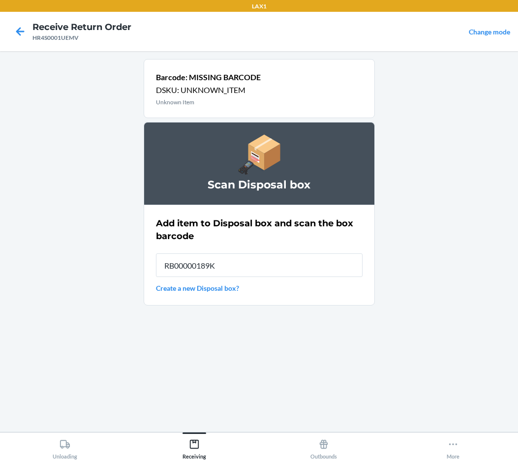
type input "RB00000189K"
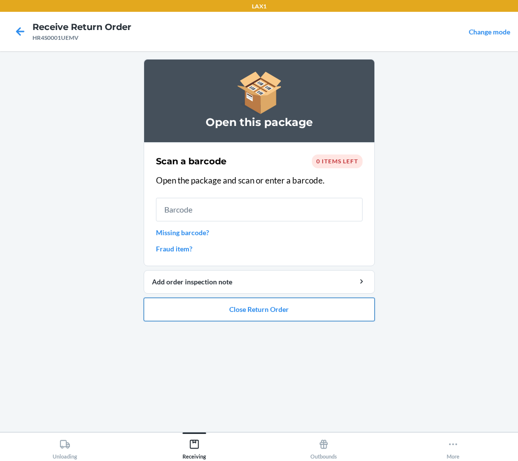
click at [296, 317] on button "Close Return Order" at bounding box center [259, 309] width 231 height 24
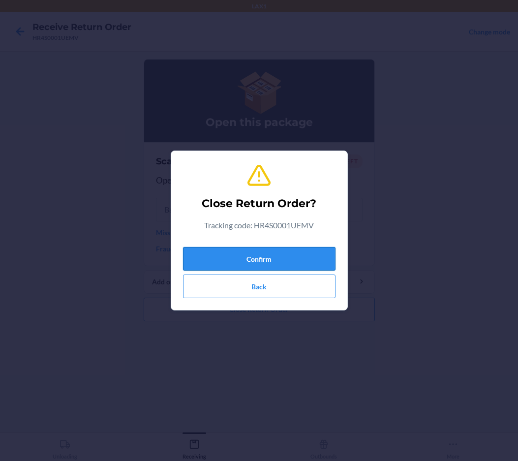
click at [265, 264] on button "Confirm" at bounding box center [259, 259] width 152 height 24
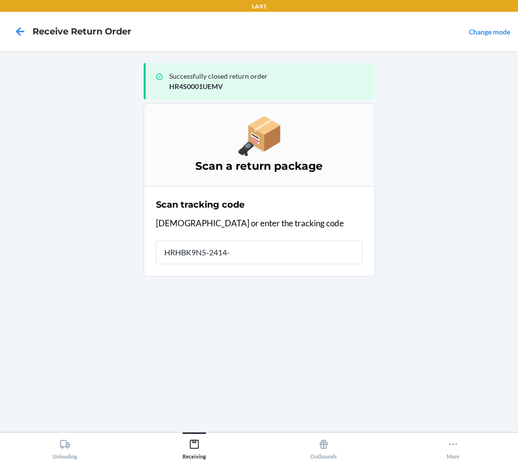
type input "HRHBK9N5-2414-1"
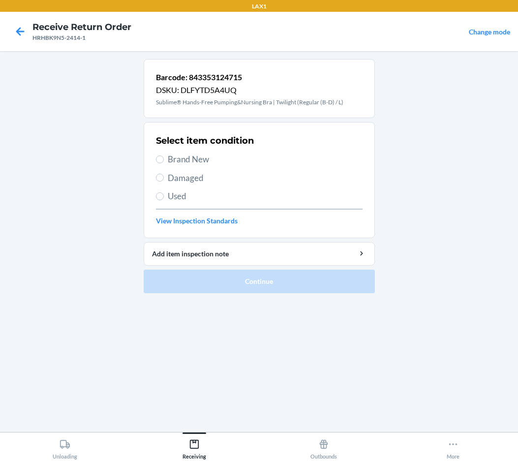
click at [211, 157] on span "Brand New" at bounding box center [265, 159] width 195 height 13
click at [164, 157] on input "Brand New" at bounding box center [160, 159] width 8 height 8
radio input "true"
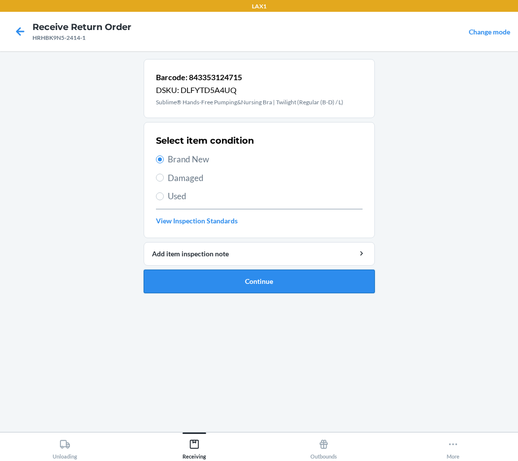
click at [208, 276] on button "Continue" at bounding box center [259, 281] width 231 height 24
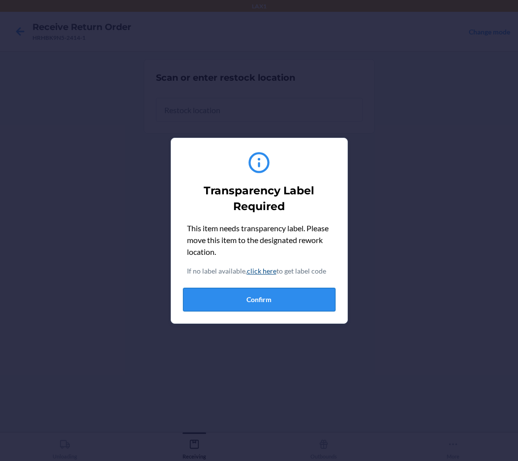
click at [248, 302] on button "Confirm" at bounding box center [259, 300] width 152 height 24
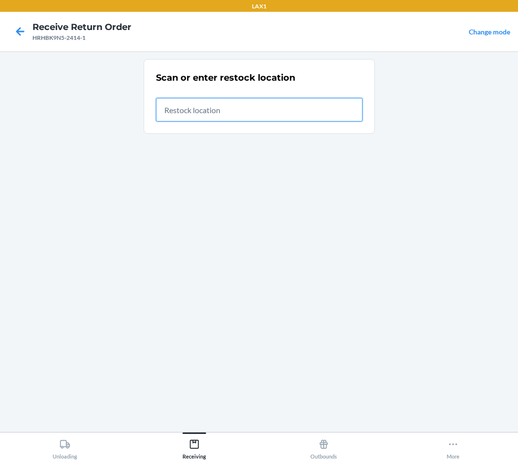
click at [243, 112] on input "text" at bounding box center [259, 110] width 206 height 24
type input "RTCART036"
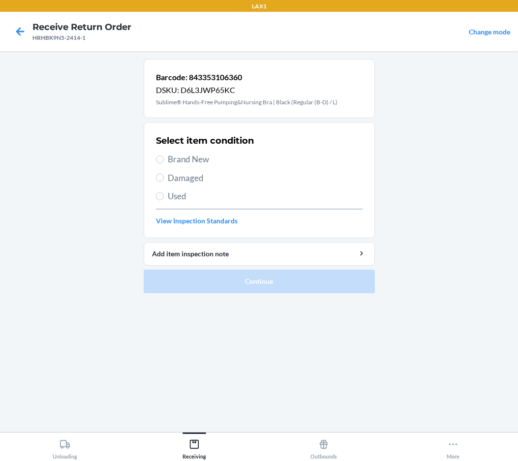
click at [199, 159] on span "Brand New" at bounding box center [265, 159] width 195 height 13
click at [164, 159] on input "Brand New" at bounding box center [160, 159] width 8 height 8
radio input "true"
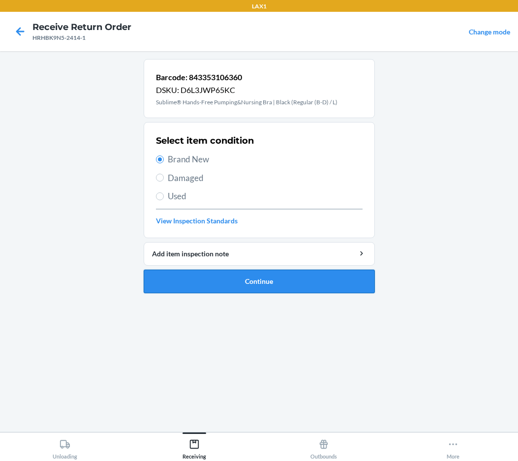
click at [201, 280] on button "Continue" at bounding box center [259, 281] width 231 height 24
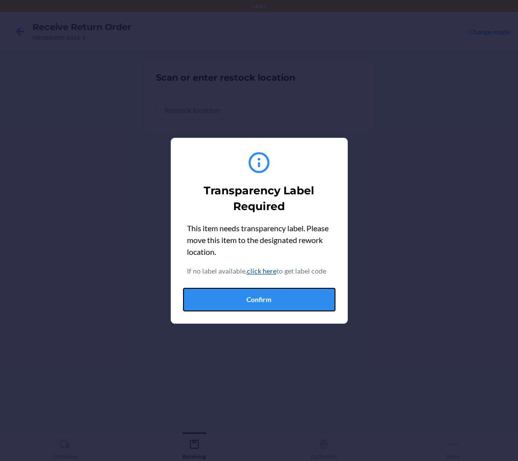
click at [229, 302] on button "Confirm" at bounding box center [259, 300] width 152 height 24
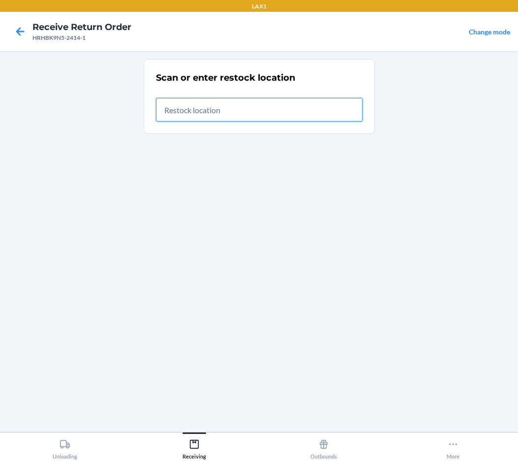
click at [254, 112] on input "text" at bounding box center [259, 110] width 206 height 24
type input "RTCART036"
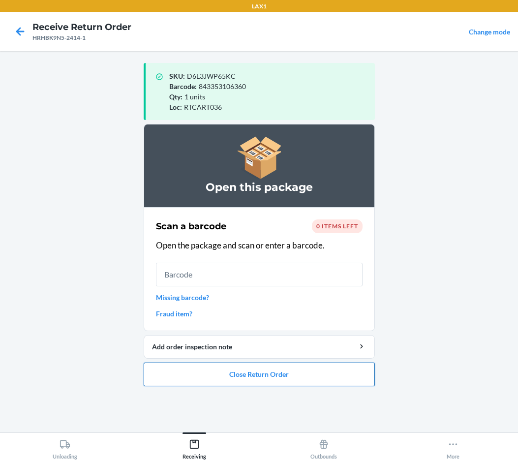
click at [257, 373] on button "Close Return Order" at bounding box center [259, 374] width 231 height 24
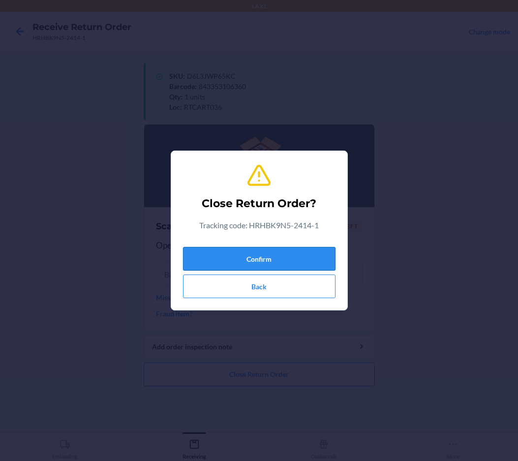
click at [278, 262] on button "Confirm" at bounding box center [259, 259] width 152 height 24
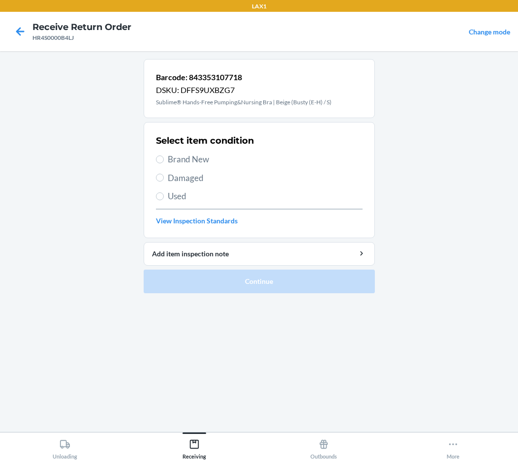
click at [196, 159] on span "Brand New" at bounding box center [265, 159] width 195 height 13
click at [164, 159] on input "Brand New" at bounding box center [160, 159] width 8 height 8
radio input "true"
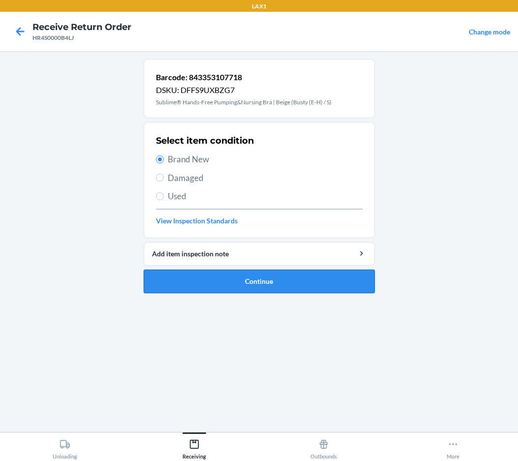
click at [235, 277] on button "Continue" at bounding box center [259, 281] width 231 height 24
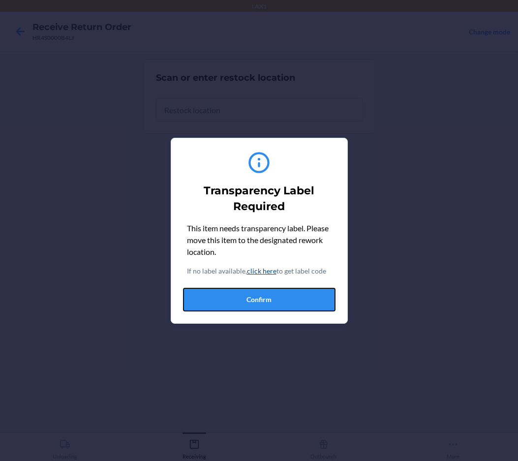
click at [259, 306] on button "Confirm" at bounding box center [259, 300] width 152 height 24
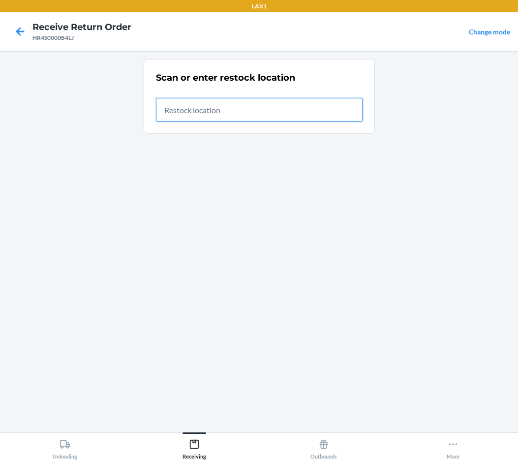
click at [260, 112] on input "text" at bounding box center [259, 110] width 206 height 24
type input "RTCART036"
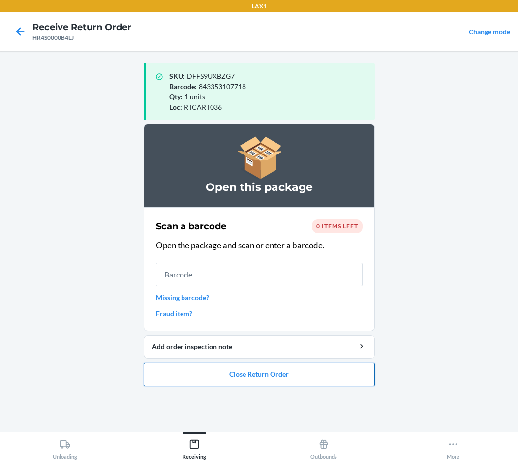
click at [176, 375] on button "Close Return Order" at bounding box center [259, 374] width 231 height 24
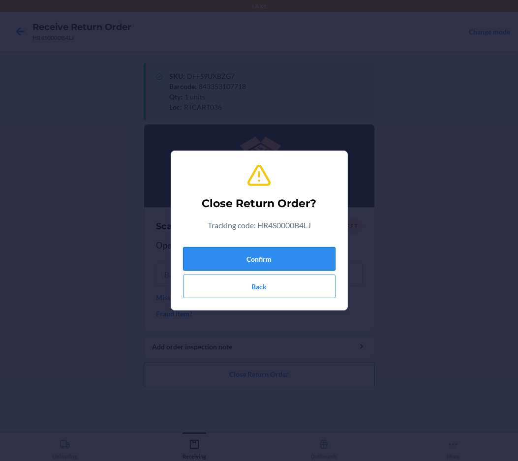
click at [235, 264] on button "Confirm" at bounding box center [259, 259] width 152 height 24
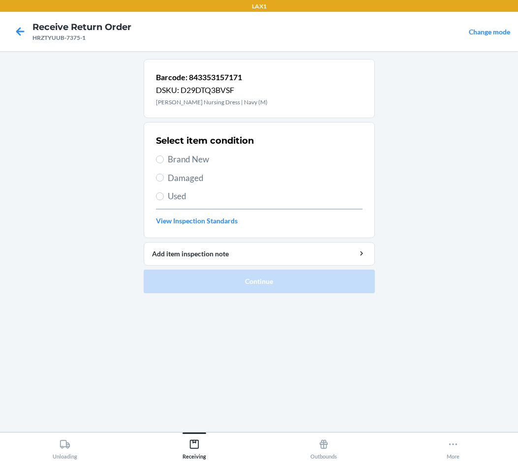
click at [198, 159] on span "Brand New" at bounding box center [265, 159] width 195 height 13
click at [164, 159] on input "Brand New" at bounding box center [160, 159] width 8 height 8
radio input "true"
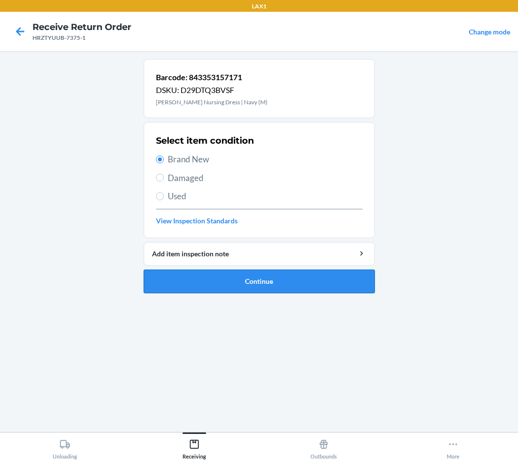
click at [222, 288] on button "Continue" at bounding box center [259, 281] width 231 height 24
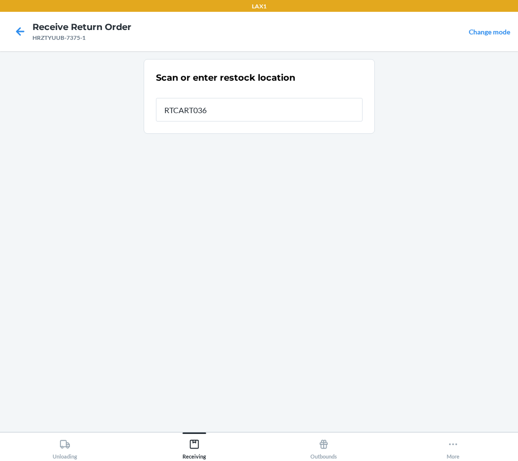
type input "RTCART036"
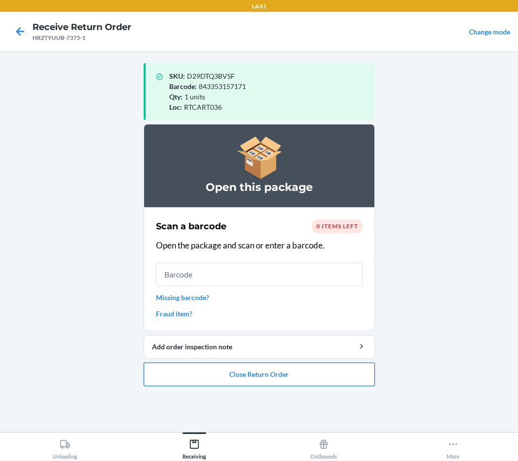
click at [182, 371] on button "Close Return Order" at bounding box center [259, 374] width 231 height 24
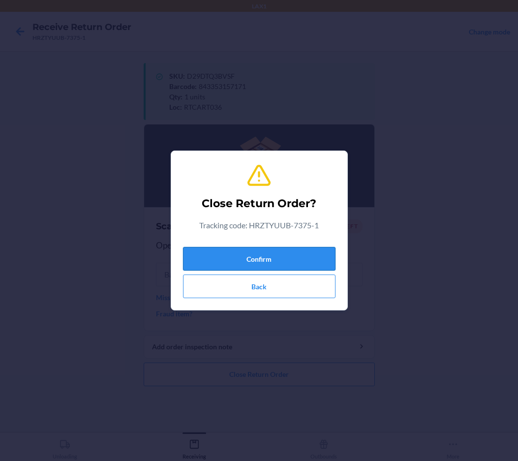
click at [233, 264] on button "Confirm" at bounding box center [259, 259] width 152 height 24
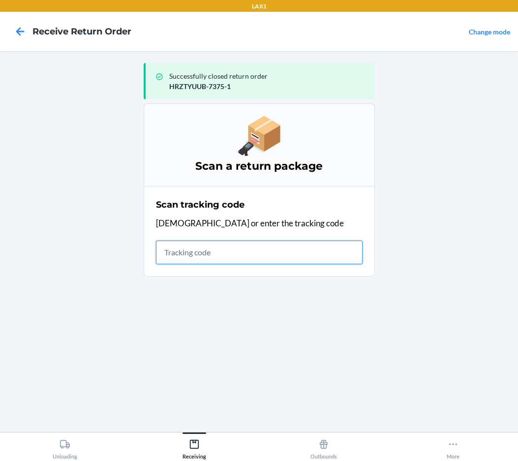
click at [346, 258] on input "text" at bounding box center [259, 252] width 206 height 24
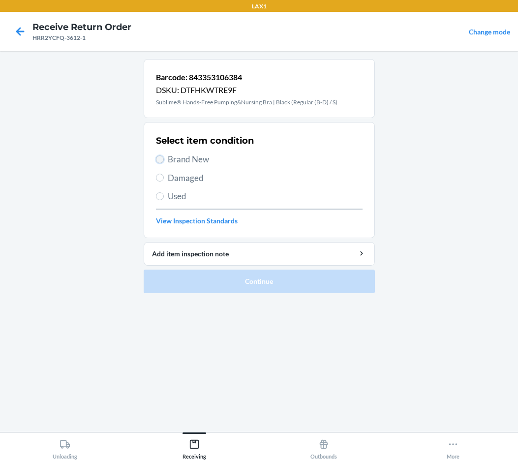
click at [160, 159] on input "Brand New" at bounding box center [160, 159] width 8 height 8
radio input "true"
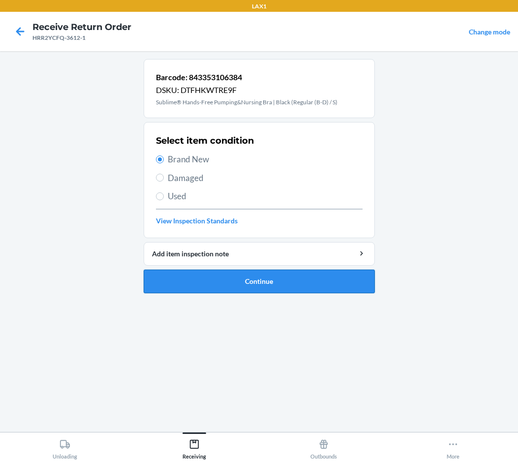
click at [180, 281] on button "Continue" at bounding box center [259, 281] width 231 height 24
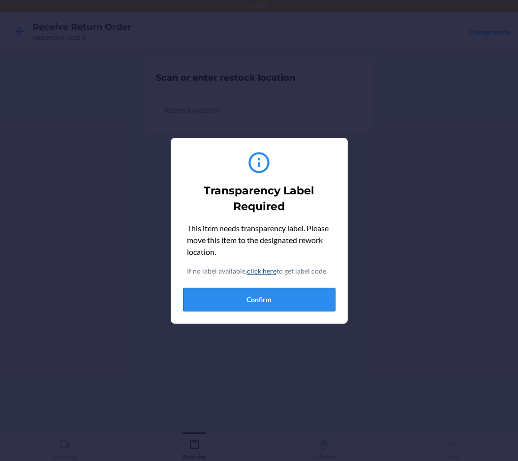
click at [248, 297] on button "Confirm" at bounding box center [259, 300] width 152 height 24
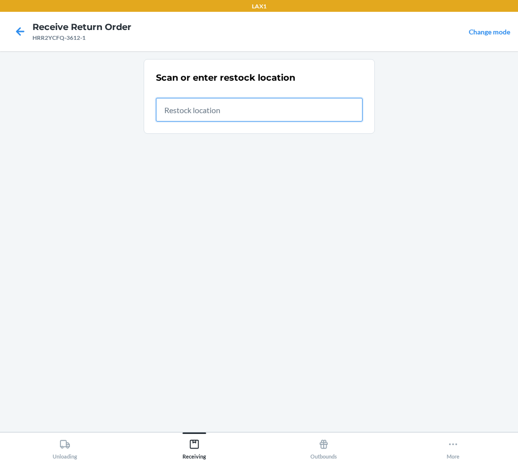
click at [260, 110] on input "text" at bounding box center [259, 110] width 206 height 24
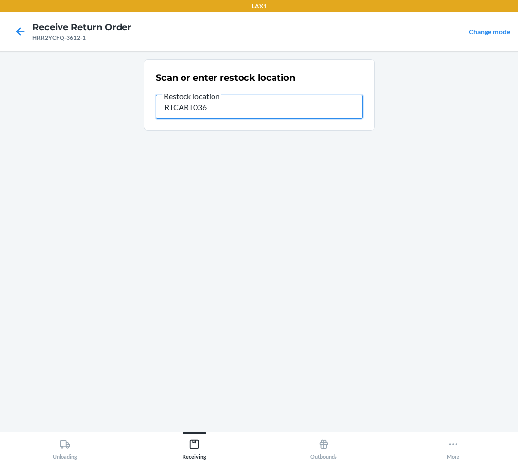
type input "RTCART036"
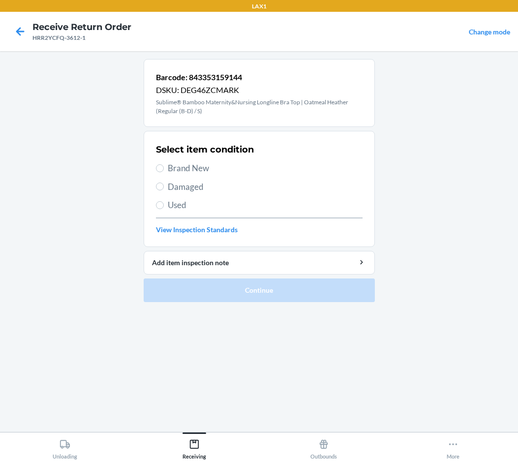
click at [196, 166] on span "Brand New" at bounding box center [265, 168] width 195 height 13
click at [164, 166] on input "Brand New" at bounding box center [160, 168] width 8 height 8
radio input "true"
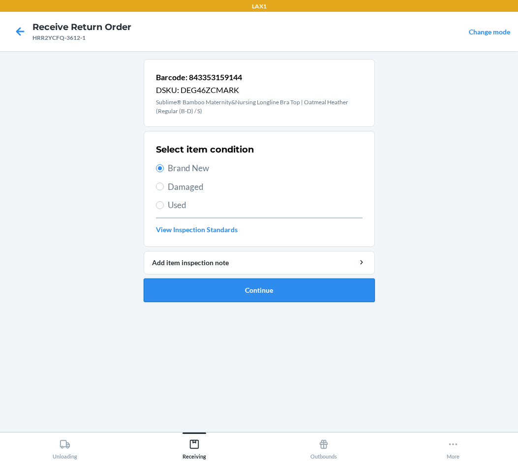
click at [227, 290] on button "Continue" at bounding box center [259, 290] width 231 height 24
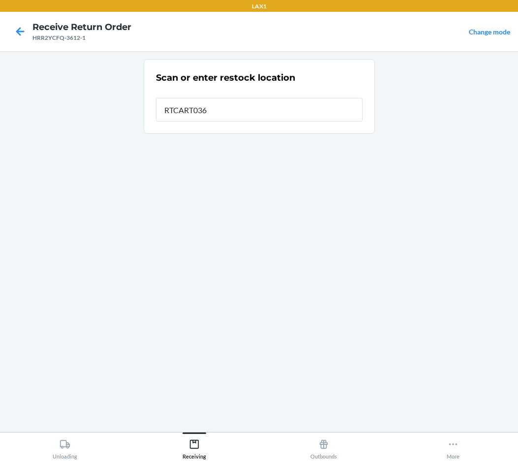
type input "RTCART036"
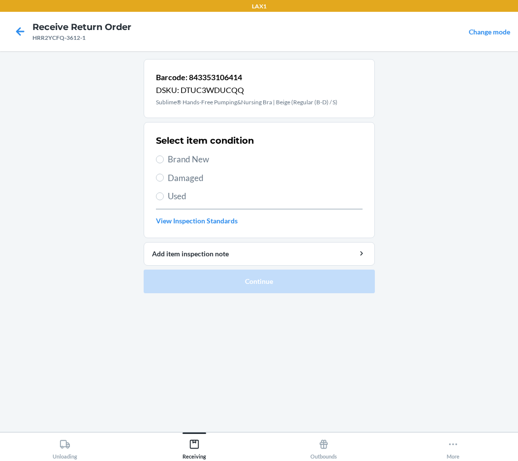
click at [173, 158] on span "Brand New" at bounding box center [265, 159] width 195 height 13
click at [164, 158] on input "Brand New" at bounding box center [160, 159] width 8 height 8
radio input "true"
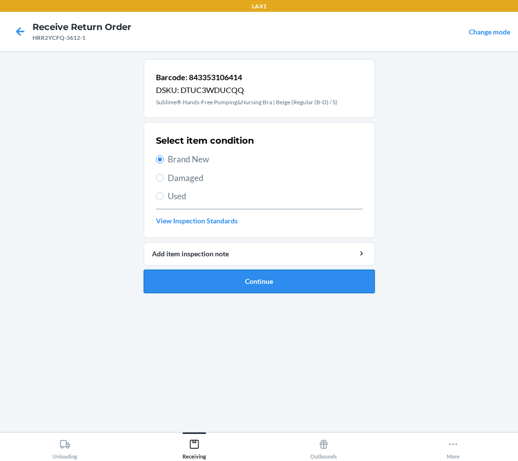
click at [203, 288] on button "Continue" at bounding box center [259, 281] width 231 height 24
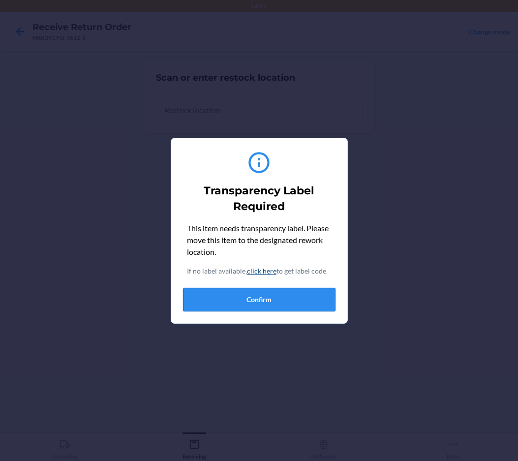
click at [214, 297] on button "Confirm" at bounding box center [259, 300] width 152 height 24
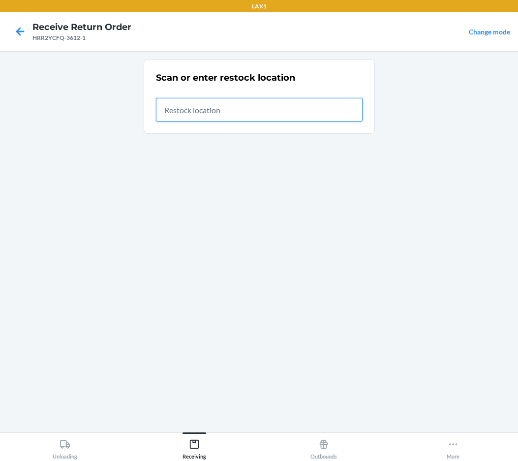
click at [240, 107] on input "text" at bounding box center [259, 110] width 206 height 24
type input "RTCART036"
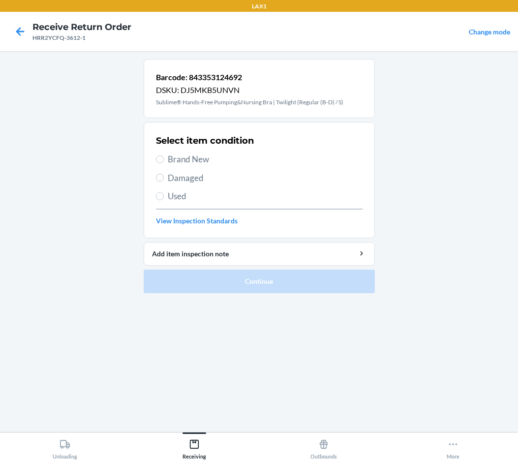
click at [179, 162] on span "Brand New" at bounding box center [265, 159] width 195 height 13
click at [164, 162] on input "Brand New" at bounding box center [160, 159] width 8 height 8
radio input "true"
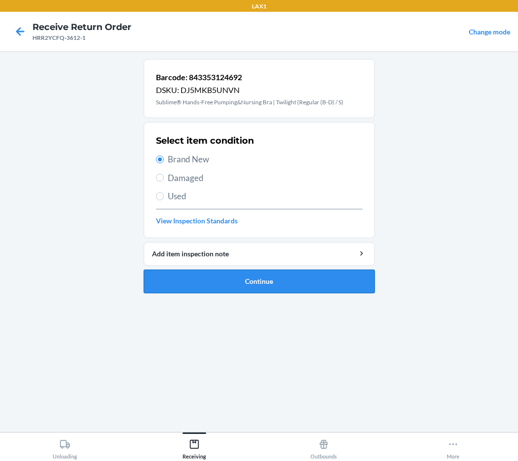
click at [267, 279] on button "Continue" at bounding box center [259, 281] width 231 height 24
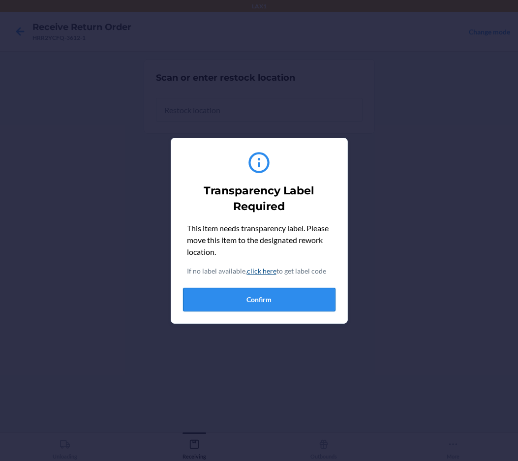
click at [263, 301] on button "Confirm" at bounding box center [259, 300] width 152 height 24
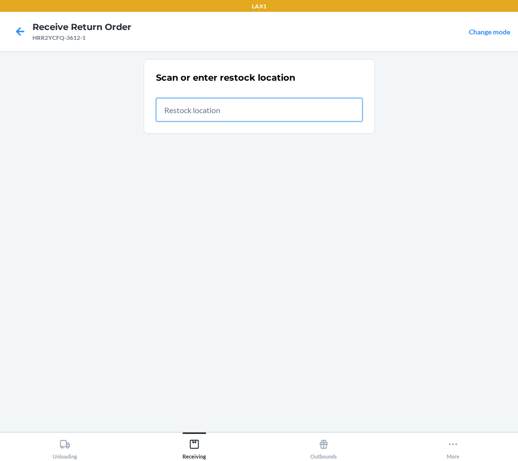
click at [193, 115] on input "text" at bounding box center [259, 110] width 206 height 24
type input "RTCART036"
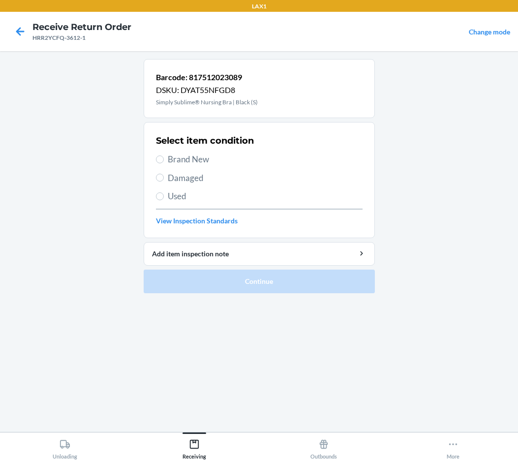
click at [184, 163] on span "Brand New" at bounding box center [265, 159] width 195 height 13
click at [164, 163] on input "Brand New" at bounding box center [160, 159] width 8 height 8
radio input "true"
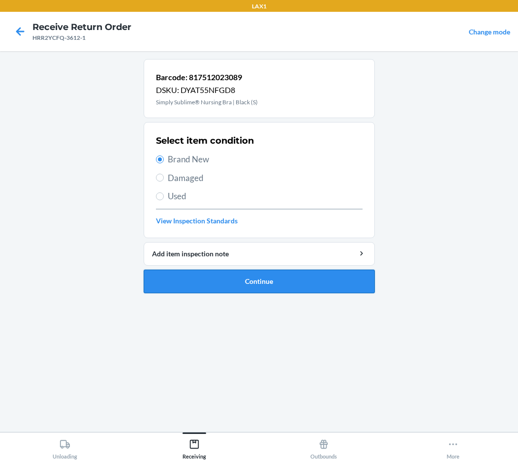
click at [233, 281] on button "Continue" at bounding box center [259, 281] width 231 height 24
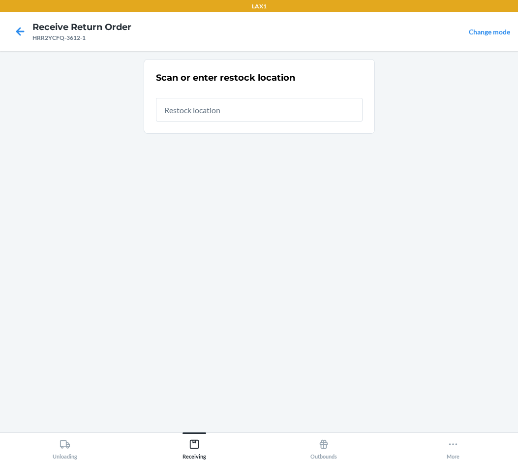
click at [207, 114] on input "text" at bounding box center [259, 110] width 206 height 24
type input "RTCART036"
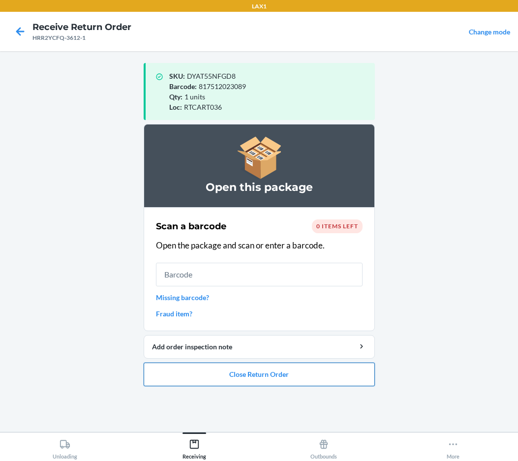
click at [227, 384] on button "Close Return Order" at bounding box center [259, 374] width 231 height 24
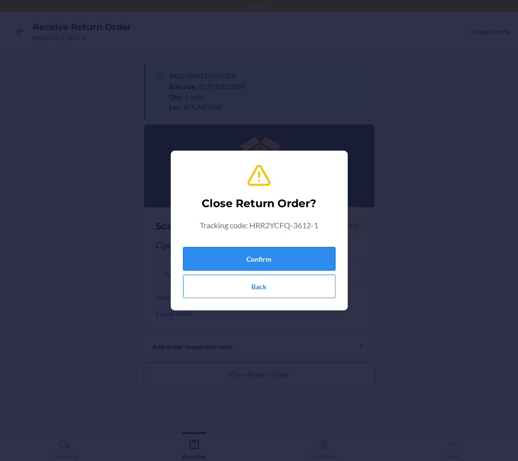
click at [272, 254] on button "Confirm" at bounding box center [259, 259] width 152 height 24
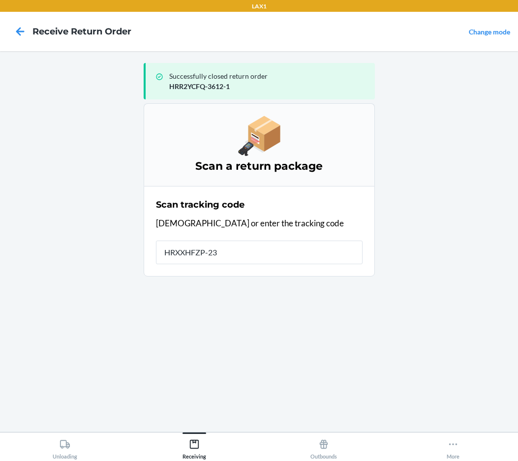
type input "HRXXHFZP-233"
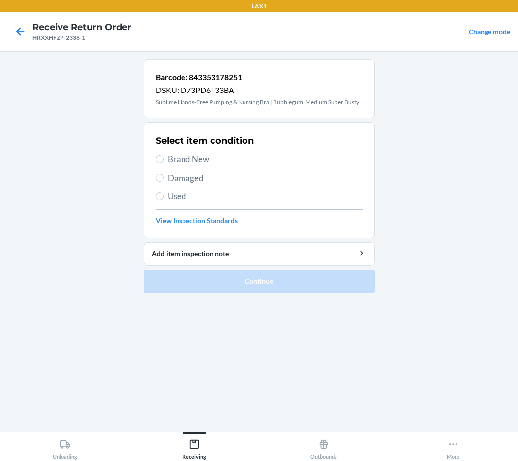
click at [192, 158] on span "Brand New" at bounding box center [265, 159] width 195 height 13
click at [164, 158] on input "Brand New" at bounding box center [160, 159] width 8 height 8
radio input "true"
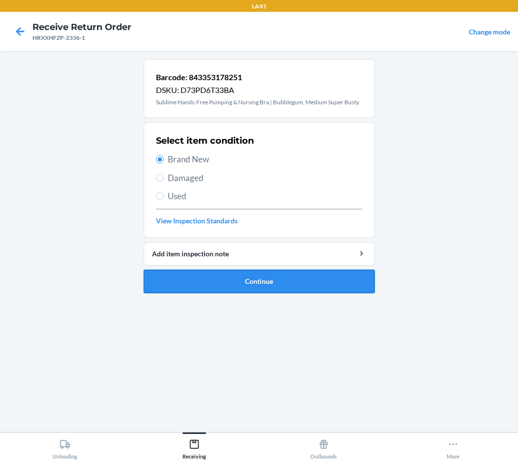
click at [207, 279] on button "Continue" at bounding box center [259, 281] width 231 height 24
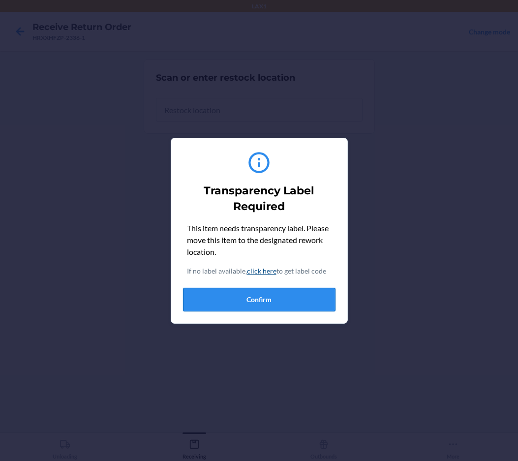
click at [205, 299] on button "Confirm" at bounding box center [259, 300] width 152 height 24
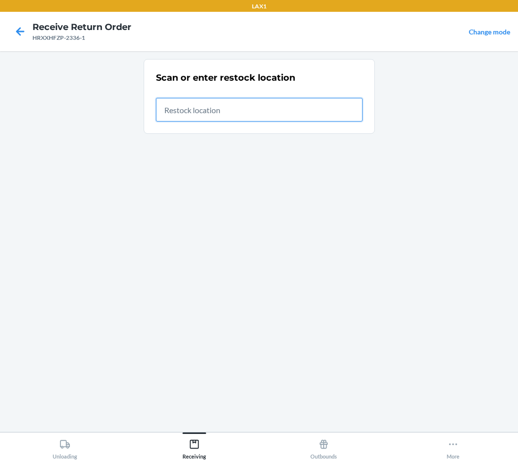
click at [235, 109] on input "text" at bounding box center [259, 110] width 206 height 24
type input "RTCART036"
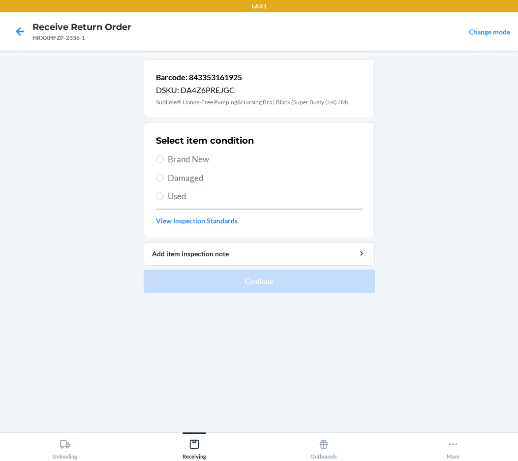
click at [201, 160] on span "Brand New" at bounding box center [265, 159] width 195 height 13
click at [164, 160] on input "Brand New" at bounding box center [160, 159] width 8 height 8
radio input "true"
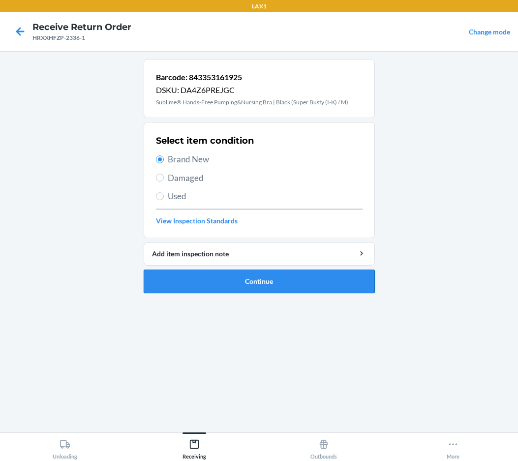
click at [204, 282] on button "Continue" at bounding box center [259, 281] width 231 height 24
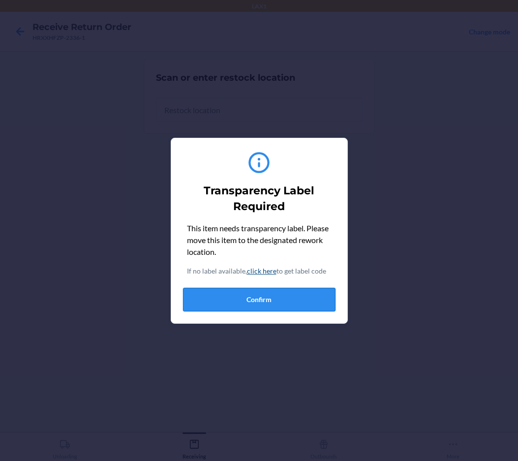
click at [222, 298] on button "Confirm" at bounding box center [259, 300] width 152 height 24
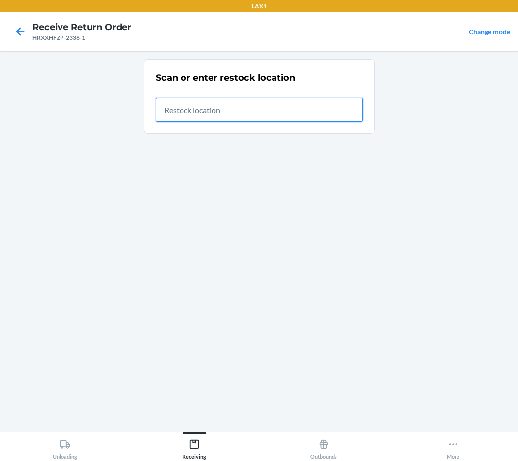
click at [228, 115] on input "text" at bounding box center [259, 110] width 206 height 24
type input "RTCART036"
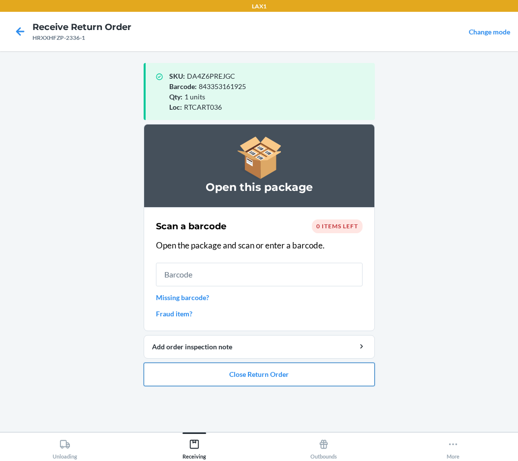
click at [199, 372] on button "Close Return Order" at bounding box center [259, 374] width 231 height 24
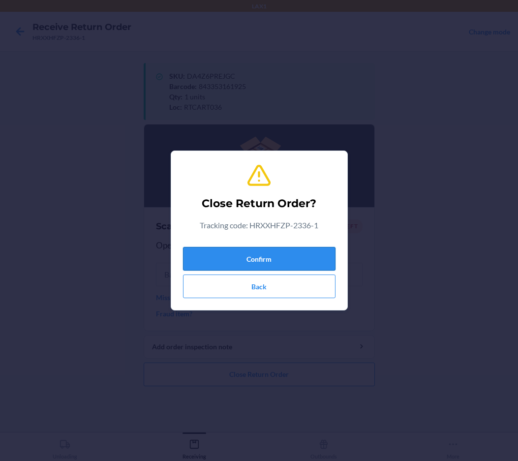
click at [231, 266] on button "Confirm" at bounding box center [259, 259] width 152 height 24
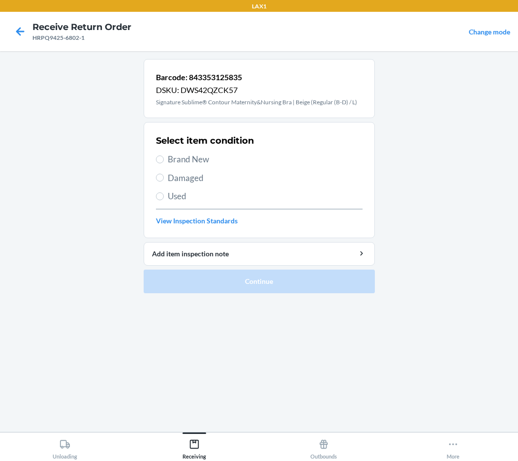
click at [171, 162] on span "Brand New" at bounding box center [265, 159] width 195 height 13
click at [164, 162] on input "Brand New" at bounding box center [160, 159] width 8 height 8
radio input "true"
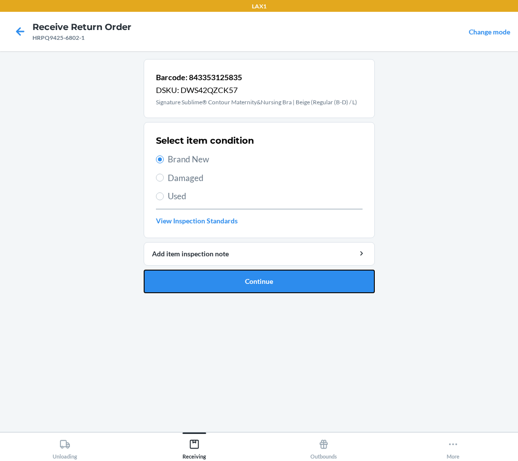
click at [165, 276] on button "Continue" at bounding box center [259, 281] width 231 height 24
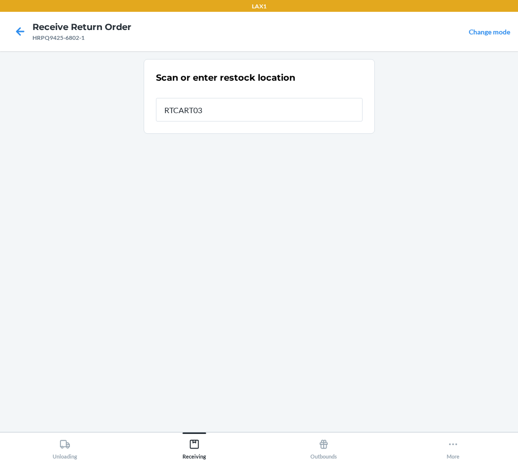
type input "RTCART036"
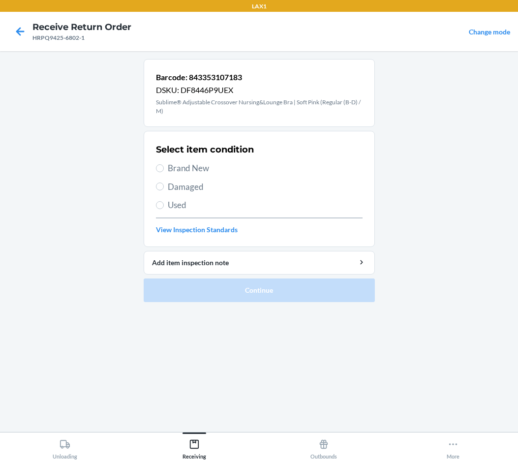
click at [194, 167] on span "Brand New" at bounding box center [265, 168] width 195 height 13
click at [164, 167] on input "Brand New" at bounding box center [160, 168] width 8 height 8
radio input "true"
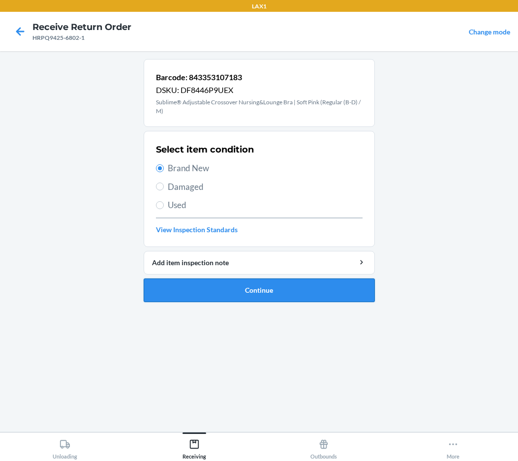
click at [216, 287] on button "Continue" at bounding box center [259, 290] width 231 height 24
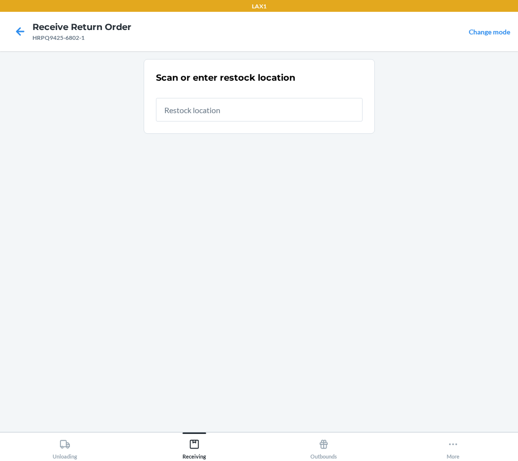
click at [240, 111] on input "text" at bounding box center [259, 110] width 206 height 24
type input "RTCART036"
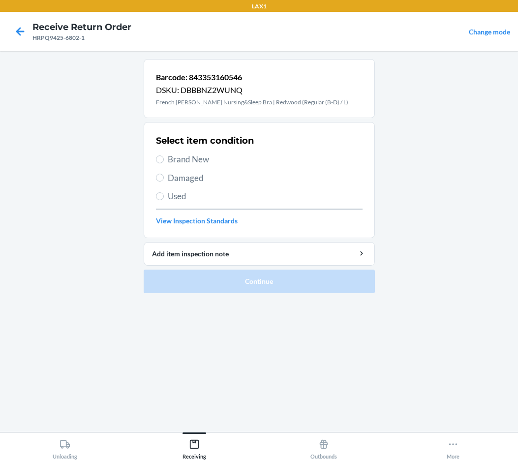
click at [181, 159] on span "Brand New" at bounding box center [265, 159] width 195 height 13
click at [164, 159] on input "Brand New" at bounding box center [160, 159] width 8 height 8
radio input "true"
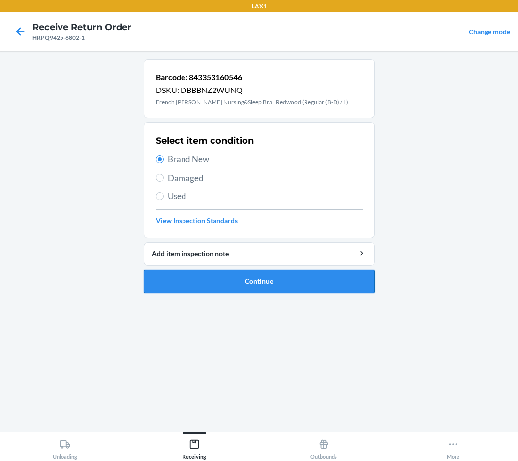
click at [221, 287] on button "Continue" at bounding box center [259, 281] width 231 height 24
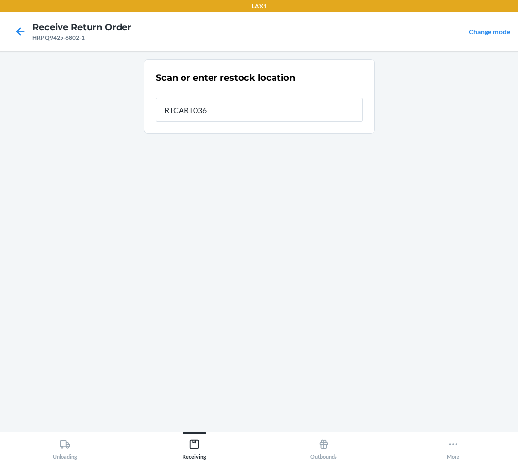
type input "RTCART036"
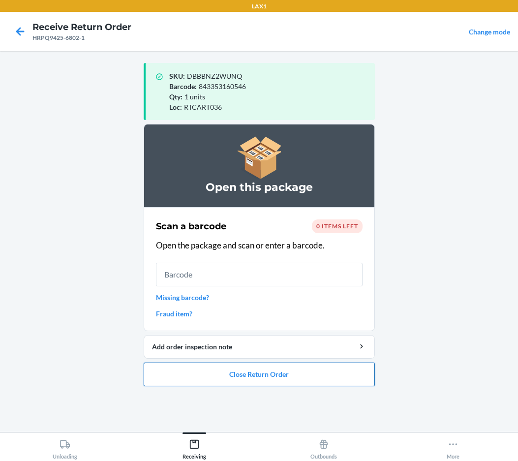
click at [279, 380] on button "Close Return Order" at bounding box center [259, 374] width 231 height 24
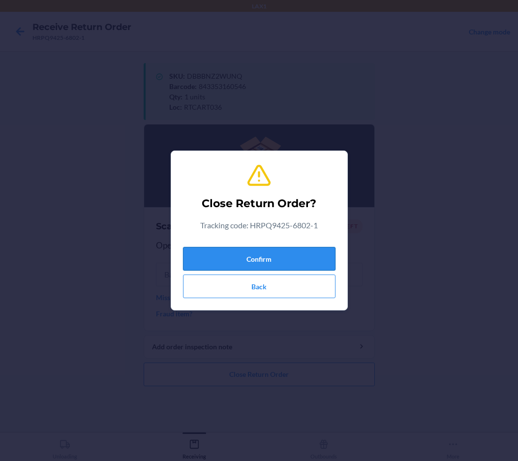
click at [290, 249] on button "Confirm" at bounding box center [259, 259] width 152 height 24
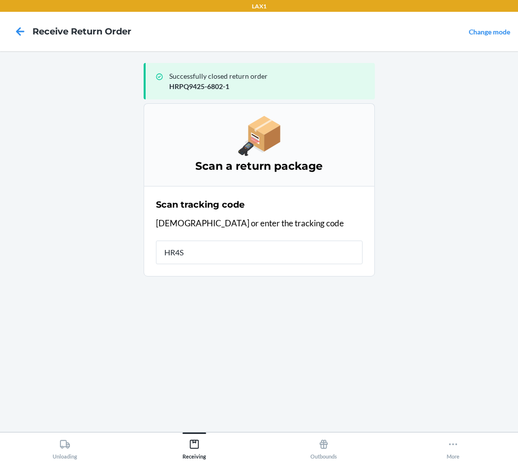
type input "HR4S0"
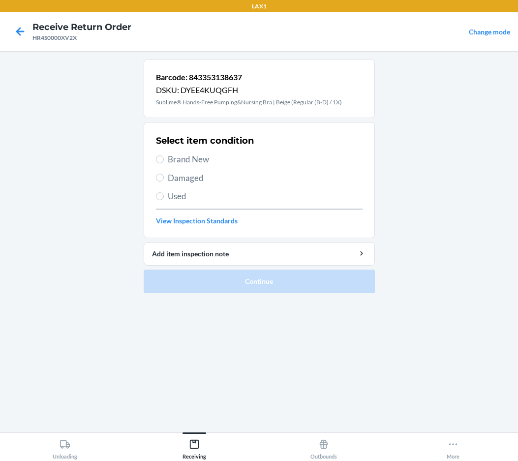
click at [172, 156] on span "Brand New" at bounding box center [265, 159] width 195 height 13
click at [164, 156] on input "Brand New" at bounding box center [160, 159] width 8 height 8
radio input "true"
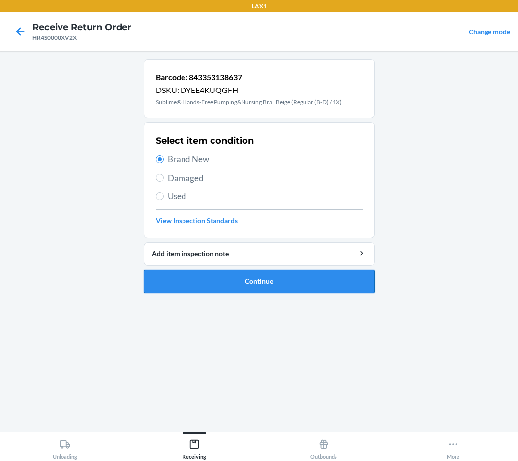
click at [223, 282] on button "Continue" at bounding box center [259, 281] width 231 height 24
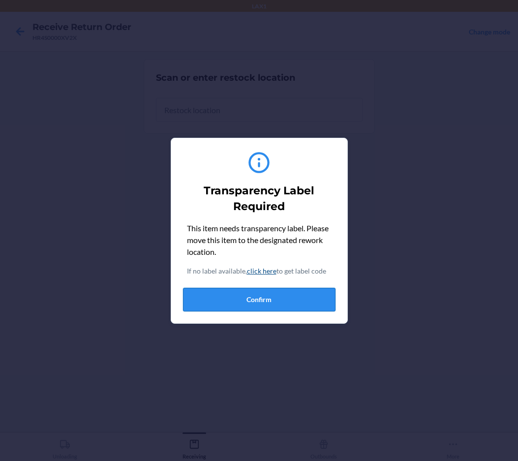
click at [253, 300] on button "Confirm" at bounding box center [259, 300] width 152 height 24
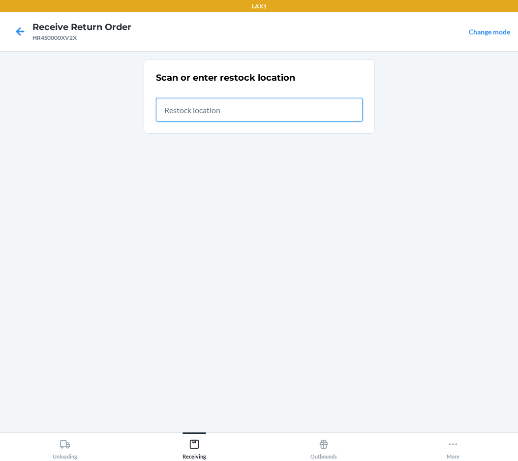
click at [197, 112] on input "text" at bounding box center [259, 110] width 206 height 24
type input "RTCART036"
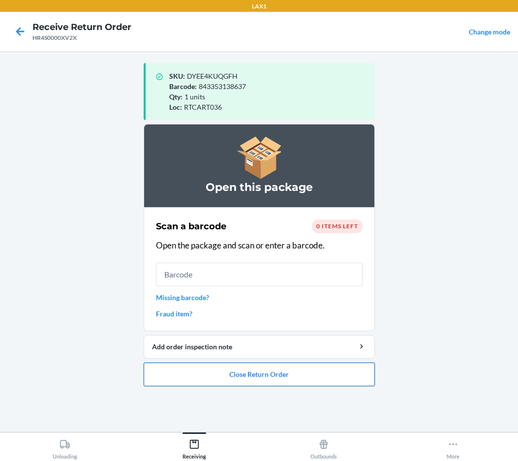
click at [206, 378] on button "Close Return Order" at bounding box center [259, 374] width 231 height 24
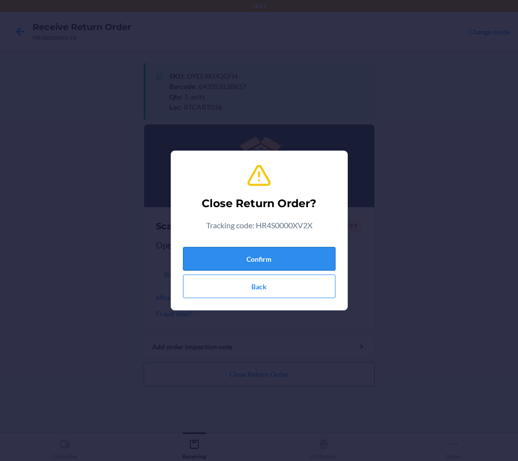
click at [260, 257] on button "Confirm" at bounding box center [259, 259] width 152 height 24
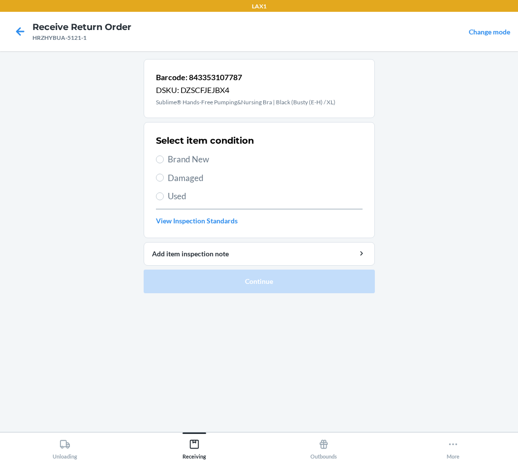
click at [201, 158] on span "Brand New" at bounding box center [265, 159] width 195 height 13
click at [164, 158] on input "Brand New" at bounding box center [160, 159] width 8 height 8
radio input "true"
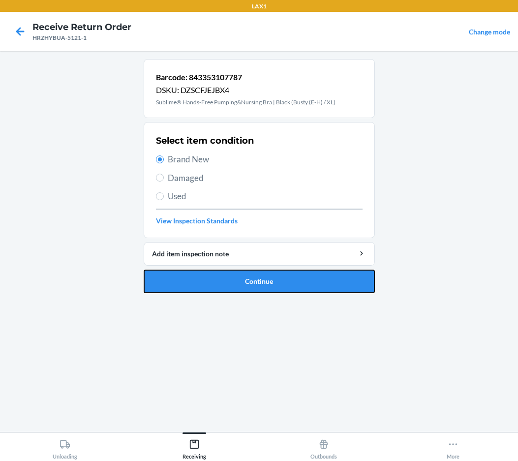
click at [213, 281] on button "Continue" at bounding box center [259, 281] width 231 height 24
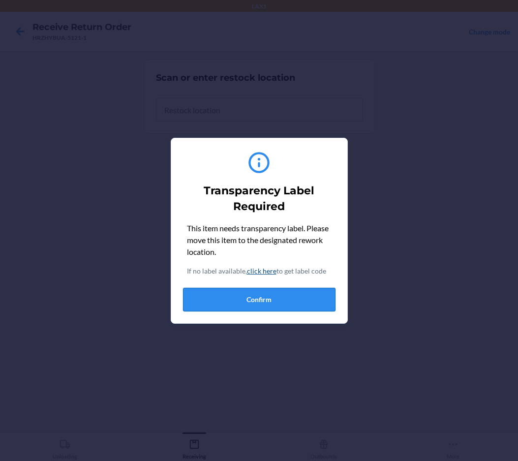
click at [226, 297] on button "Confirm" at bounding box center [259, 300] width 152 height 24
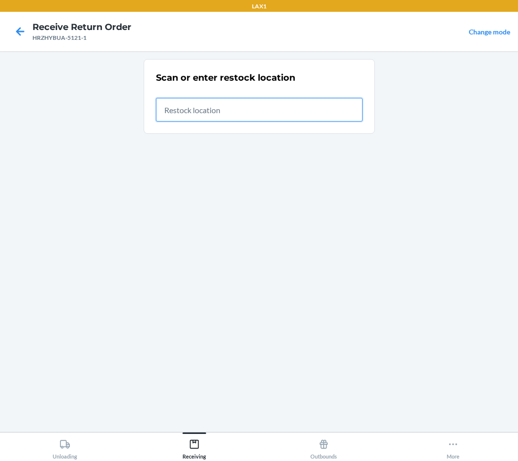
click at [211, 110] on input "text" at bounding box center [259, 110] width 206 height 24
type input "RTCART036"
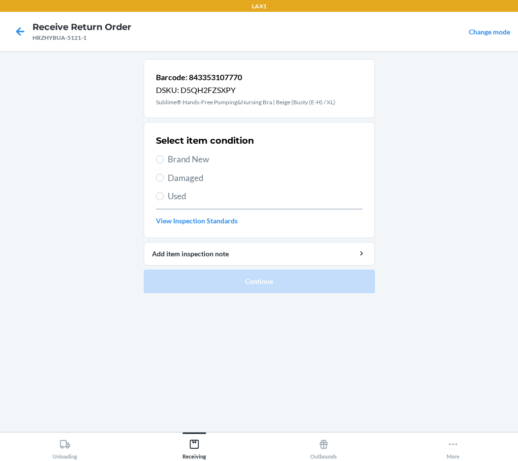
click at [173, 162] on span "Brand New" at bounding box center [265, 159] width 195 height 13
click at [164, 162] on input "Brand New" at bounding box center [160, 159] width 8 height 8
radio input "true"
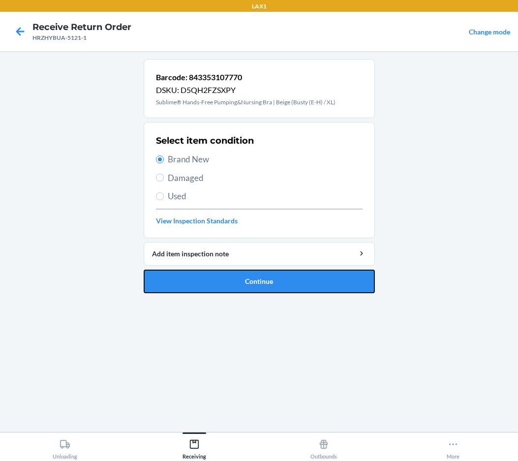
click at [192, 276] on button "Continue" at bounding box center [259, 281] width 231 height 24
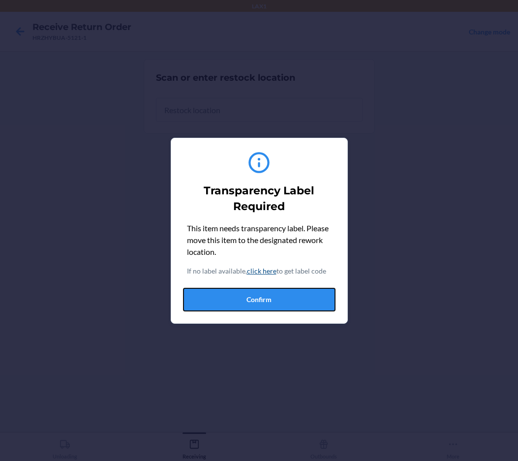
drag, startPoint x: 215, startPoint y: 296, endPoint x: 220, endPoint y: 287, distance: 10.1
click at [216, 296] on button "Confirm" at bounding box center [259, 300] width 152 height 24
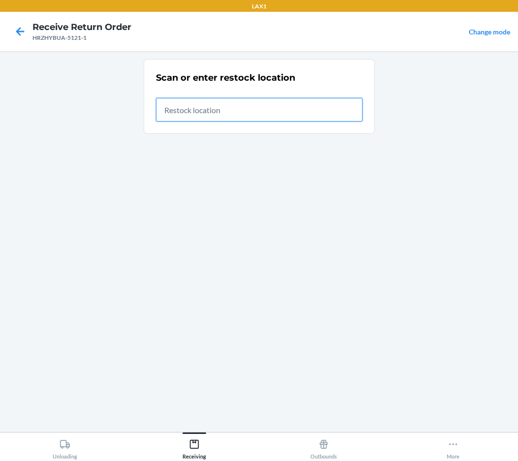
click at [230, 116] on input "text" at bounding box center [259, 110] width 206 height 24
type input "RTCART036"
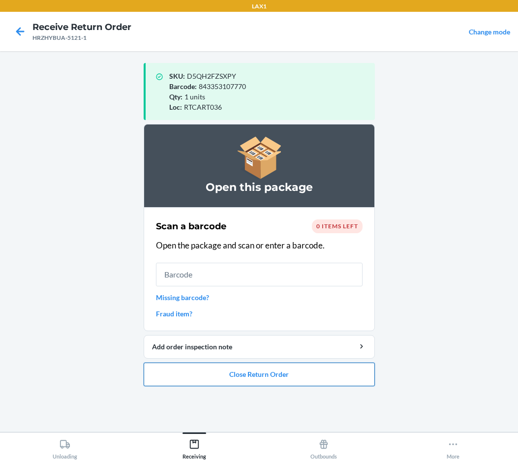
click at [234, 382] on button "Close Return Order" at bounding box center [259, 374] width 231 height 24
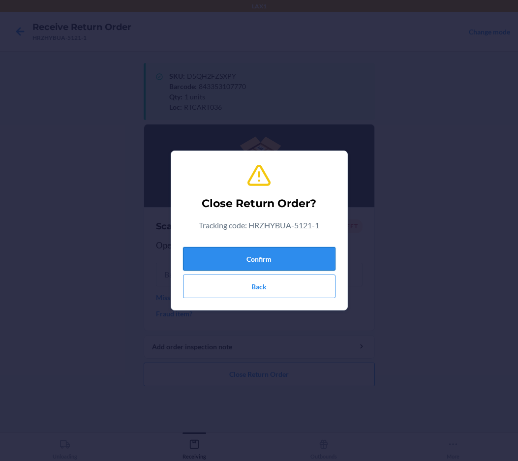
click at [244, 250] on button "Confirm" at bounding box center [259, 259] width 152 height 24
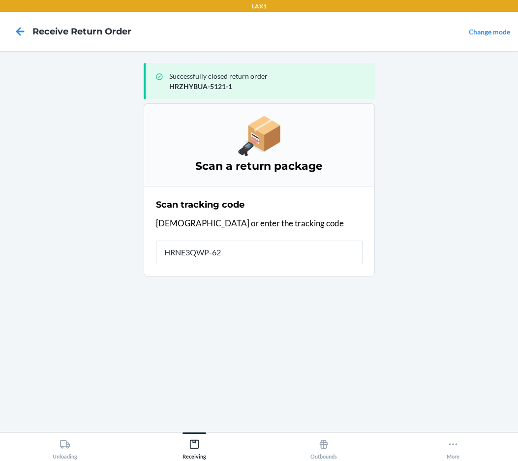
type input "HRNE3QWP-628"
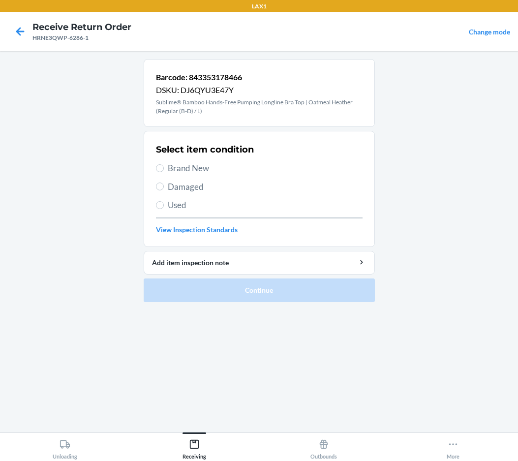
click at [196, 169] on span "Brand New" at bounding box center [265, 168] width 195 height 13
click at [164, 169] on input "Brand New" at bounding box center [160, 168] width 8 height 8
radio input "true"
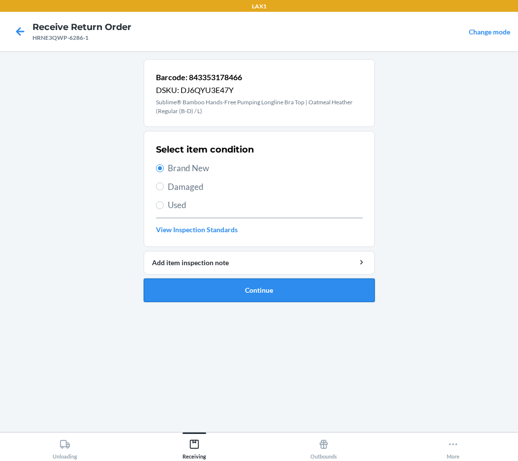
click at [210, 284] on button "Continue" at bounding box center [259, 290] width 231 height 24
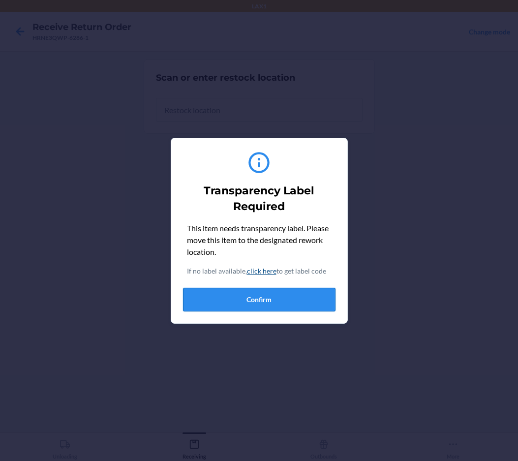
click at [216, 292] on button "Confirm" at bounding box center [259, 300] width 152 height 24
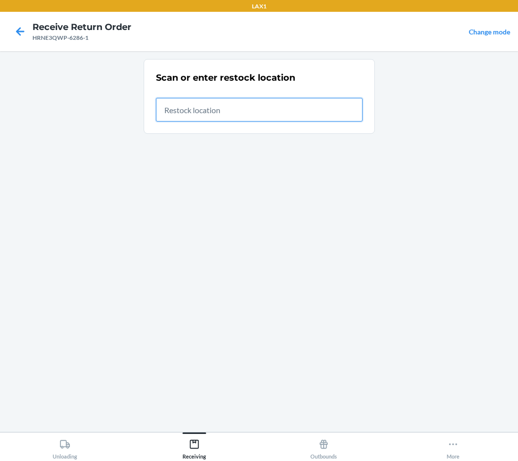
click at [275, 107] on input "text" at bounding box center [259, 110] width 206 height 24
type input "RTCART036"
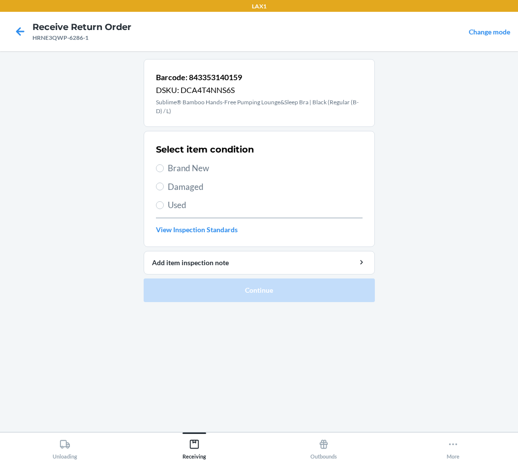
click at [206, 166] on span "Brand New" at bounding box center [265, 168] width 195 height 13
click at [164, 166] on input "Brand New" at bounding box center [160, 168] width 8 height 8
radio input "true"
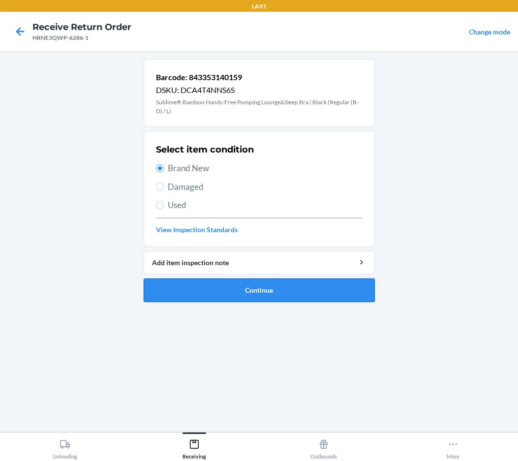
click at [208, 287] on button "Continue" at bounding box center [259, 290] width 231 height 24
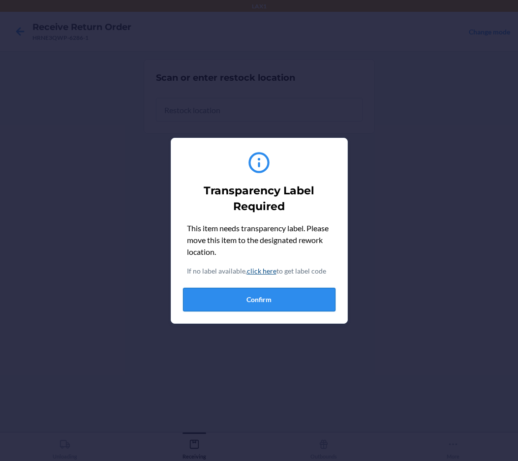
click at [216, 302] on button "Confirm" at bounding box center [259, 300] width 152 height 24
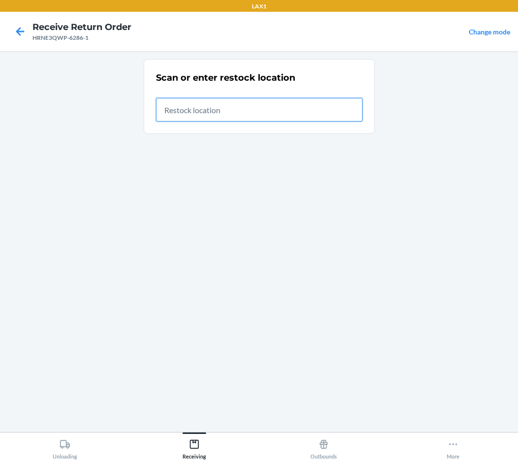
click at [252, 104] on input "text" at bounding box center [259, 110] width 206 height 24
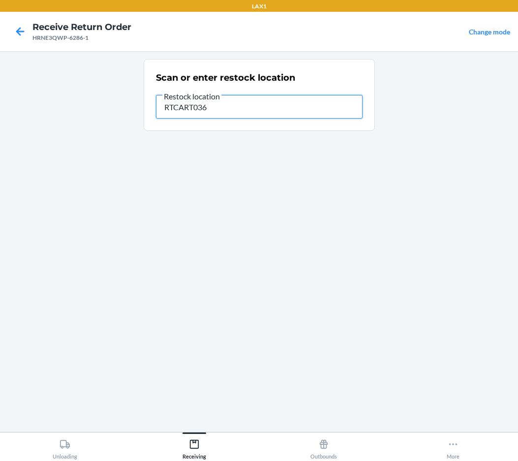
type input "RTCART036"
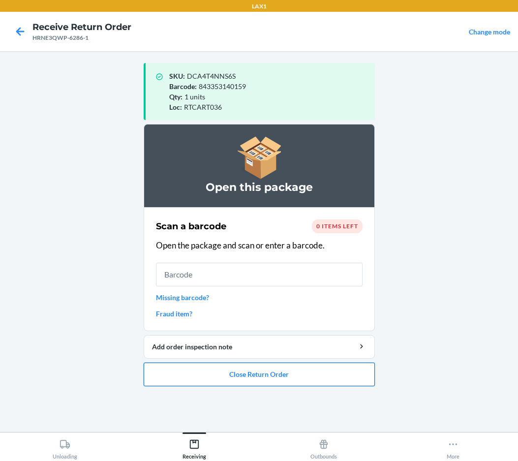
click at [283, 374] on button "Close Return Order" at bounding box center [259, 374] width 231 height 24
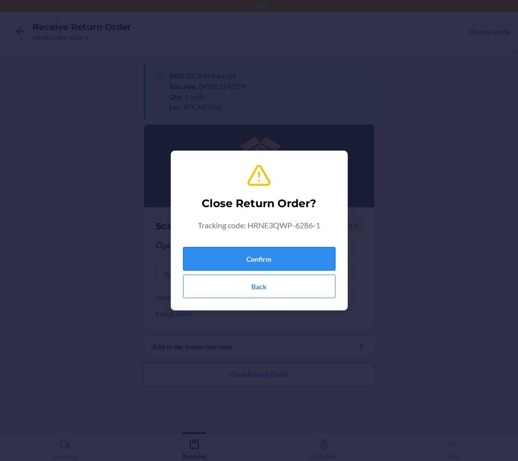
click at [299, 261] on button "Confirm" at bounding box center [259, 259] width 152 height 24
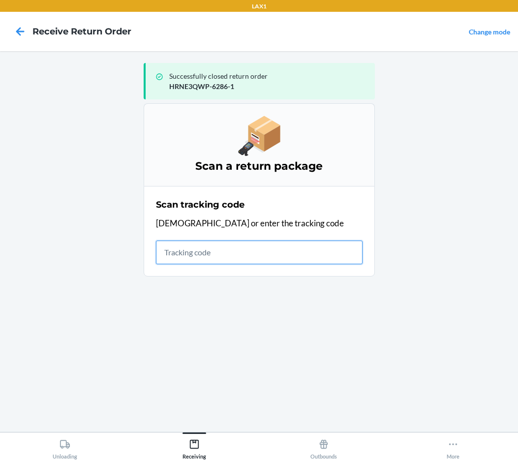
click at [351, 251] on input "text" at bounding box center [259, 252] width 206 height 24
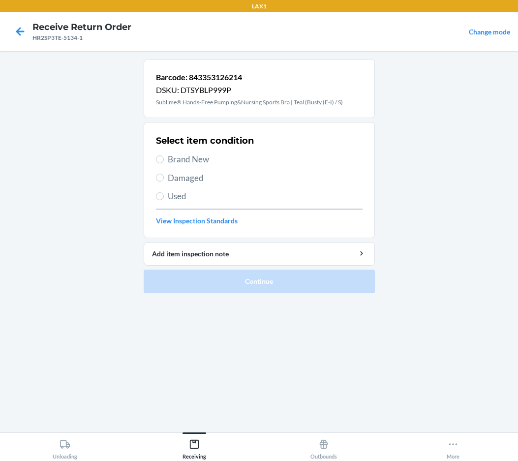
click at [186, 156] on span "Brand New" at bounding box center [265, 159] width 195 height 13
click at [164, 156] on input "Brand New" at bounding box center [160, 159] width 8 height 8
radio input "true"
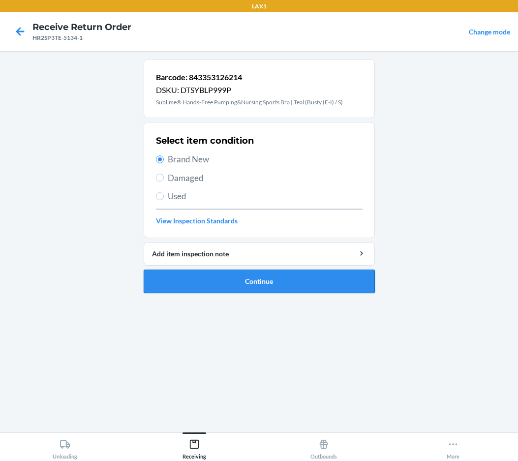
click at [196, 281] on button "Continue" at bounding box center [259, 281] width 231 height 24
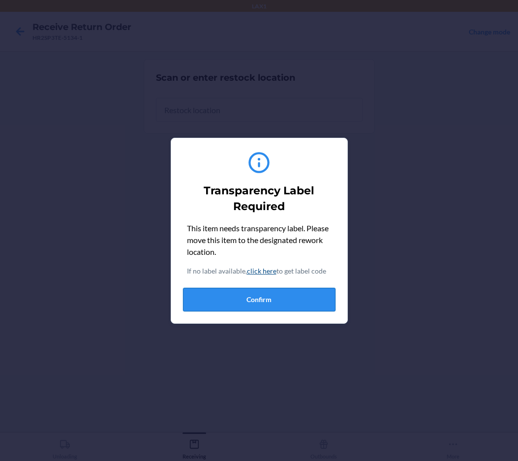
click at [203, 308] on button "Confirm" at bounding box center [259, 300] width 152 height 24
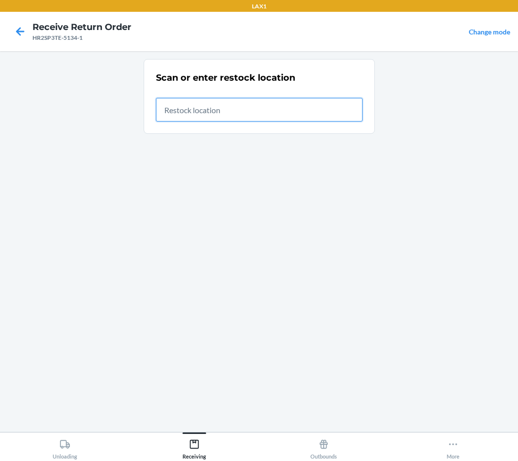
click at [228, 107] on input "text" at bounding box center [259, 110] width 206 height 24
type input "RTCART036"
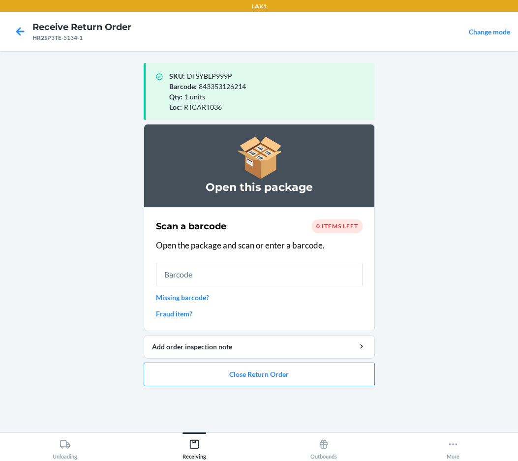
click at [232, 387] on ol "Open this package Scan a barcode 0 items left Open the package and scan or ente…" at bounding box center [259, 259] width 231 height 270
click at [223, 379] on button "Close Return Order" at bounding box center [259, 374] width 231 height 24
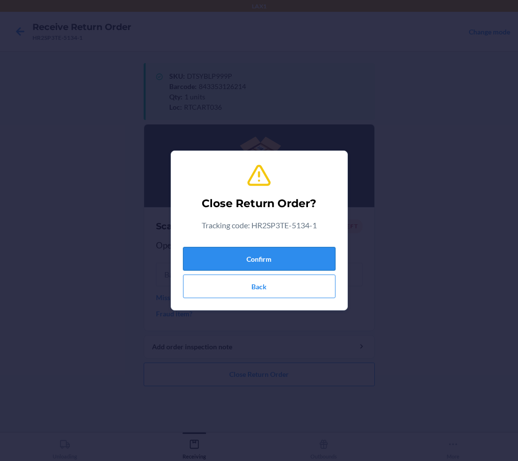
click at [252, 264] on button "Confirm" at bounding box center [259, 259] width 152 height 24
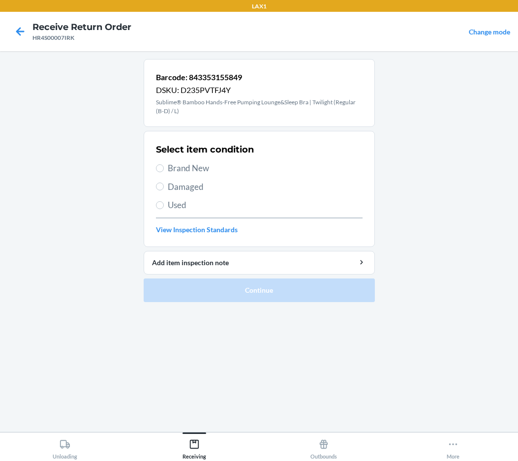
drag, startPoint x: 202, startPoint y: 170, endPoint x: 215, endPoint y: 237, distance: 68.9
click at [202, 169] on span "Brand New" at bounding box center [265, 168] width 195 height 13
click at [164, 169] on input "Brand New" at bounding box center [160, 168] width 8 height 8
radio input "true"
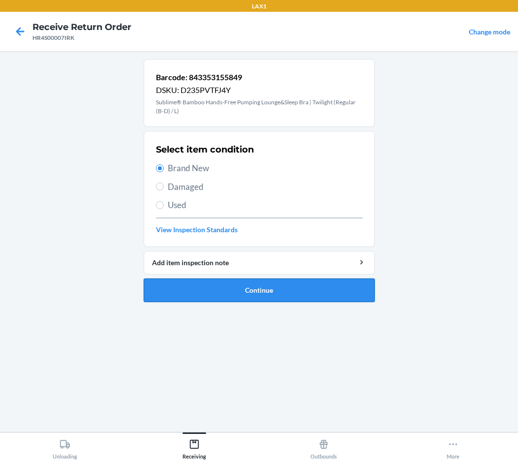
click at [220, 297] on button "Continue" at bounding box center [259, 290] width 231 height 24
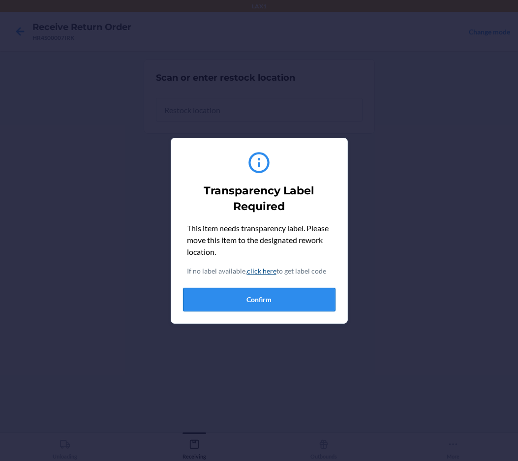
click at [234, 301] on button "Confirm" at bounding box center [259, 300] width 152 height 24
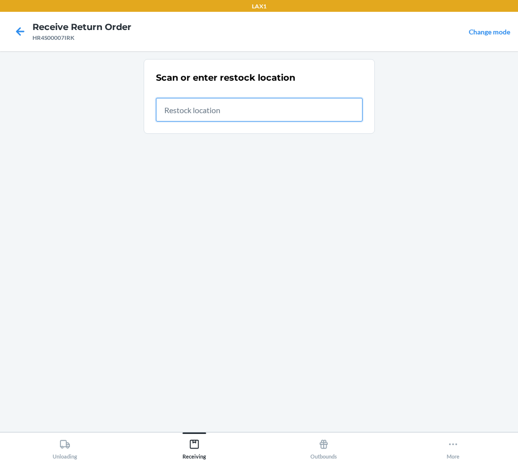
click at [240, 110] on input "text" at bounding box center [259, 110] width 206 height 24
type input "RTCART036"
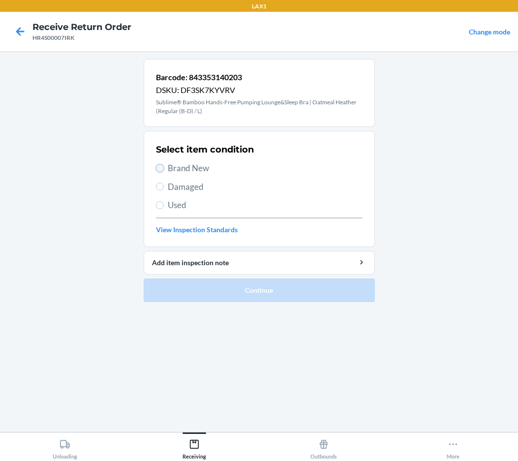
click at [161, 172] on input "Brand New" at bounding box center [160, 168] width 8 height 8
radio input "true"
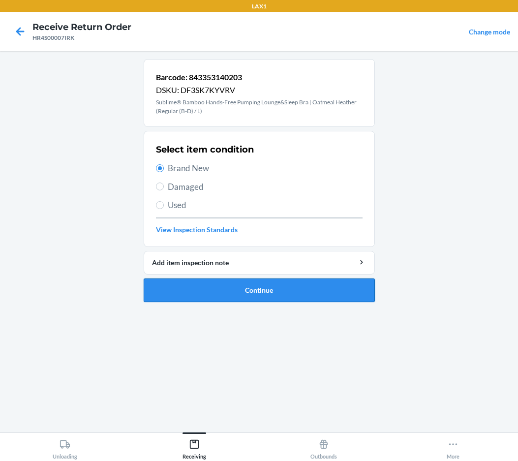
click at [174, 292] on button "Continue" at bounding box center [259, 290] width 231 height 24
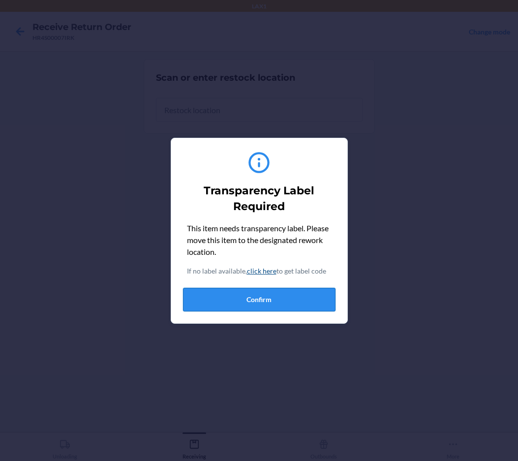
click at [203, 304] on button "Confirm" at bounding box center [259, 300] width 152 height 24
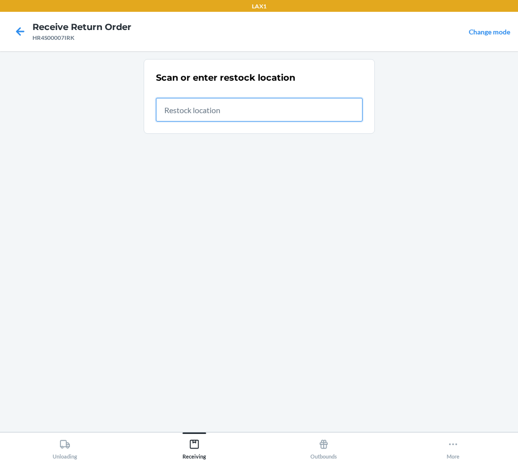
click at [195, 111] on input "text" at bounding box center [259, 110] width 206 height 24
type input "RTCART036"
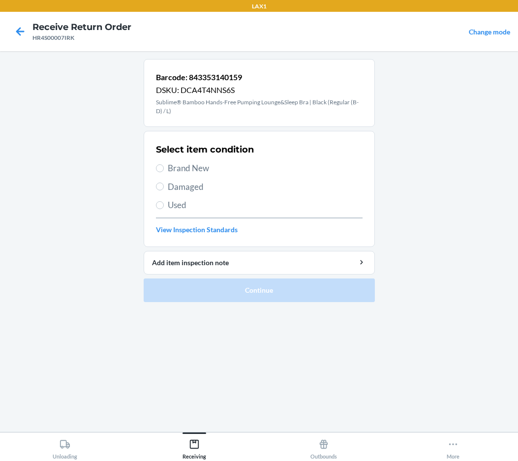
click at [196, 169] on span "Brand New" at bounding box center [265, 168] width 195 height 13
click at [164, 169] on input "Brand New" at bounding box center [160, 168] width 8 height 8
radio input "true"
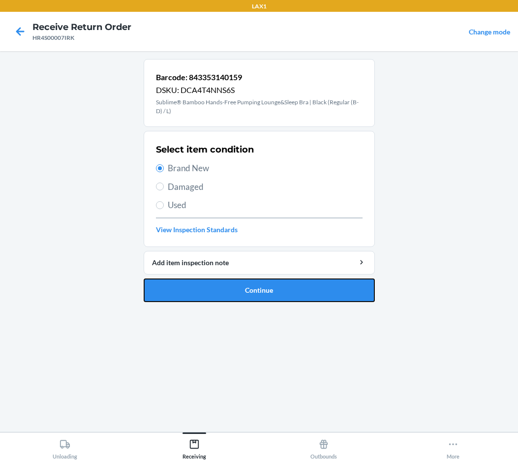
click at [201, 297] on button "Continue" at bounding box center [259, 290] width 231 height 24
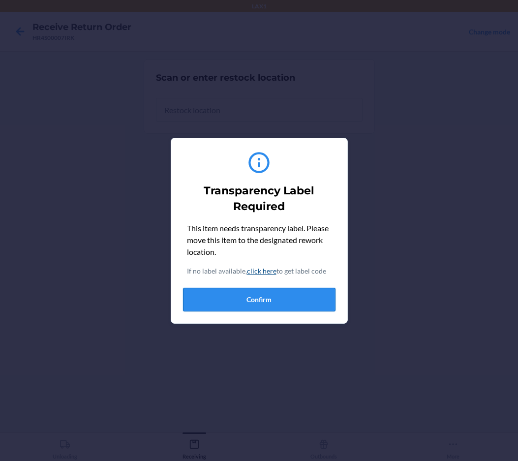
click at [224, 295] on button "Confirm" at bounding box center [259, 300] width 152 height 24
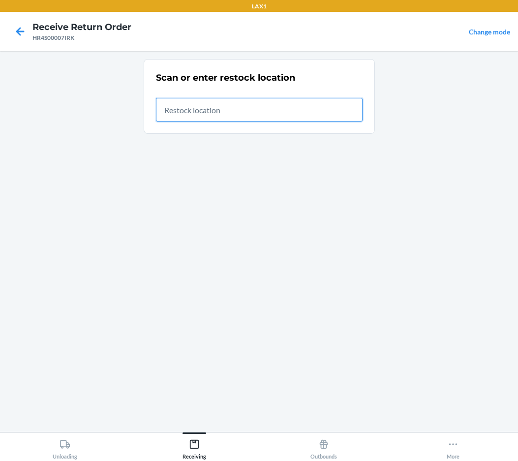
click at [225, 105] on input "text" at bounding box center [259, 110] width 206 height 24
type input "RTCART036"
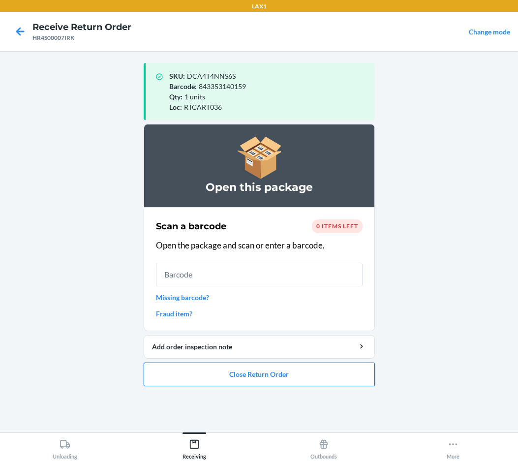
click at [305, 371] on button "Close Return Order" at bounding box center [259, 374] width 231 height 24
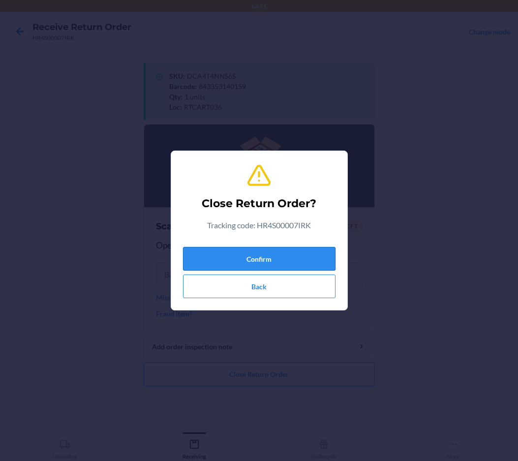
click at [268, 259] on button "Confirm" at bounding box center [259, 259] width 152 height 24
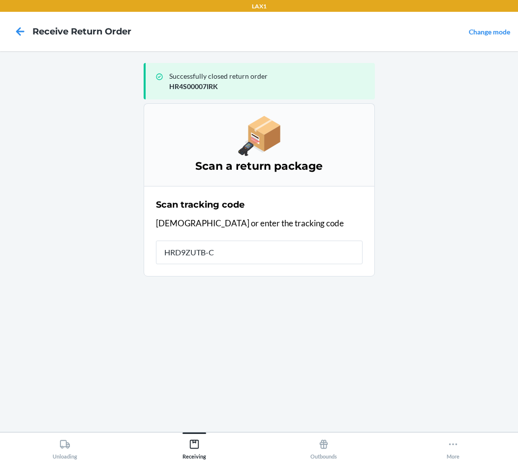
type input "HRD9ZUTB-CC"
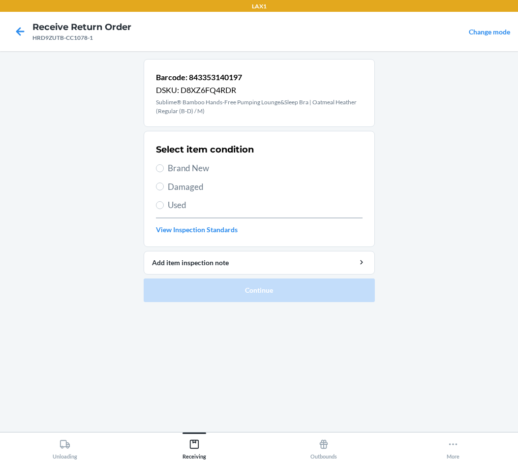
click at [201, 169] on span "Brand New" at bounding box center [265, 168] width 195 height 13
click at [164, 169] on input "Brand New" at bounding box center [160, 168] width 8 height 8
radio input "true"
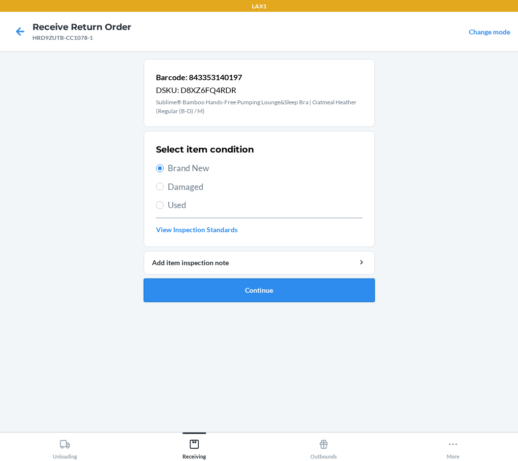
click at [244, 289] on button "Continue" at bounding box center [259, 290] width 231 height 24
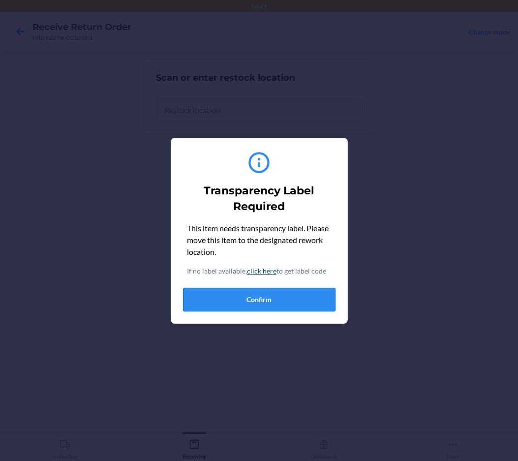
click at [248, 304] on button "Confirm" at bounding box center [259, 300] width 152 height 24
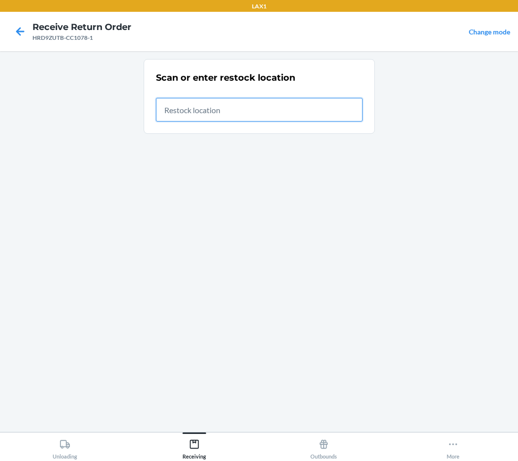
click at [239, 114] on input "text" at bounding box center [259, 110] width 206 height 24
type input "RTCART036"
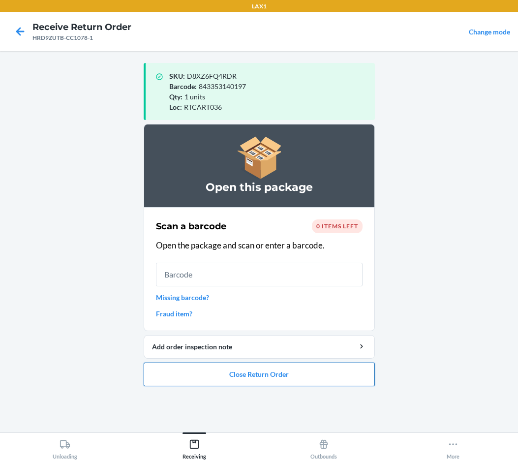
click at [233, 374] on button "Close Return Order" at bounding box center [259, 374] width 231 height 24
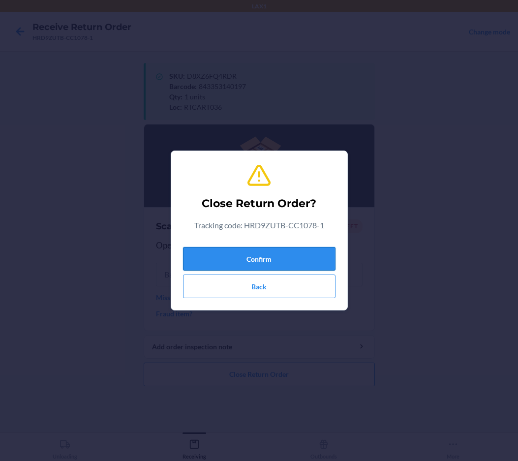
click at [277, 262] on button "Confirm" at bounding box center [259, 259] width 152 height 24
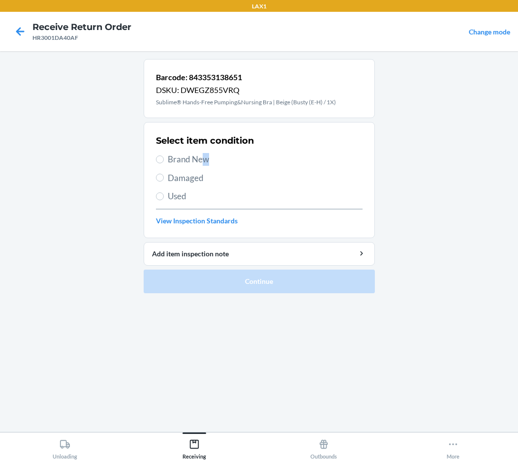
click at [206, 157] on span "Brand New" at bounding box center [265, 159] width 195 height 13
click at [158, 160] on input "Brand New" at bounding box center [160, 159] width 8 height 8
radio input "true"
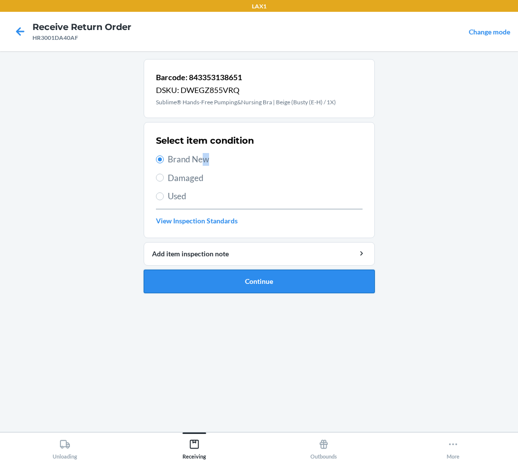
click at [205, 279] on button "Continue" at bounding box center [259, 281] width 231 height 24
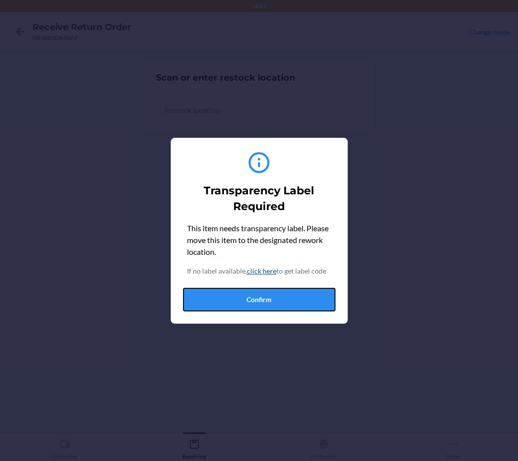
drag, startPoint x: 209, startPoint y: 298, endPoint x: 210, endPoint y: 290, distance: 8.0
click at [209, 298] on button "Confirm" at bounding box center [259, 300] width 152 height 24
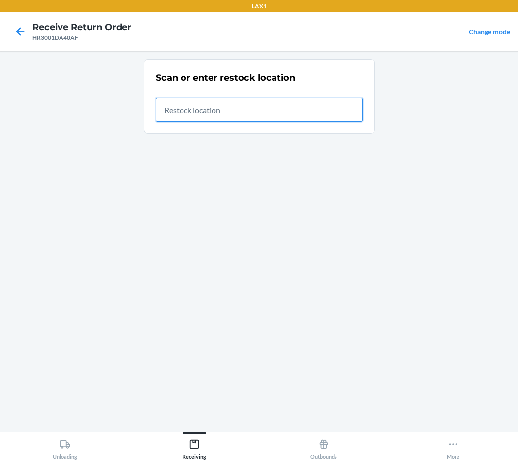
click at [239, 115] on input "text" at bounding box center [259, 110] width 206 height 24
type input "RTCART036"
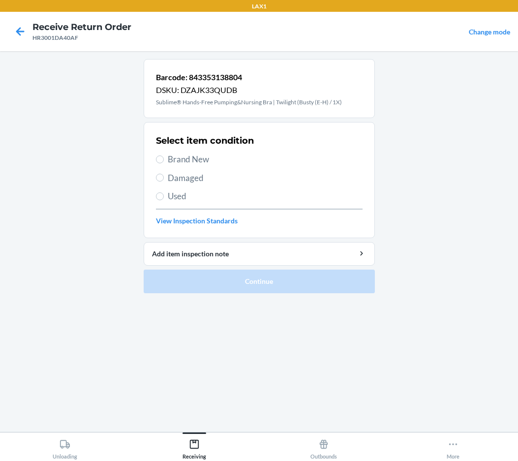
drag, startPoint x: 191, startPoint y: 165, endPoint x: 191, endPoint y: 159, distance: 5.4
click at [191, 162] on span "Brand New" at bounding box center [265, 159] width 195 height 13
click at [164, 162] on input "Brand New" at bounding box center [160, 159] width 8 height 8
radio input "true"
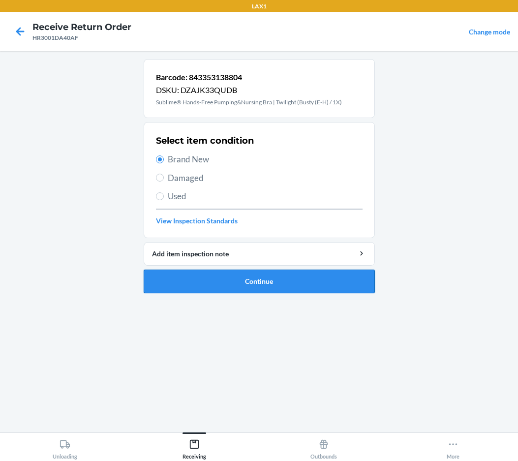
click at [198, 280] on button "Continue" at bounding box center [259, 281] width 231 height 24
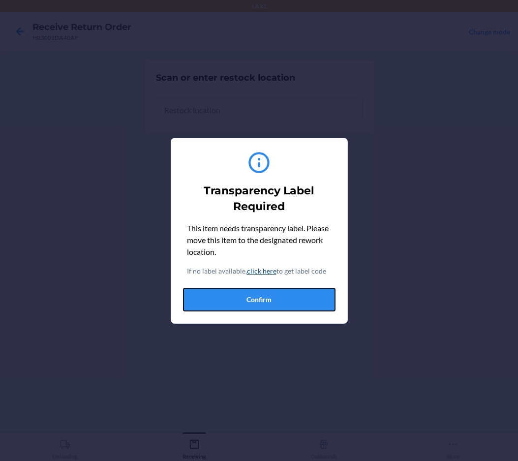
click at [224, 298] on button "Confirm" at bounding box center [259, 300] width 152 height 24
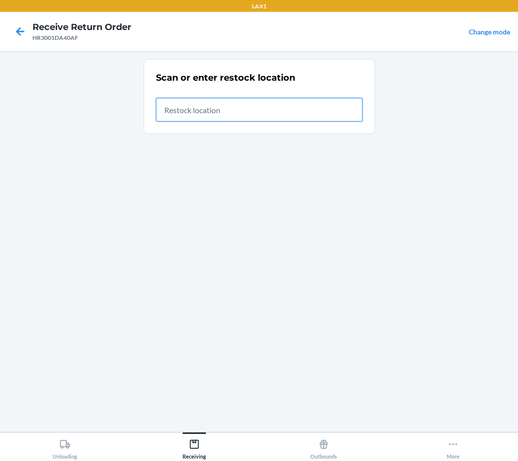
click at [241, 114] on input "text" at bounding box center [259, 110] width 206 height 24
type input "RTCART036"
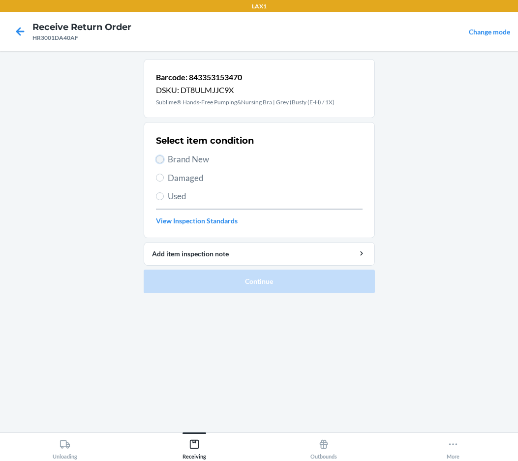
click at [163, 160] on input "Brand New" at bounding box center [160, 159] width 8 height 8
radio input "true"
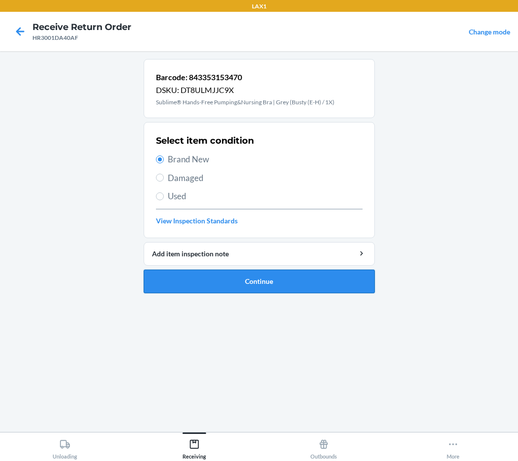
click at [172, 289] on button "Continue" at bounding box center [259, 281] width 231 height 24
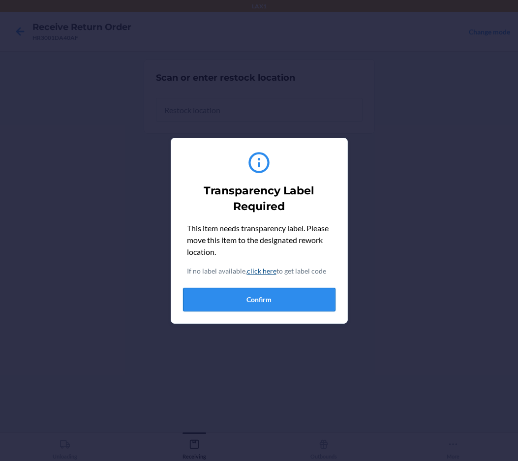
click at [219, 307] on button "Confirm" at bounding box center [259, 300] width 152 height 24
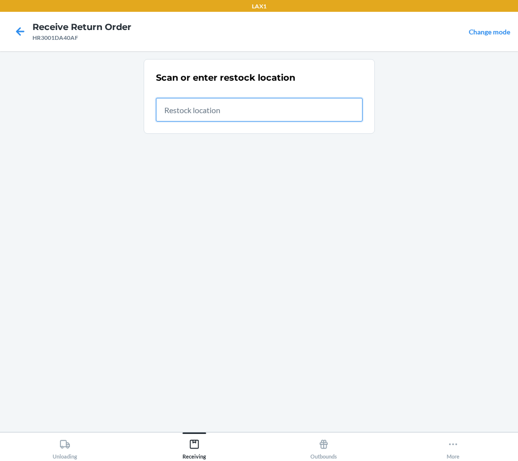
click at [218, 107] on input "text" at bounding box center [259, 110] width 206 height 24
type input "RTCART036"
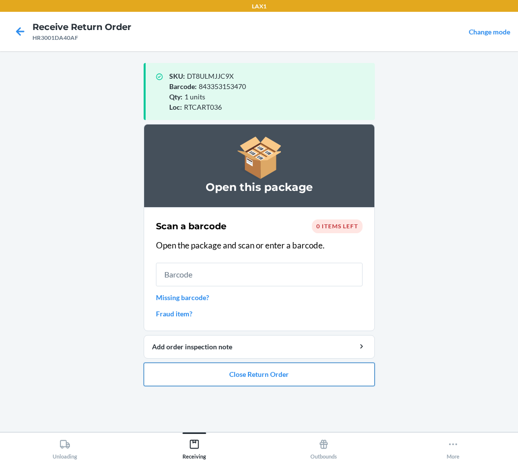
click at [210, 381] on button "Close Return Order" at bounding box center [259, 374] width 231 height 24
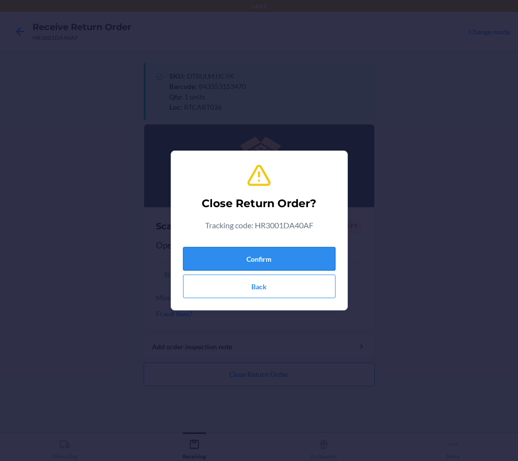
click at [245, 263] on button "Confirm" at bounding box center [259, 259] width 152 height 24
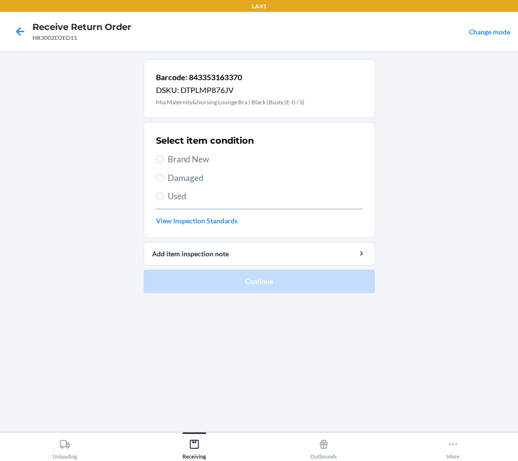
click at [204, 162] on span "Brand New" at bounding box center [265, 159] width 195 height 13
click at [164, 162] on input "Brand New" at bounding box center [160, 159] width 8 height 8
radio input "true"
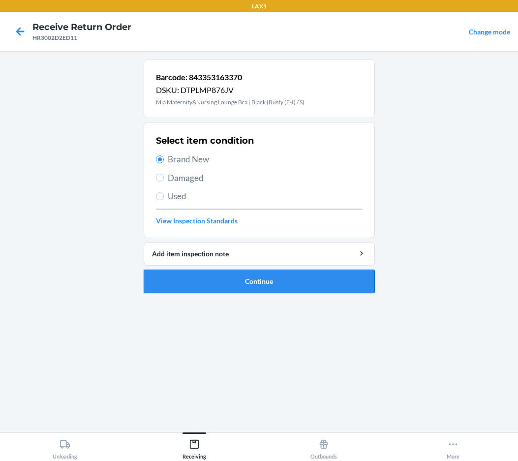
click at [244, 282] on button "Continue" at bounding box center [259, 281] width 231 height 24
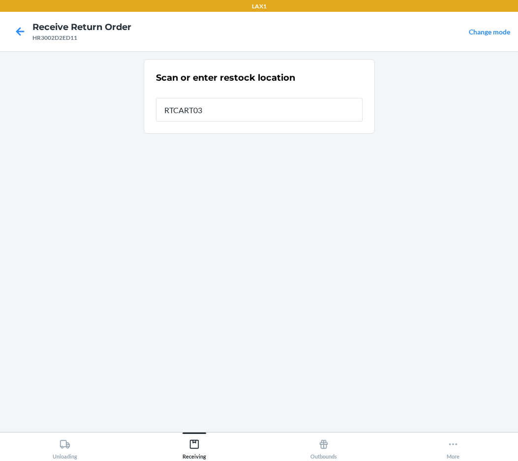
type input "RTCART036"
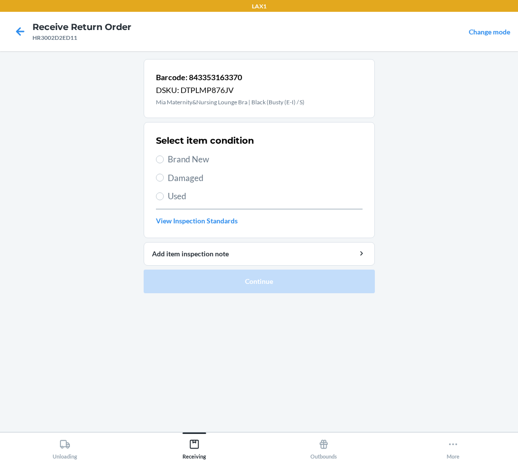
drag, startPoint x: 179, startPoint y: 160, endPoint x: 183, endPoint y: 171, distance: 12.0
click at [179, 160] on span "Brand New" at bounding box center [265, 159] width 195 height 13
click at [164, 160] on input "Brand New" at bounding box center [160, 159] width 8 height 8
radio input "true"
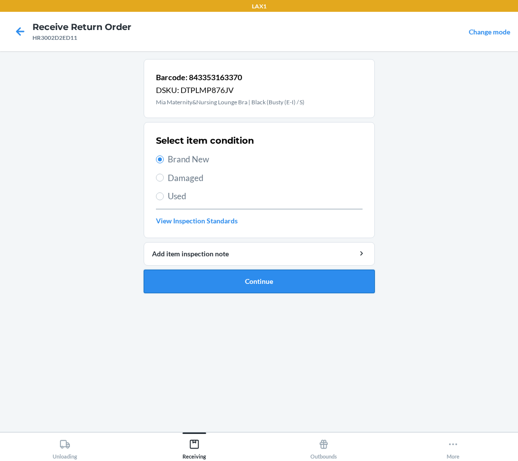
click at [194, 285] on button "Continue" at bounding box center [259, 281] width 231 height 24
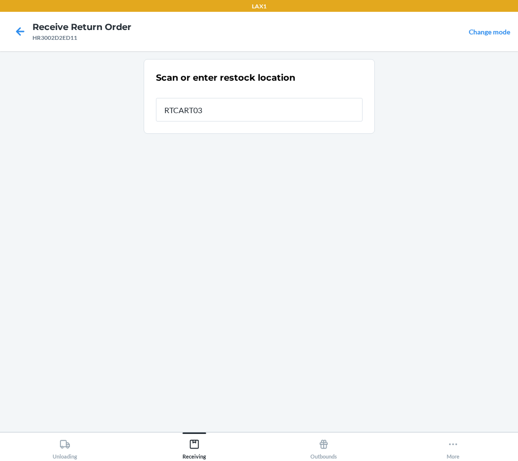
type input "RTCART036"
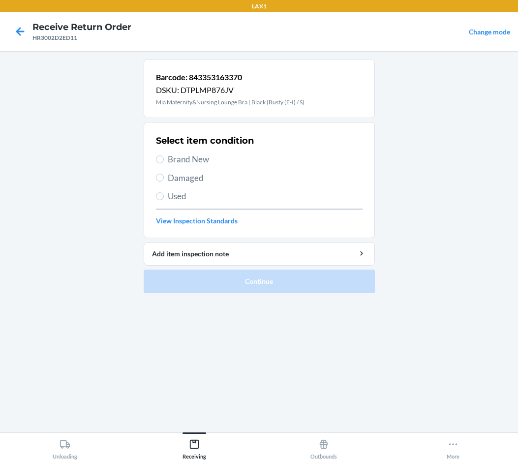
click at [193, 158] on span "Brand New" at bounding box center [265, 159] width 195 height 13
click at [164, 158] on input "Brand New" at bounding box center [160, 159] width 8 height 8
radio input "true"
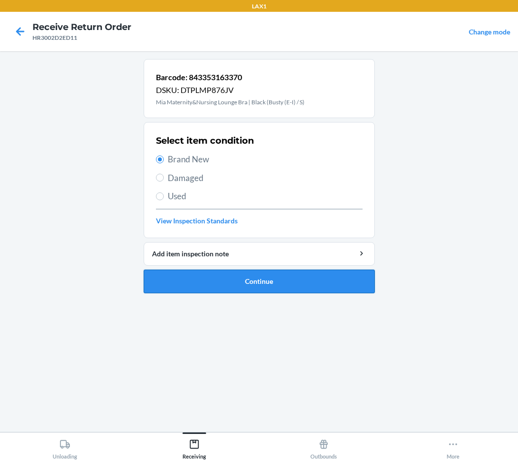
click at [240, 280] on button "Continue" at bounding box center [259, 281] width 231 height 24
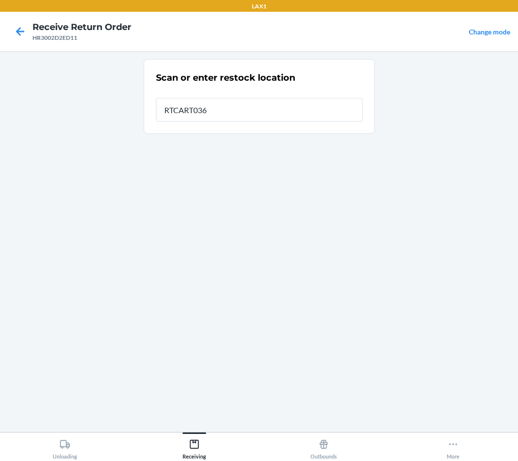
type input "RTCART036"
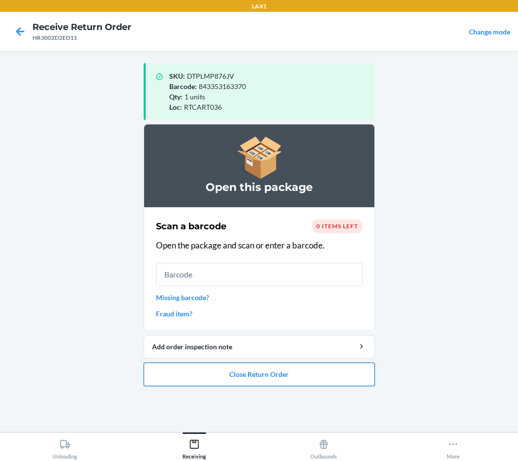
click at [232, 383] on button "Close Return Order" at bounding box center [259, 374] width 231 height 24
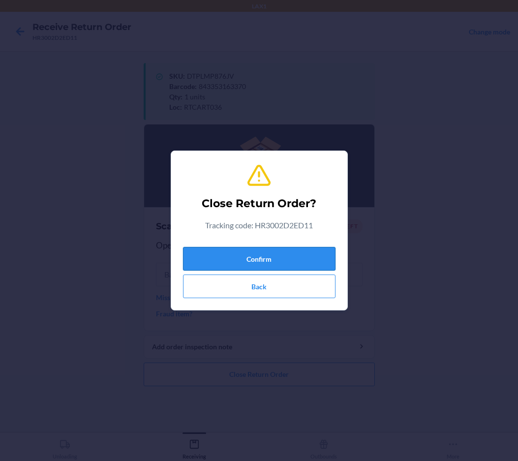
click at [272, 261] on button "Confirm" at bounding box center [259, 259] width 152 height 24
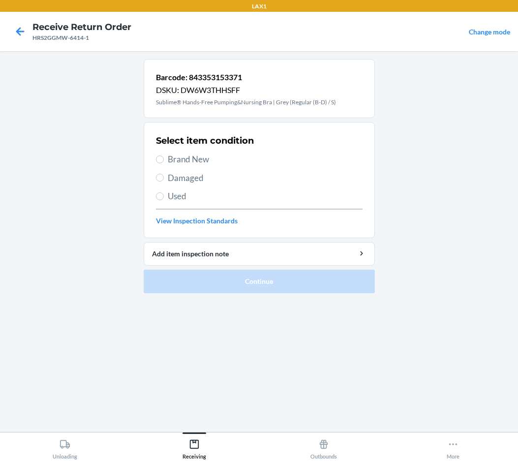
click at [173, 193] on span "Used" at bounding box center [265, 196] width 195 height 13
click at [164, 193] on input "Used" at bounding box center [160, 196] width 8 height 8
radio input "true"
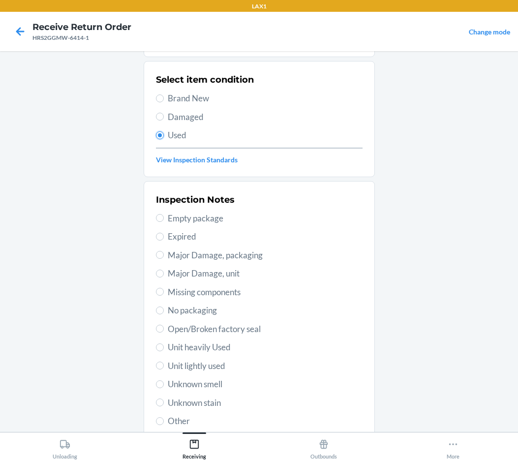
scroll to position [132, 0]
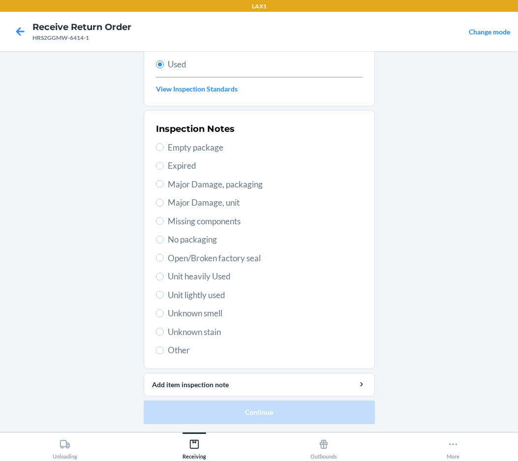
click at [216, 295] on span "Unit lightly used" at bounding box center [265, 295] width 195 height 13
click at [164, 295] on input "Unit lightly used" at bounding box center [160, 294] width 8 height 8
radio input "true"
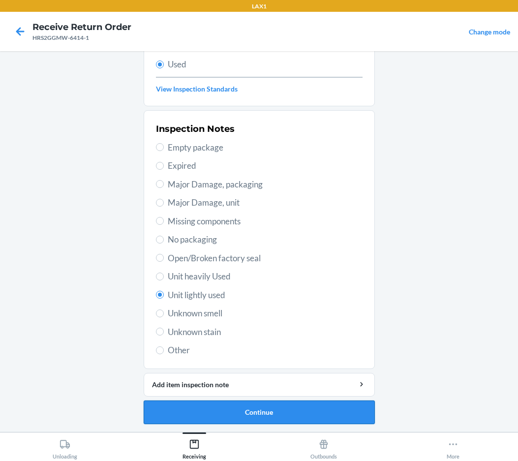
click at [251, 414] on button "Continue" at bounding box center [259, 412] width 231 height 24
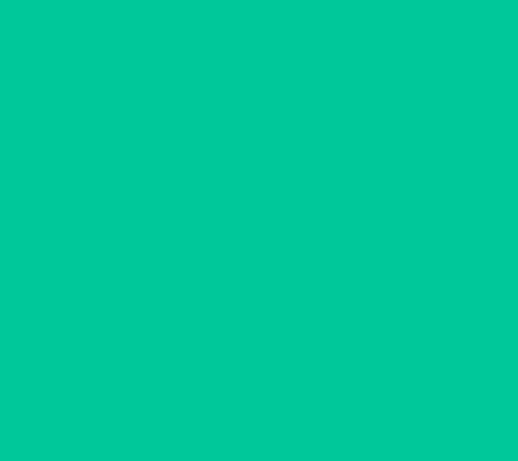
scroll to position [0, 0]
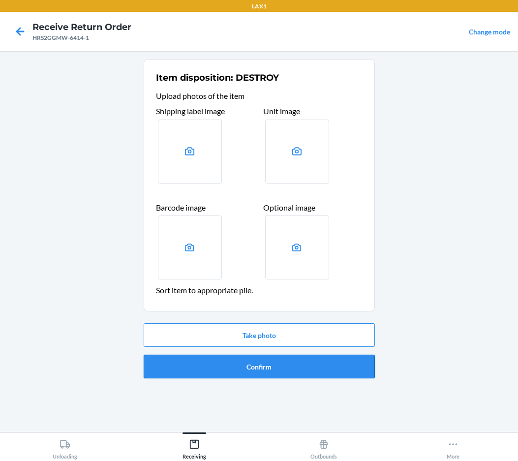
click at [270, 370] on button "Confirm" at bounding box center [259, 366] width 231 height 24
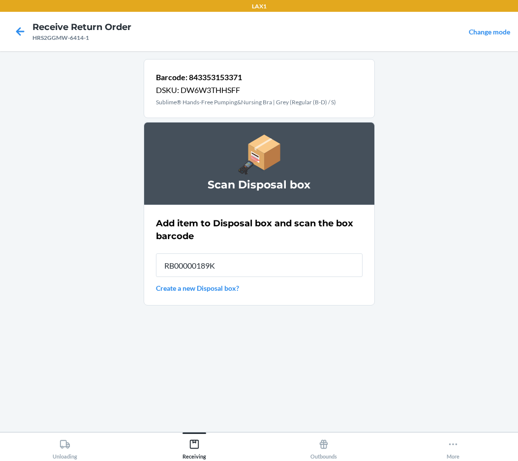
type input "RB00000189K"
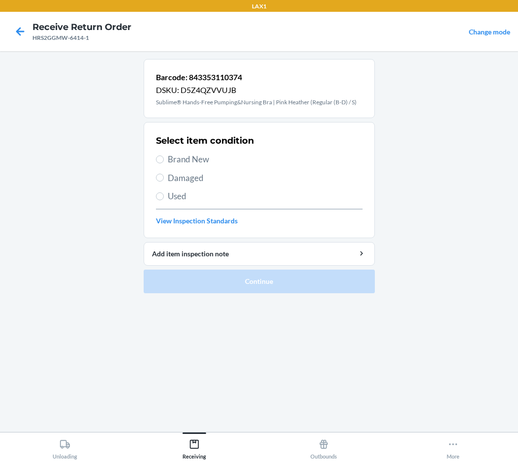
click at [173, 159] on span "Brand New" at bounding box center [265, 159] width 195 height 13
click at [164, 159] on input "Brand New" at bounding box center [160, 159] width 8 height 8
radio input "true"
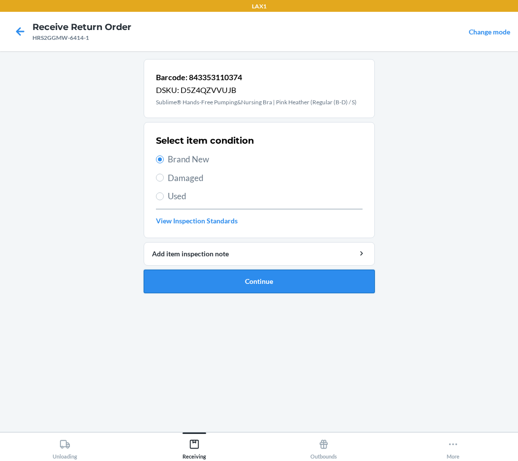
click at [221, 279] on button "Continue" at bounding box center [259, 281] width 231 height 24
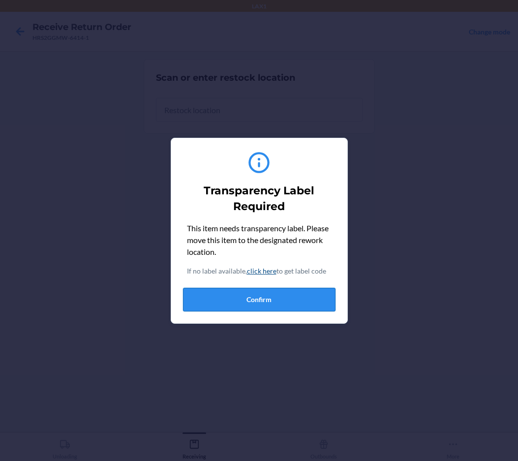
click at [202, 298] on button "Confirm" at bounding box center [259, 300] width 152 height 24
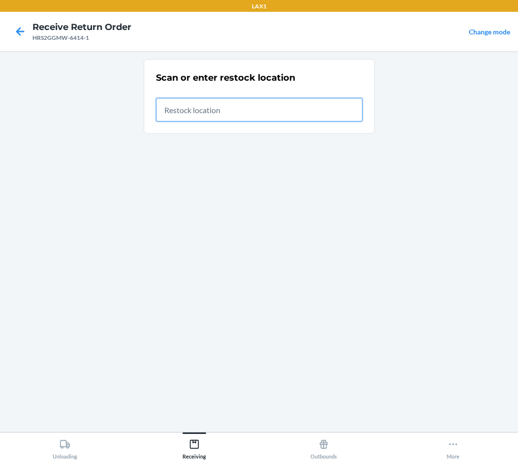
click at [267, 114] on input "text" at bounding box center [259, 110] width 206 height 24
type input "RTCART036"
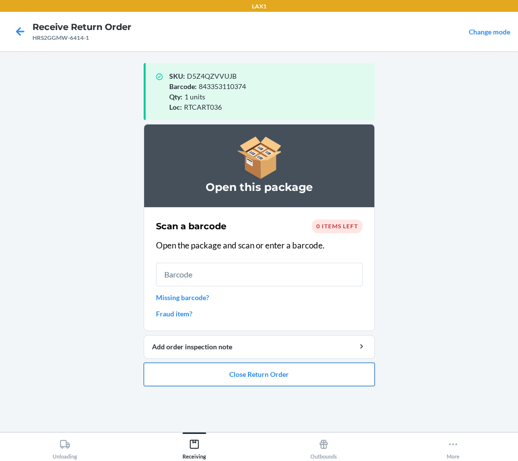
click at [244, 376] on button "Close Return Order" at bounding box center [259, 374] width 231 height 24
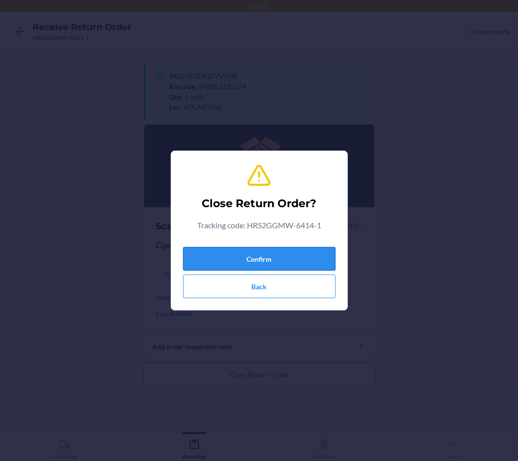
click at [275, 267] on button "Confirm" at bounding box center [259, 259] width 152 height 24
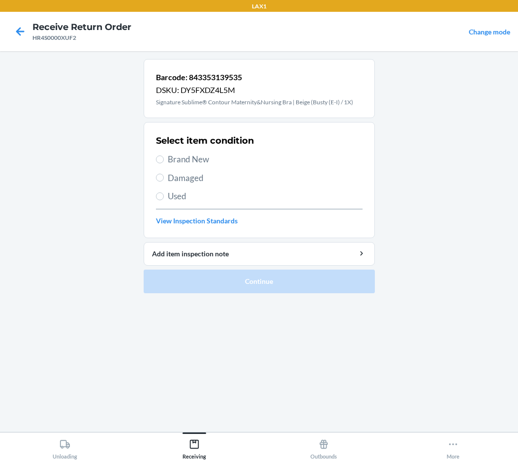
click at [175, 191] on span "Used" at bounding box center [265, 196] width 195 height 13
click at [164, 192] on input "Used" at bounding box center [160, 196] width 8 height 8
radio input "true"
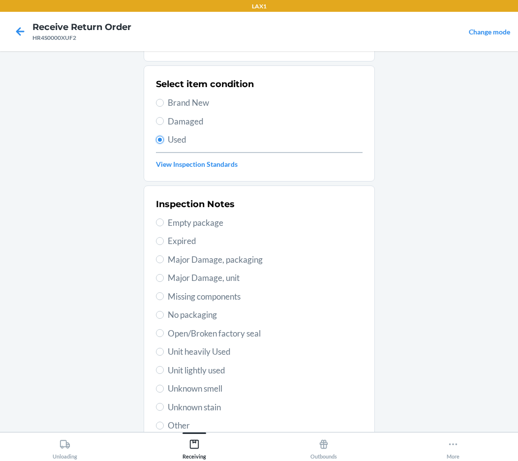
scroll to position [132, 0]
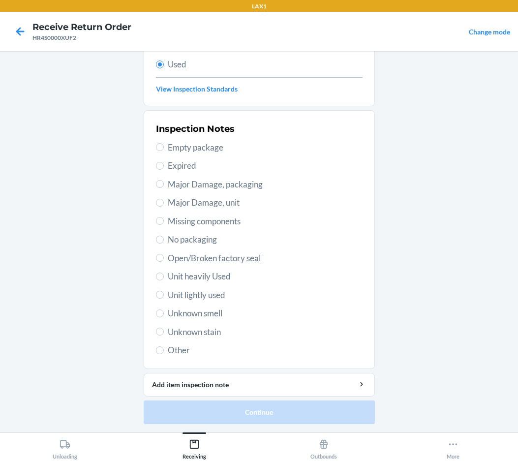
click at [202, 292] on span "Unit lightly used" at bounding box center [265, 295] width 195 height 13
click at [164, 292] on input "Unit lightly used" at bounding box center [160, 294] width 8 height 8
radio input "true"
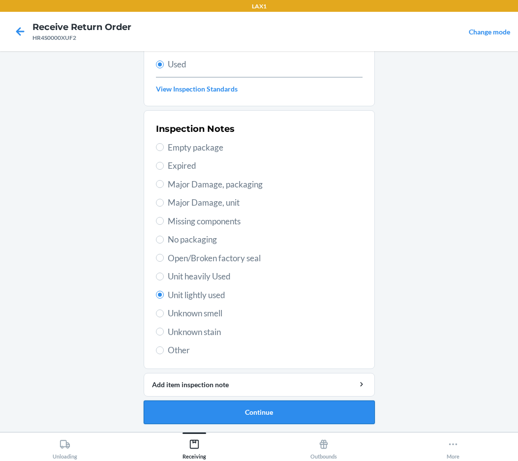
click at [218, 409] on button "Continue" at bounding box center [259, 412] width 231 height 24
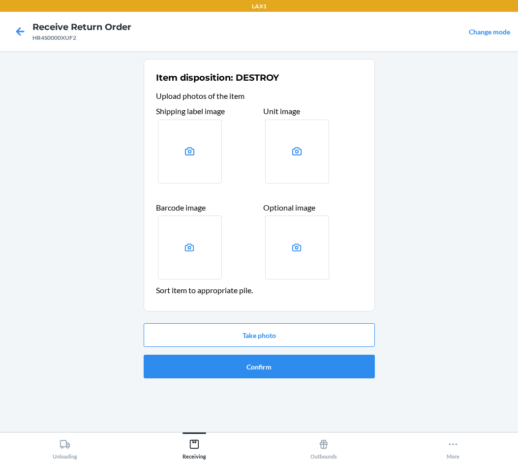
click at [235, 378] on div "Take photo Confirm" at bounding box center [259, 350] width 231 height 63
click at [253, 366] on button "Confirm" at bounding box center [259, 366] width 231 height 24
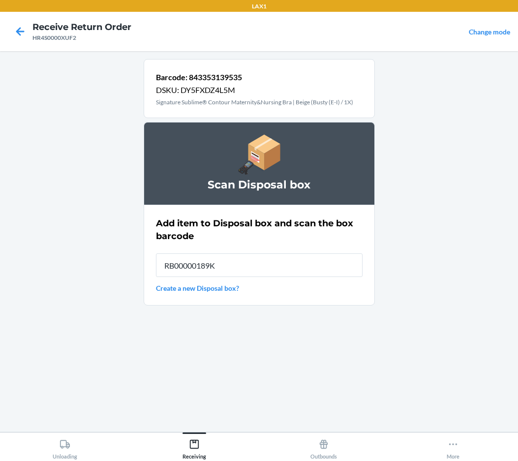
type input "RB00000189K"
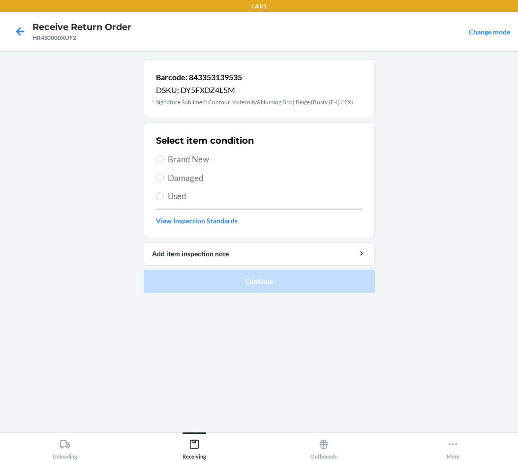
click at [174, 203] on div "Select item condition Brand New Damaged Used View Inspection Standards" at bounding box center [259, 179] width 206 height 97
click at [183, 197] on span "Used" at bounding box center [265, 196] width 195 height 13
click at [164, 197] on input "Used" at bounding box center [160, 196] width 8 height 8
radio input "true"
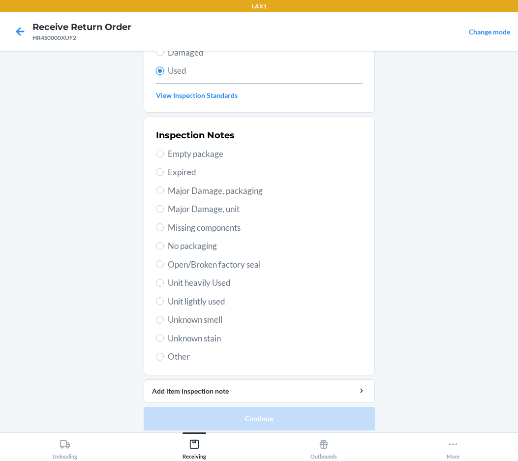
scroll to position [132, 0]
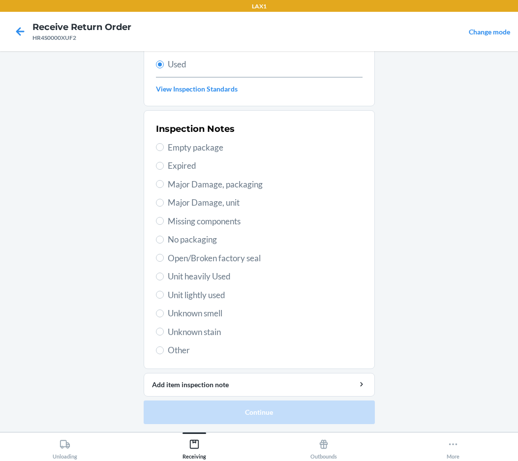
click at [210, 295] on span "Unit lightly used" at bounding box center [265, 295] width 195 height 13
click at [164, 295] on input "Unit lightly used" at bounding box center [160, 294] width 8 height 8
radio input "true"
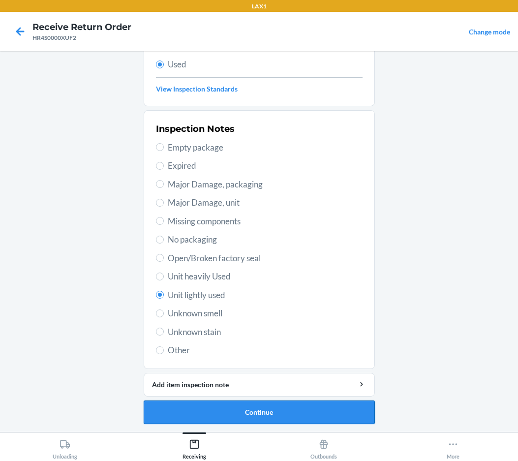
click at [215, 410] on button "Continue" at bounding box center [259, 412] width 231 height 24
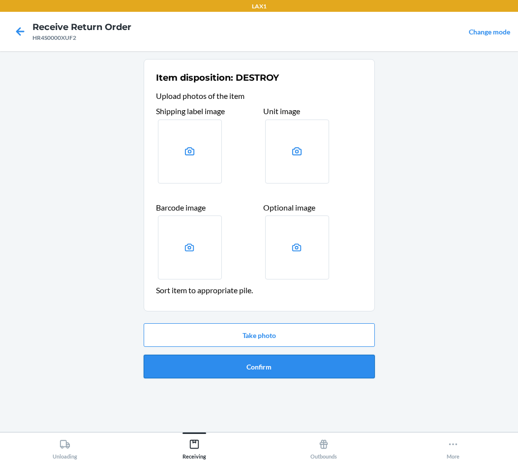
click at [236, 373] on button "Confirm" at bounding box center [259, 366] width 231 height 24
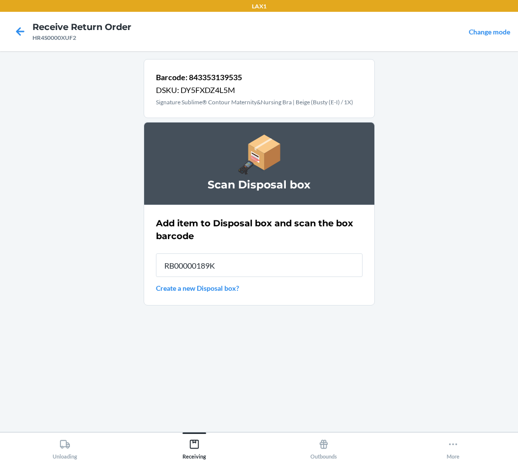
type input "RB00000189K"
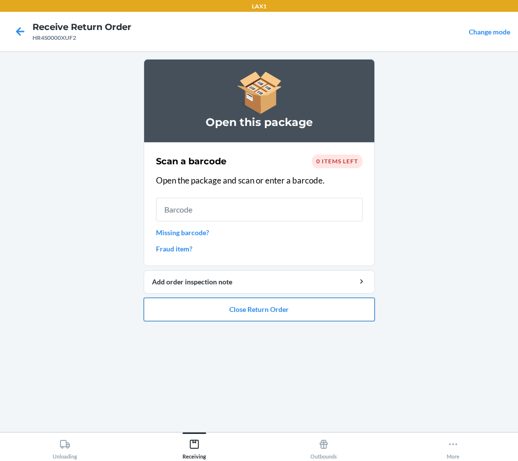
click at [265, 309] on button "Close Return Order" at bounding box center [259, 309] width 231 height 24
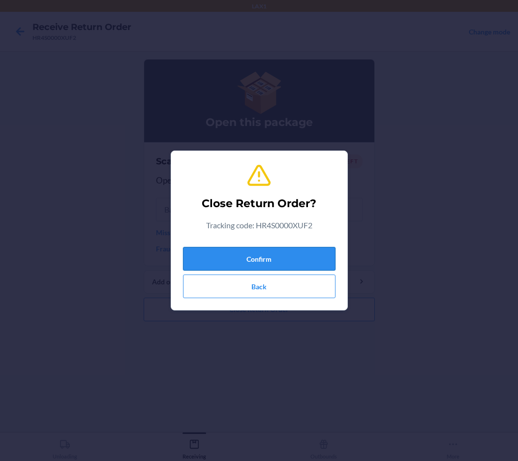
click at [247, 254] on button "Confirm" at bounding box center [259, 259] width 152 height 24
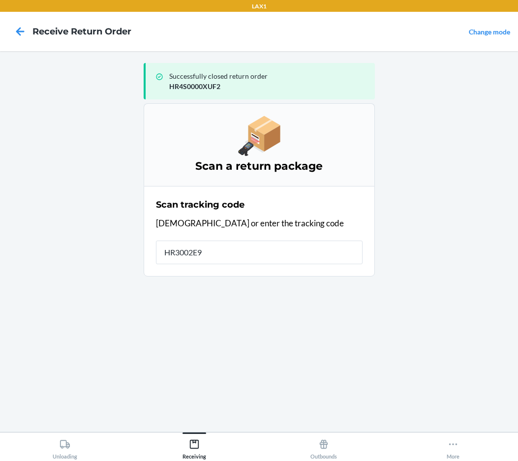
type input "HR3002E91"
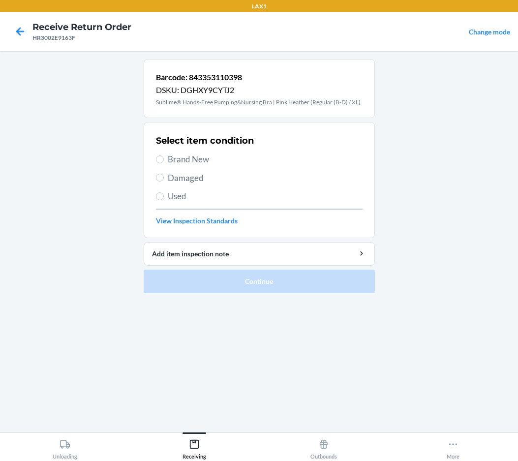
click at [200, 161] on span "Brand New" at bounding box center [265, 159] width 195 height 13
click at [164, 161] on input "Brand New" at bounding box center [160, 159] width 8 height 8
radio input "true"
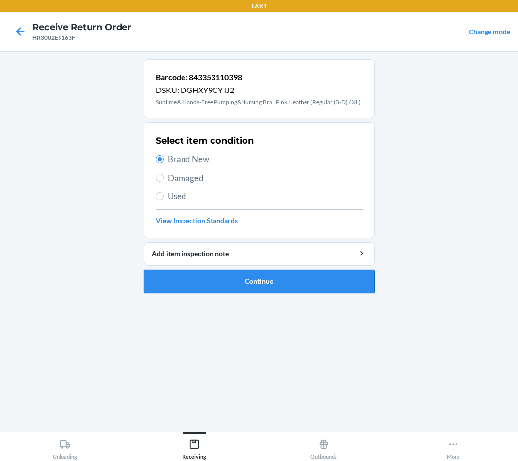
click at [239, 287] on button "Continue" at bounding box center [259, 281] width 231 height 24
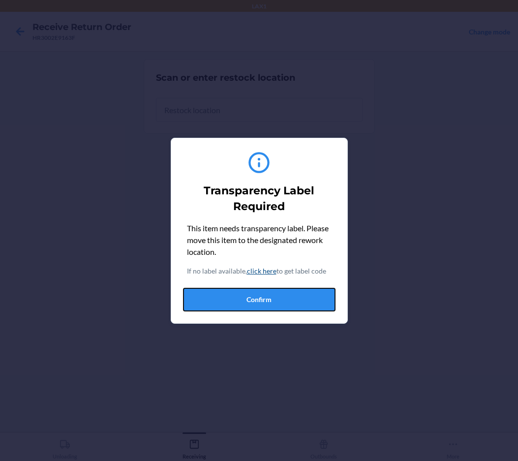
click at [250, 296] on button "Confirm" at bounding box center [259, 300] width 152 height 24
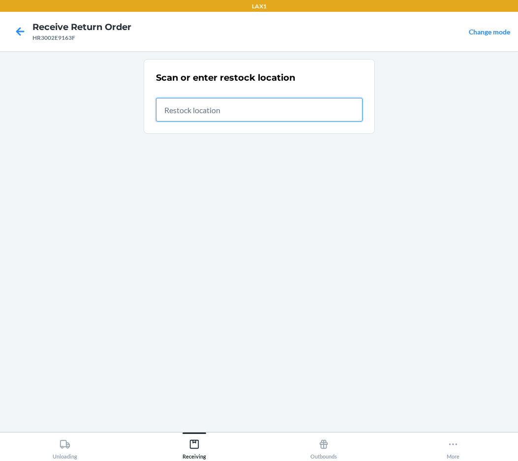
click at [251, 108] on input "text" at bounding box center [259, 110] width 206 height 24
type input "RTCART036"
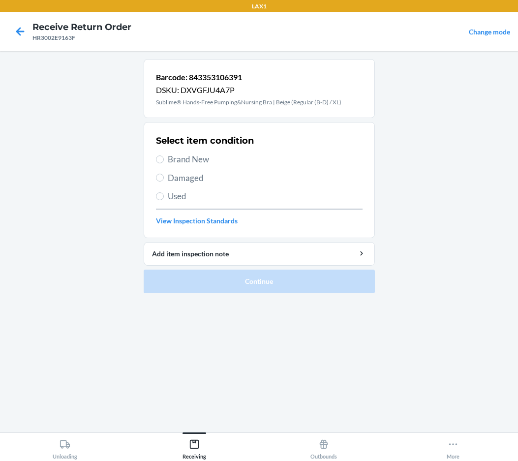
click at [200, 162] on span "Brand New" at bounding box center [265, 159] width 195 height 13
click at [164, 162] on input "Brand New" at bounding box center [160, 159] width 8 height 8
radio input "true"
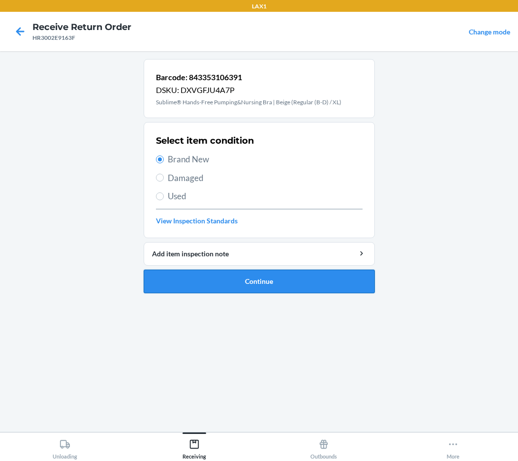
click at [213, 275] on button "Continue" at bounding box center [259, 281] width 231 height 24
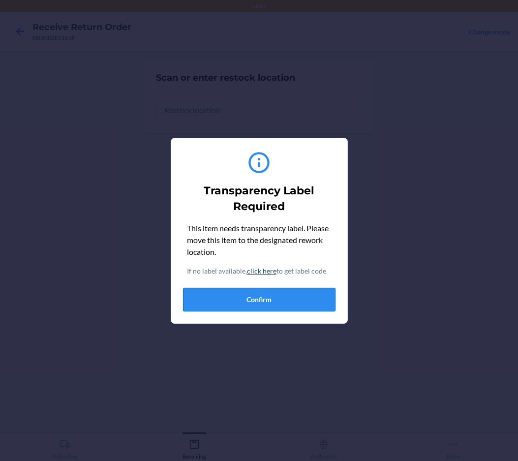
click at [231, 303] on button "Confirm" at bounding box center [259, 300] width 152 height 24
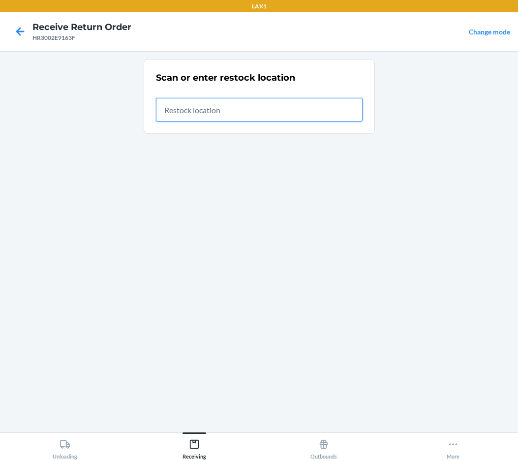
click at [232, 111] on input "text" at bounding box center [259, 110] width 206 height 24
type input "RTCART036"
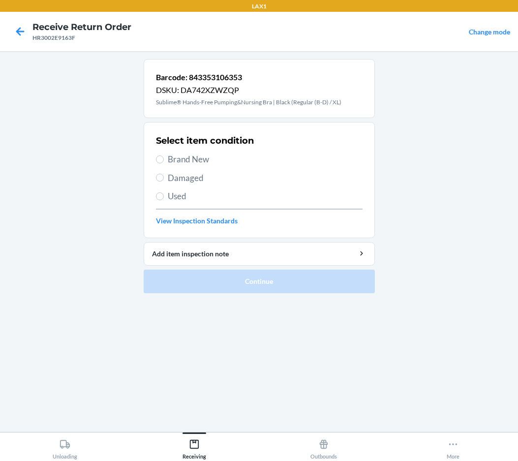
click at [209, 155] on span "Brand New" at bounding box center [265, 159] width 195 height 13
click at [164, 155] on input "Brand New" at bounding box center [160, 159] width 8 height 8
radio input "true"
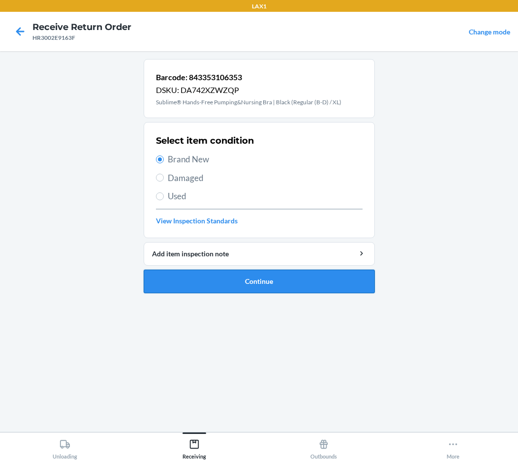
click at [231, 279] on button "Continue" at bounding box center [259, 281] width 231 height 24
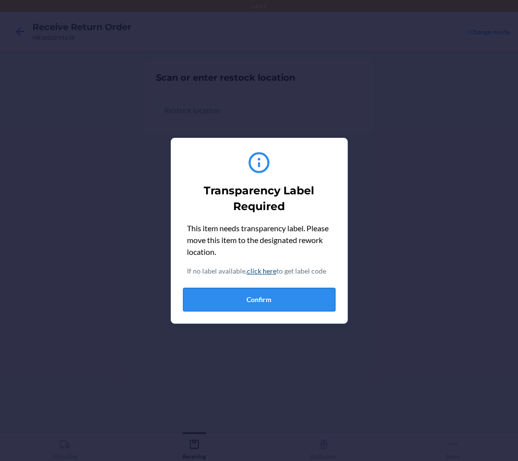
click at [230, 308] on button "Confirm" at bounding box center [259, 300] width 152 height 24
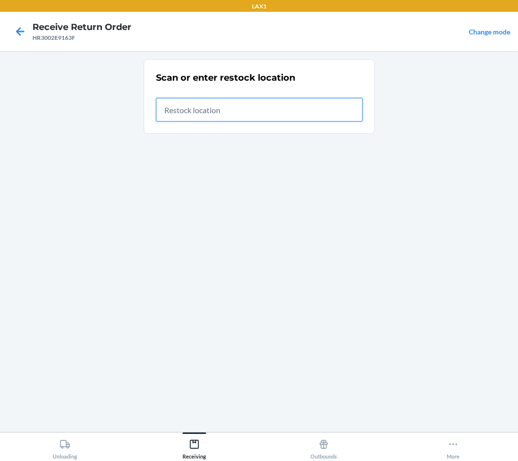
click at [266, 102] on input "text" at bounding box center [259, 110] width 206 height 24
type input "RTCART036"
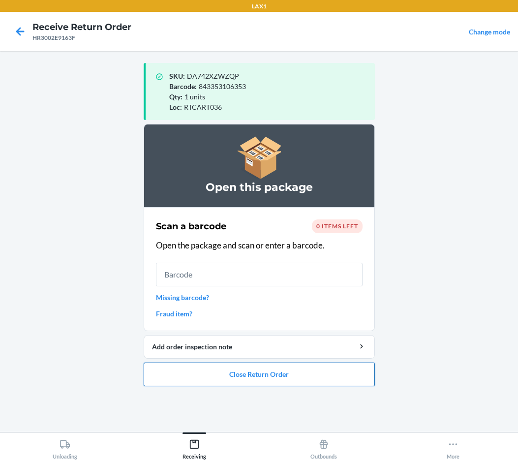
click at [232, 371] on button "Close Return Order" at bounding box center [259, 374] width 231 height 24
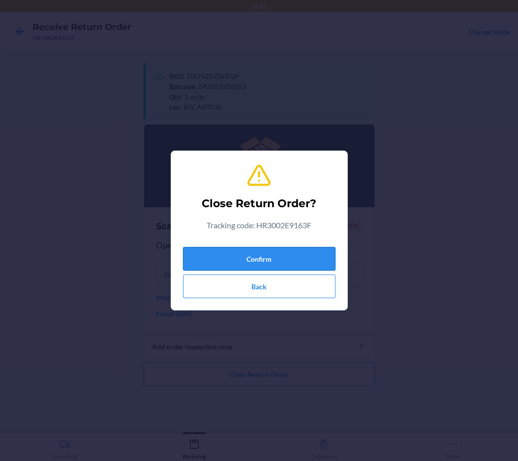
click at [263, 255] on button "Confirm" at bounding box center [259, 259] width 152 height 24
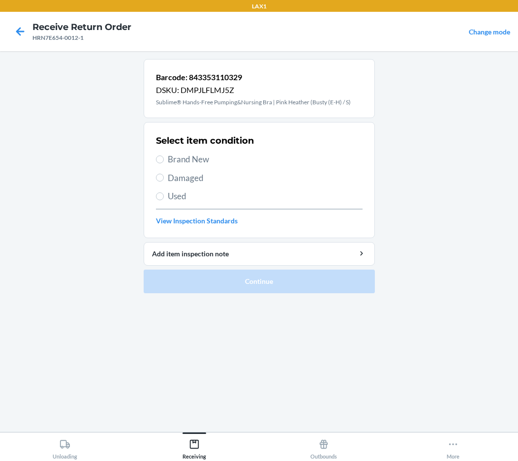
click at [195, 156] on span "Brand New" at bounding box center [265, 159] width 195 height 13
click at [164, 156] on input "Brand New" at bounding box center [160, 159] width 8 height 8
radio input "true"
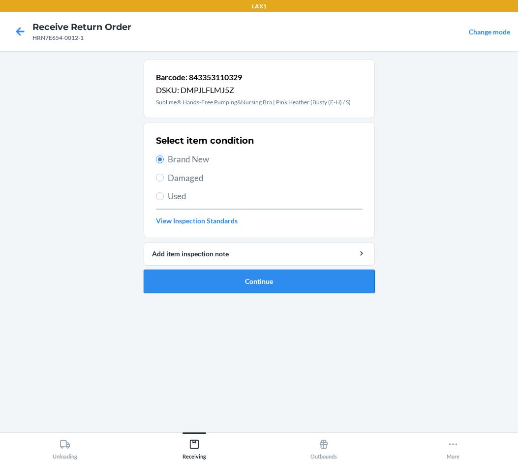
click at [254, 287] on button "Continue" at bounding box center [259, 281] width 231 height 24
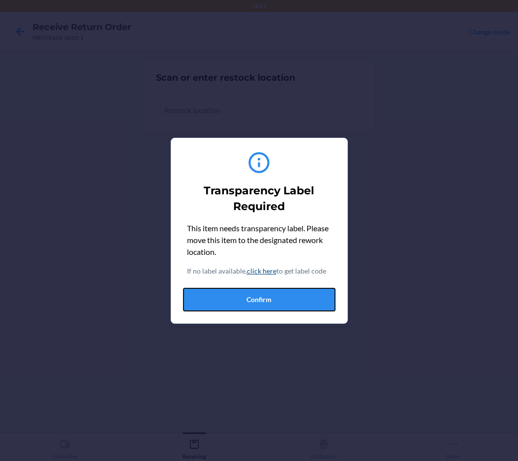
click at [249, 297] on button "Confirm" at bounding box center [259, 300] width 152 height 24
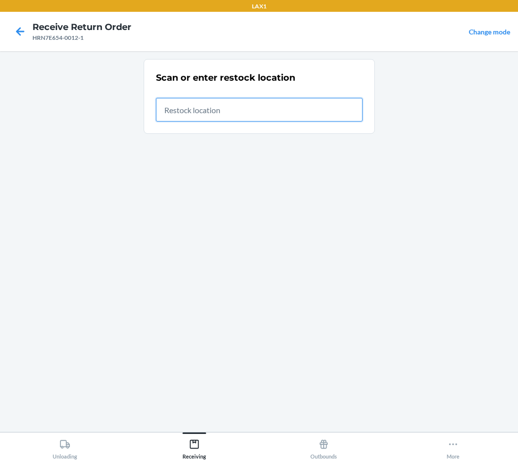
click at [231, 114] on input "text" at bounding box center [259, 110] width 206 height 24
type input "RTCART036"
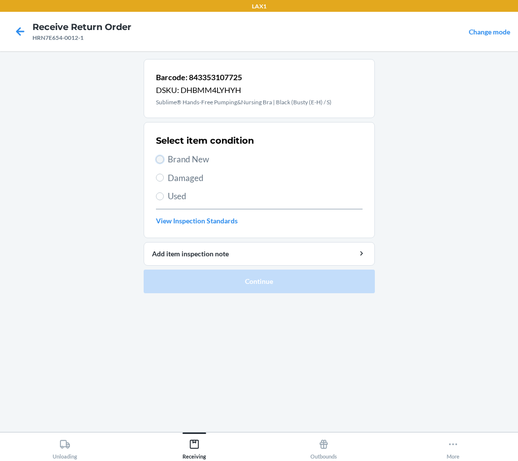
click at [158, 160] on input "Brand New" at bounding box center [160, 159] width 8 height 8
radio input "true"
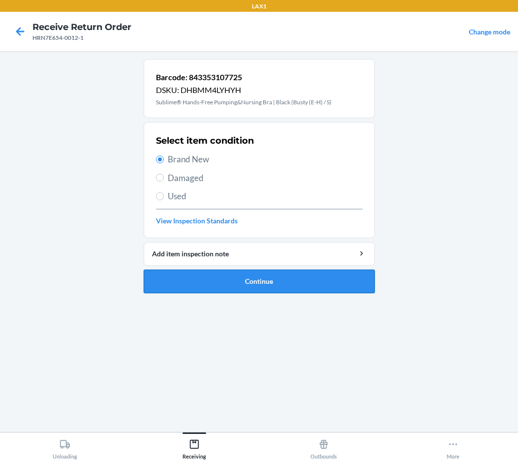
click at [196, 290] on button "Continue" at bounding box center [259, 281] width 231 height 24
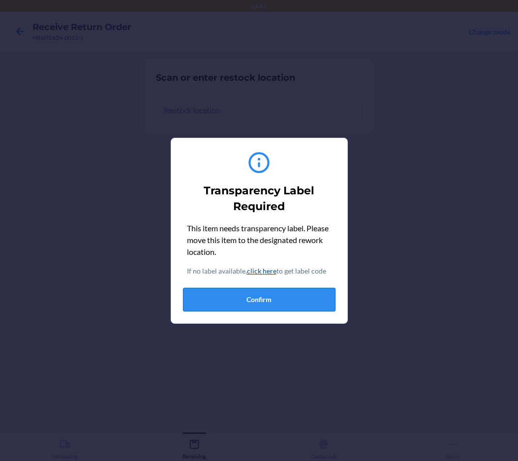
click at [201, 289] on button "Confirm" at bounding box center [259, 300] width 152 height 24
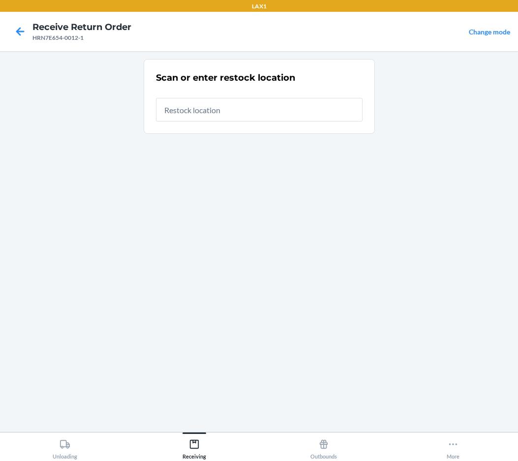
click at [213, 95] on div at bounding box center [259, 105] width 206 height 31
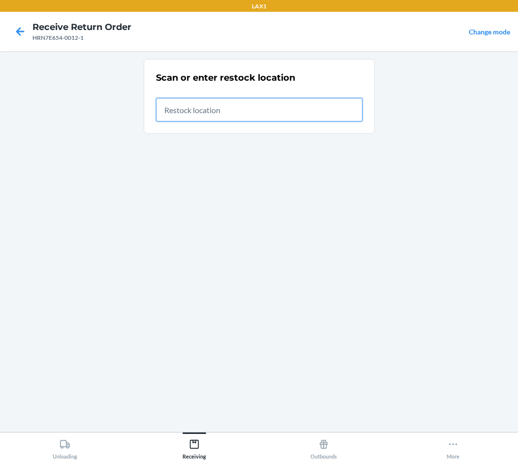
click at [220, 109] on input "text" at bounding box center [259, 110] width 206 height 24
type input "RTCART036"
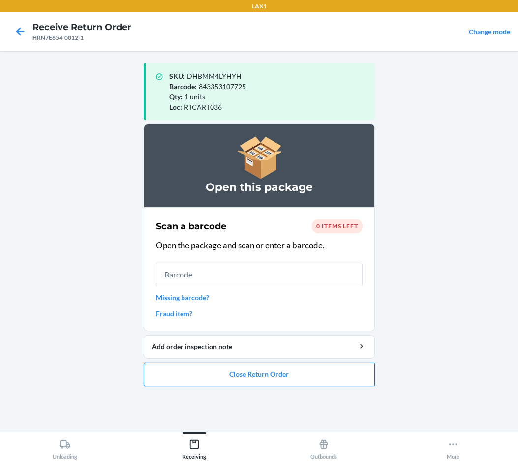
click at [203, 375] on button "Close Return Order" at bounding box center [259, 374] width 231 height 24
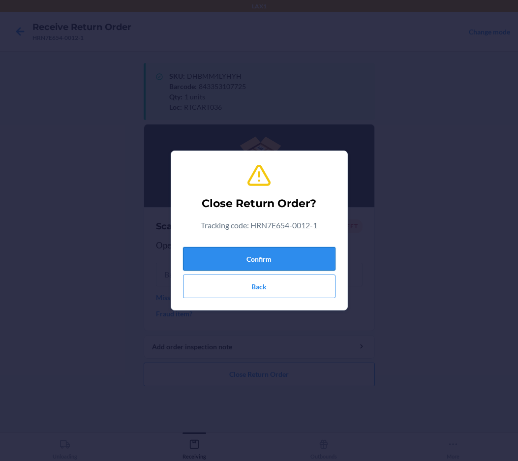
click at [262, 265] on button "Confirm" at bounding box center [259, 259] width 152 height 24
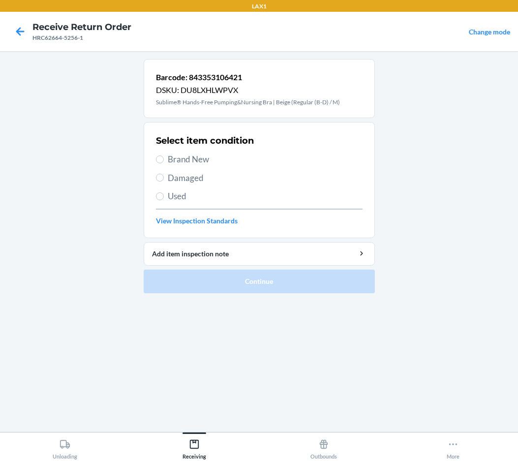
click at [191, 159] on span "Brand New" at bounding box center [265, 159] width 195 height 13
click at [164, 159] on input "Brand New" at bounding box center [160, 159] width 8 height 8
radio input "true"
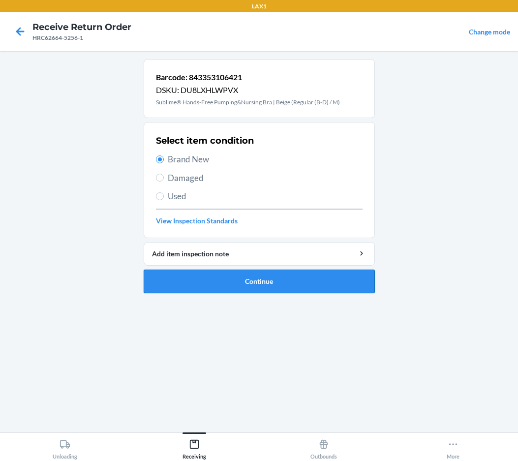
click at [201, 286] on button "Continue" at bounding box center [259, 281] width 231 height 24
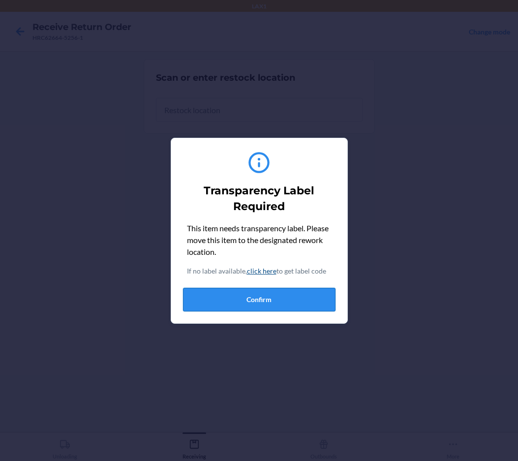
click at [213, 296] on button "Confirm" at bounding box center [259, 300] width 152 height 24
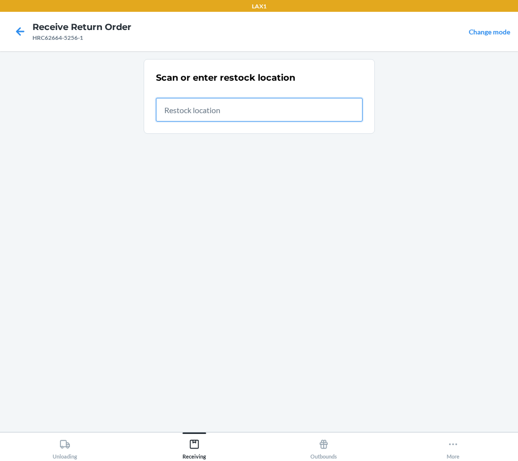
click at [178, 112] on input "text" at bounding box center [259, 110] width 206 height 24
type input "RTCART036"
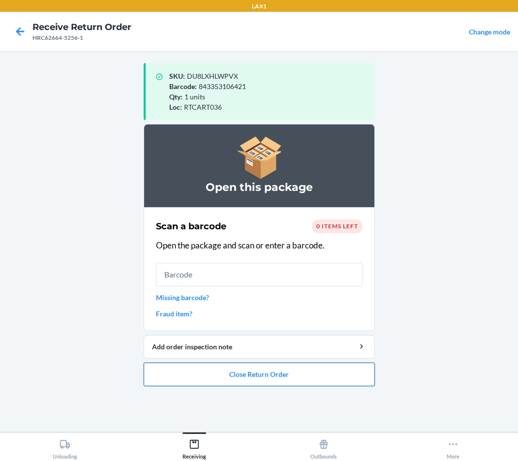
click at [264, 377] on button "Close Return Order" at bounding box center [259, 374] width 231 height 24
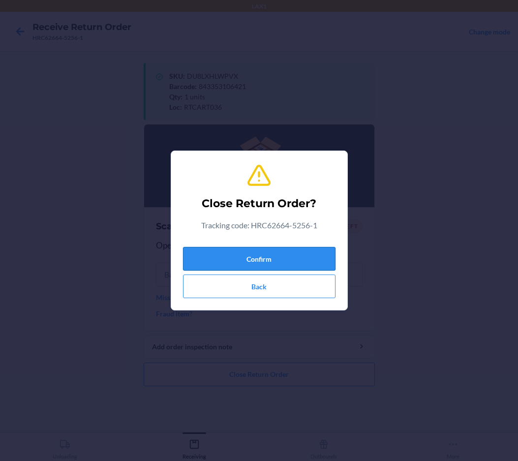
click at [257, 251] on button "Confirm" at bounding box center [259, 259] width 152 height 24
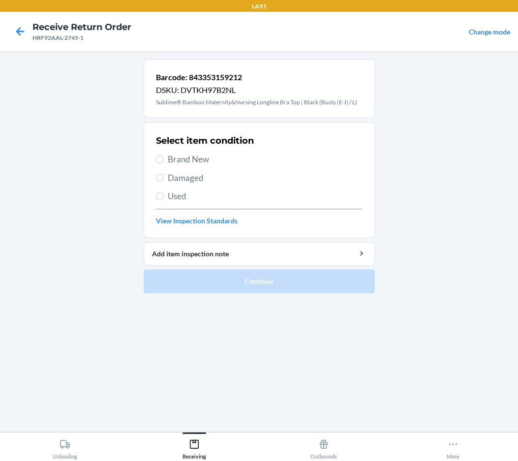
click at [200, 160] on span "Brand New" at bounding box center [265, 159] width 195 height 13
click at [164, 160] on input "Brand New" at bounding box center [160, 159] width 8 height 8
radio input "true"
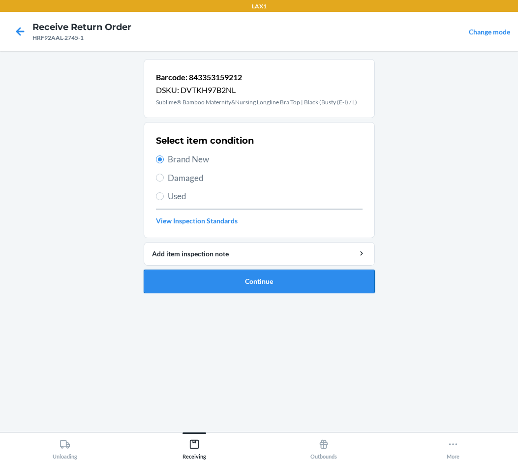
click at [252, 283] on button "Continue" at bounding box center [259, 281] width 231 height 24
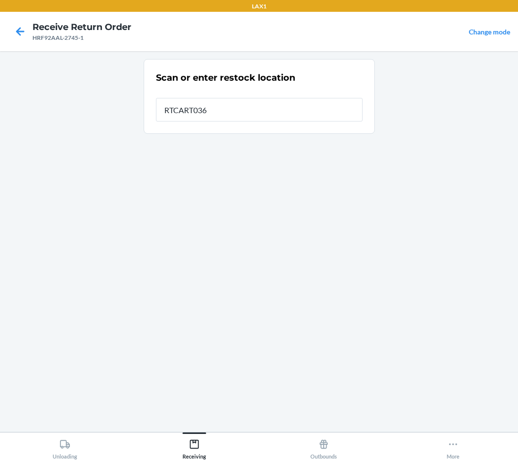
type input "RTCART036"
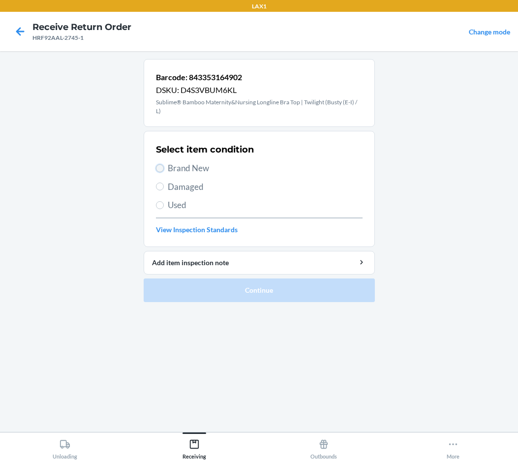
click at [162, 169] on input "Brand New" at bounding box center [160, 168] width 8 height 8
radio input "true"
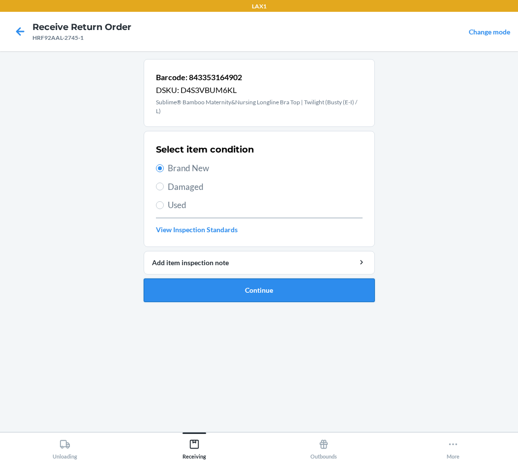
click at [169, 282] on button "Continue" at bounding box center [259, 290] width 231 height 24
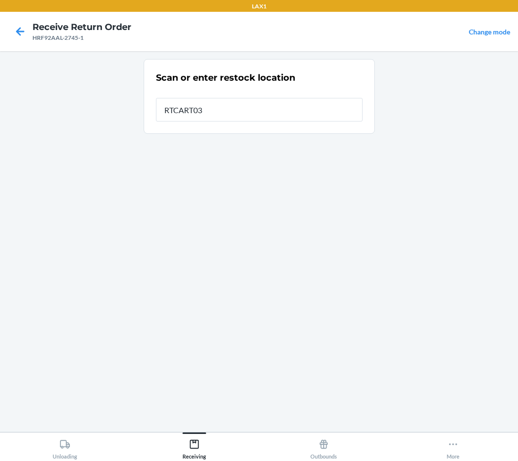
type input "RTCART036"
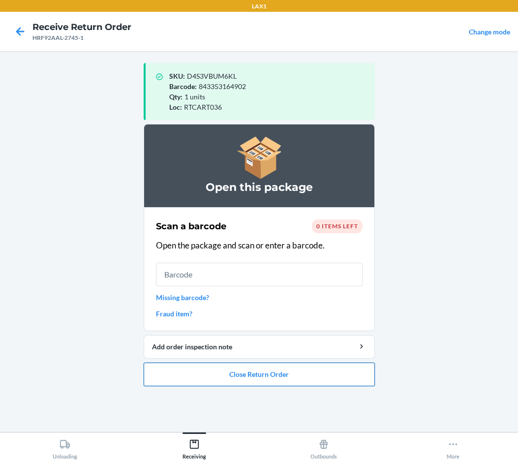
click at [336, 376] on button "Close Return Order" at bounding box center [259, 374] width 231 height 24
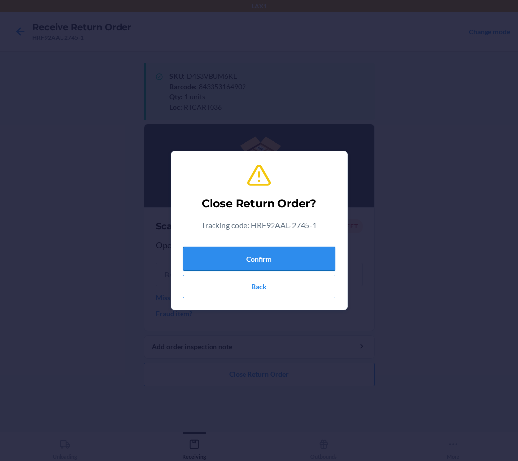
click at [302, 263] on button "Confirm" at bounding box center [259, 259] width 152 height 24
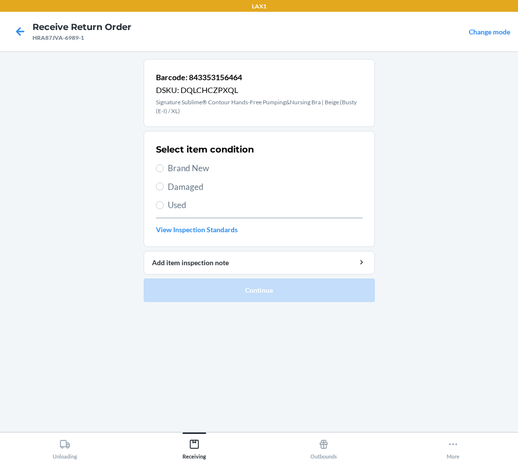
click at [181, 206] on span "Used" at bounding box center [265, 205] width 195 height 13
click at [164, 206] on input "Used" at bounding box center [160, 205] width 8 height 8
radio input "true"
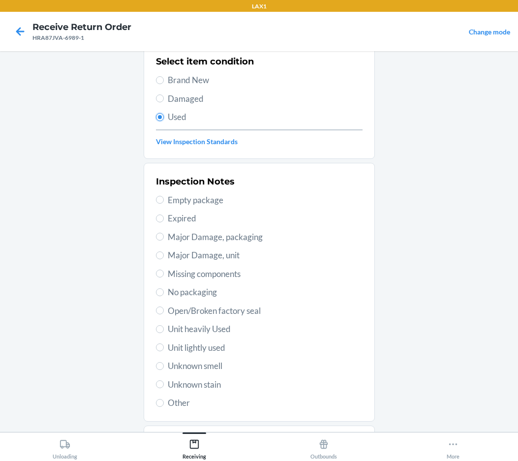
scroll to position [141, 0]
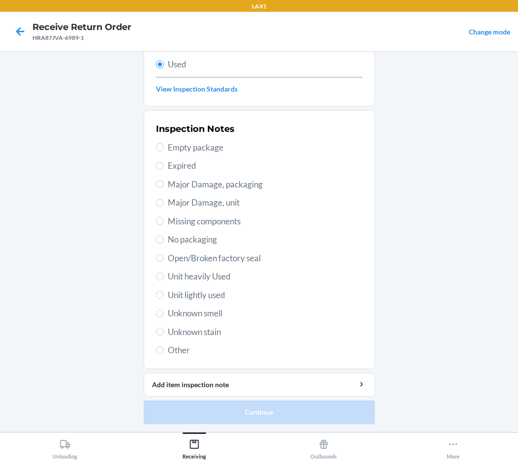
click at [212, 293] on span "Unit lightly used" at bounding box center [265, 295] width 195 height 13
click at [164, 293] on input "Unit lightly used" at bounding box center [160, 294] width 8 height 8
radio input "true"
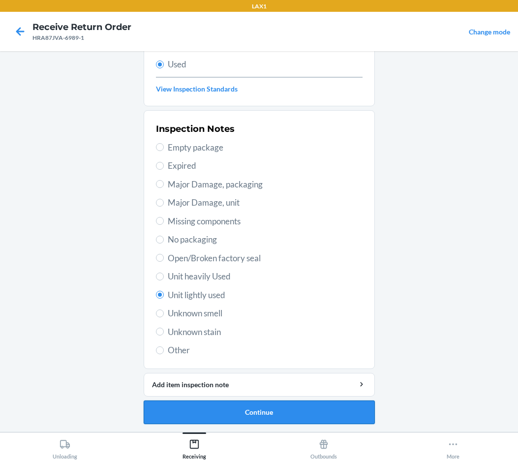
click at [214, 413] on button "Continue" at bounding box center [259, 412] width 231 height 24
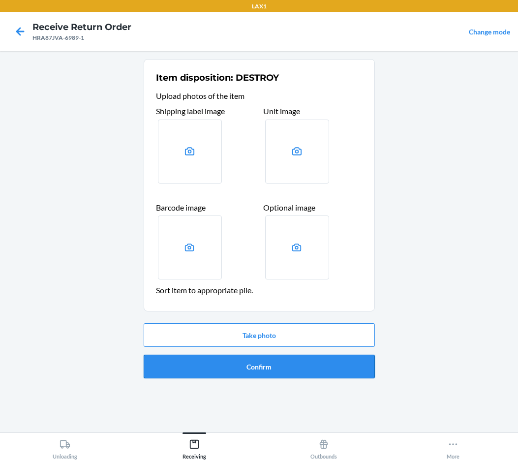
click at [218, 370] on button "Confirm" at bounding box center [259, 366] width 231 height 24
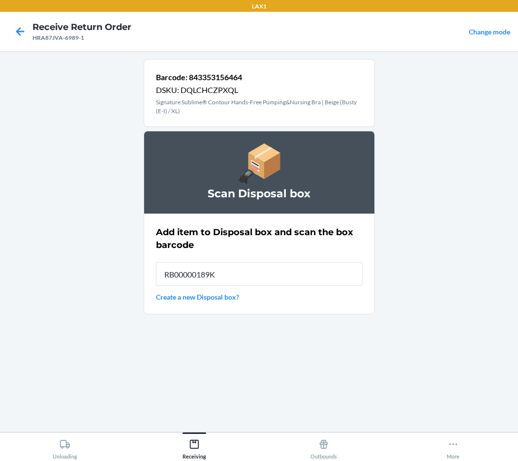
type input "RB00000189K"
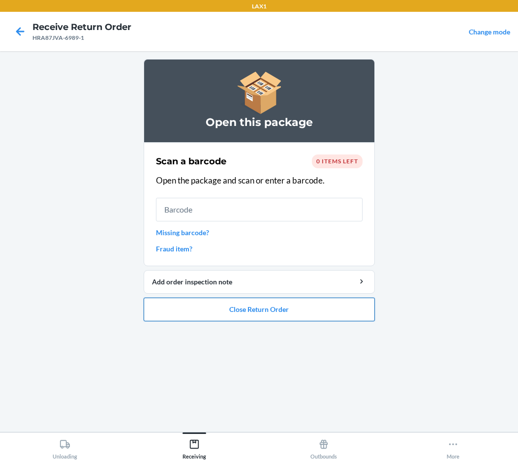
click at [337, 319] on button "Close Return Order" at bounding box center [259, 309] width 231 height 24
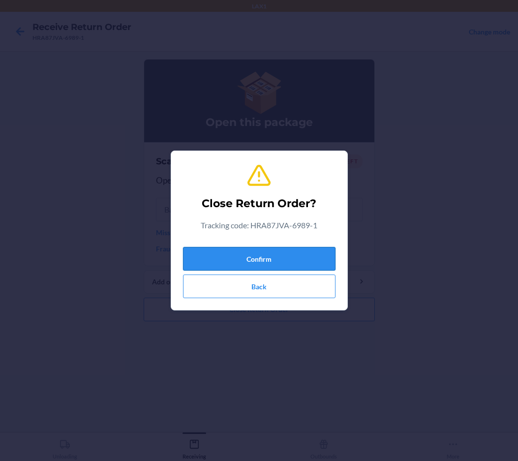
click at [304, 268] on button "Confirm" at bounding box center [259, 259] width 152 height 24
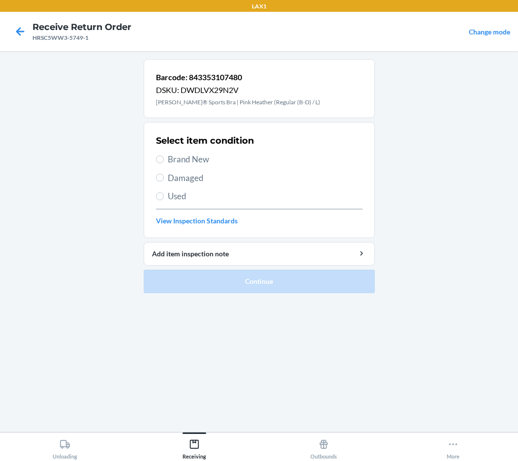
click at [184, 154] on span "Brand New" at bounding box center [265, 159] width 195 height 13
click at [164, 155] on input "Brand New" at bounding box center [160, 159] width 8 height 8
radio input "true"
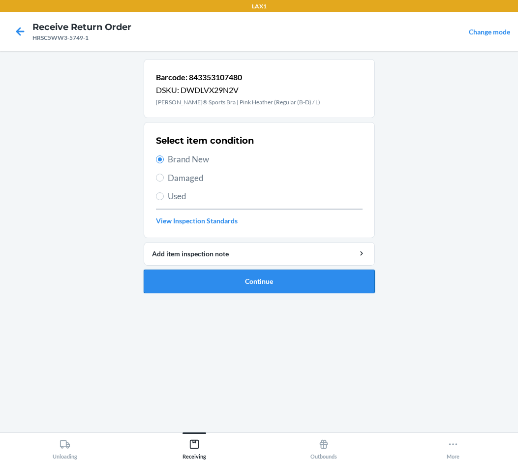
click at [215, 292] on button "Continue" at bounding box center [259, 281] width 231 height 24
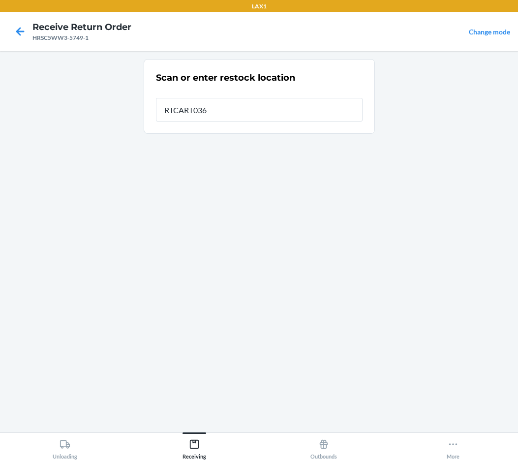
type input "RTCART036"
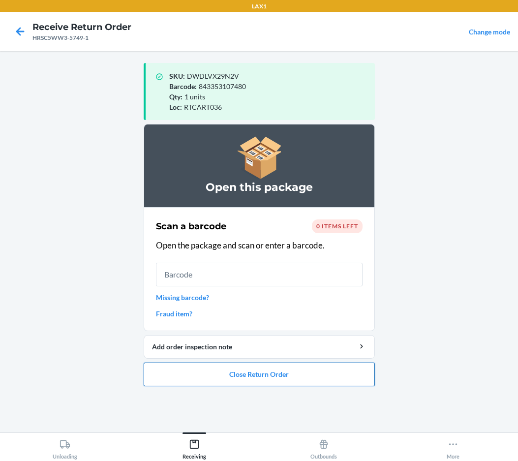
click at [300, 377] on button "Close Return Order" at bounding box center [259, 374] width 231 height 24
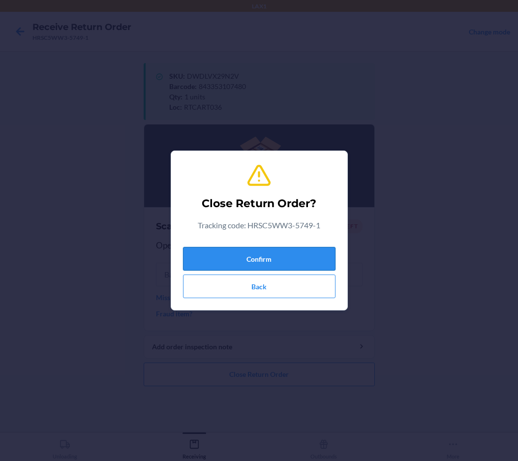
click at [307, 260] on button "Confirm" at bounding box center [259, 259] width 152 height 24
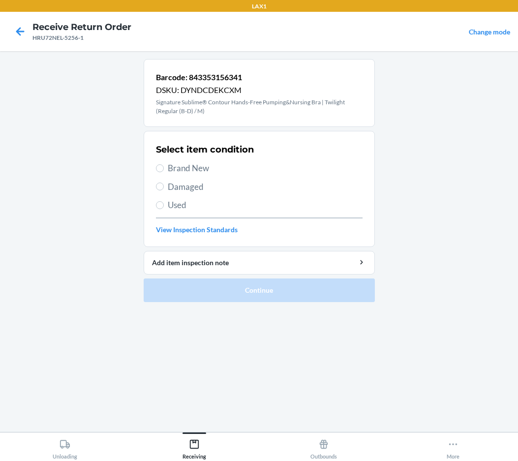
click at [187, 206] on span "Used" at bounding box center [265, 205] width 195 height 13
click at [164, 206] on input "Used" at bounding box center [160, 205] width 8 height 8
radio input "true"
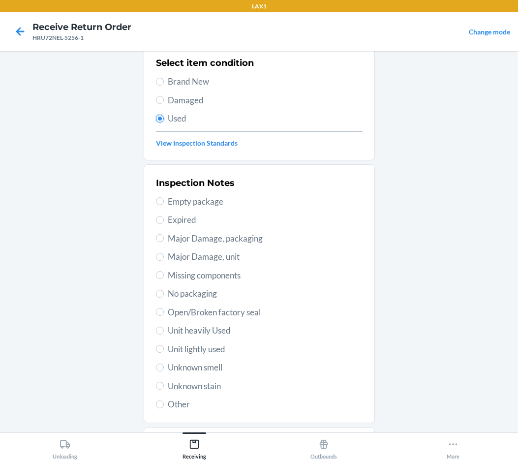
scroll to position [141, 0]
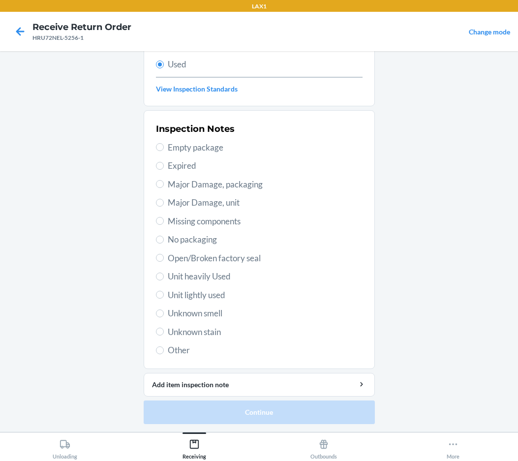
click at [216, 295] on span "Unit lightly used" at bounding box center [265, 295] width 195 height 13
click at [164, 295] on input "Unit lightly used" at bounding box center [160, 294] width 8 height 8
radio input "true"
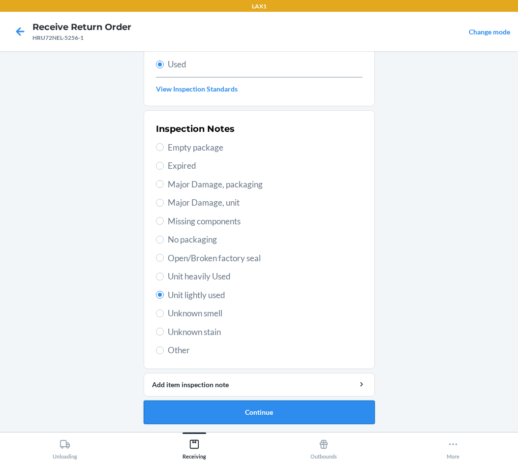
click at [221, 414] on button "Continue" at bounding box center [259, 412] width 231 height 24
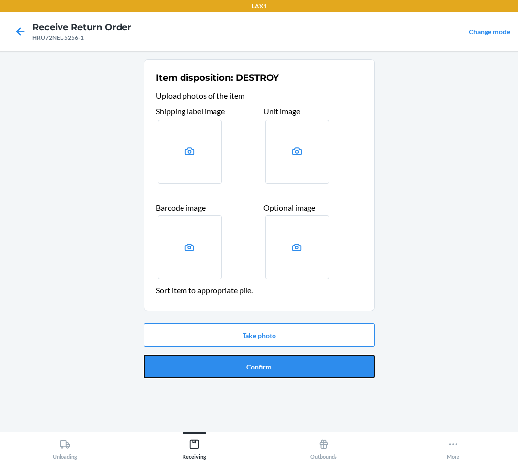
click at [244, 364] on button "Confirm" at bounding box center [259, 366] width 231 height 24
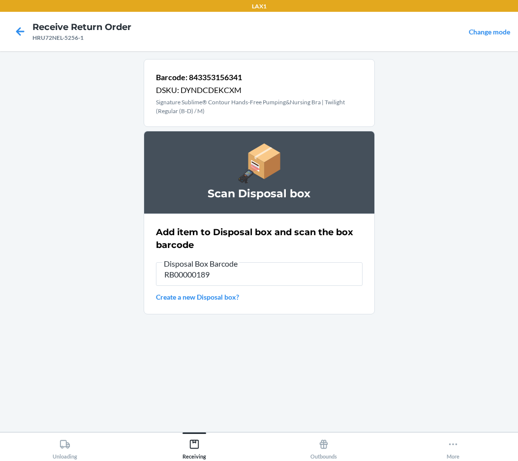
type input "RB00000189K"
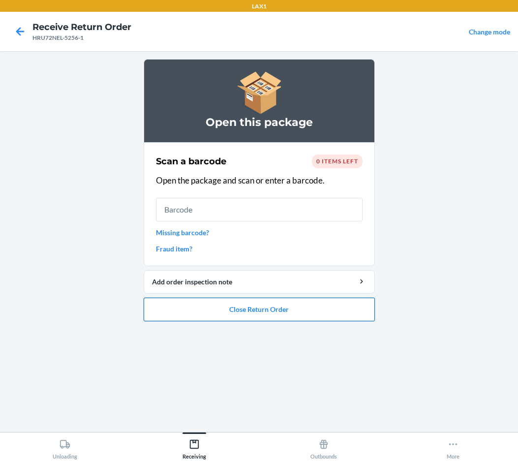
click at [278, 312] on button "Close Return Order" at bounding box center [259, 309] width 231 height 24
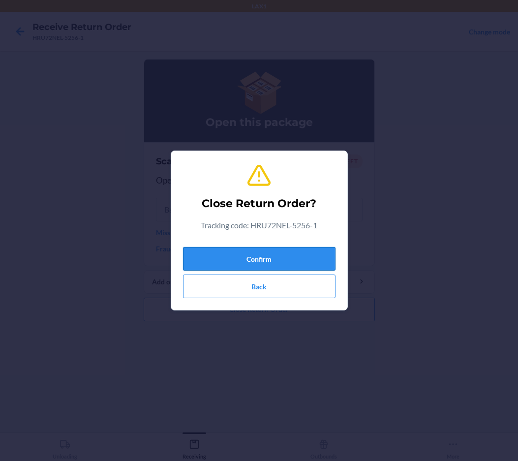
click at [267, 260] on button "Confirm" at bounding box center [259, 259] width 152 height 24
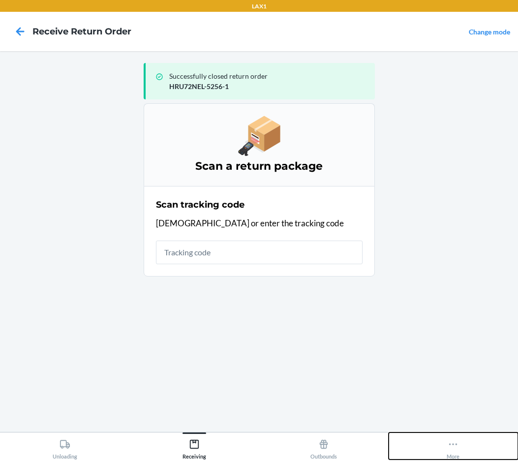
click at [423, 450] on div "More" at bounding box center [452, 446] width 13 height 25
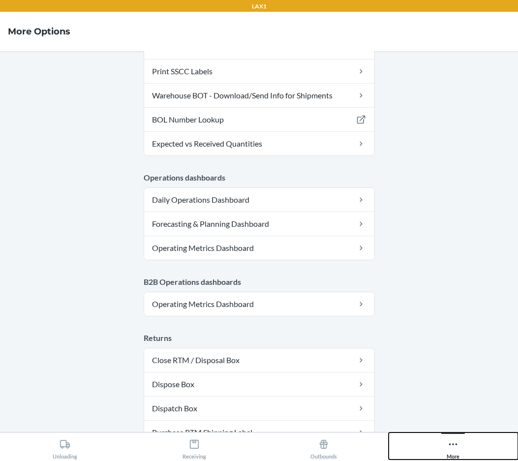
scroll to position [484, 0]
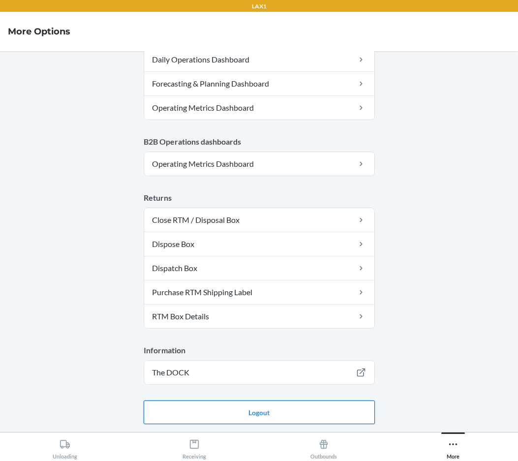
click at [345, 409] on button "Logout" at bounding box center [259, 412] width 231 height 24
